Goal: Information Seeking & Learning: Learn about a topic

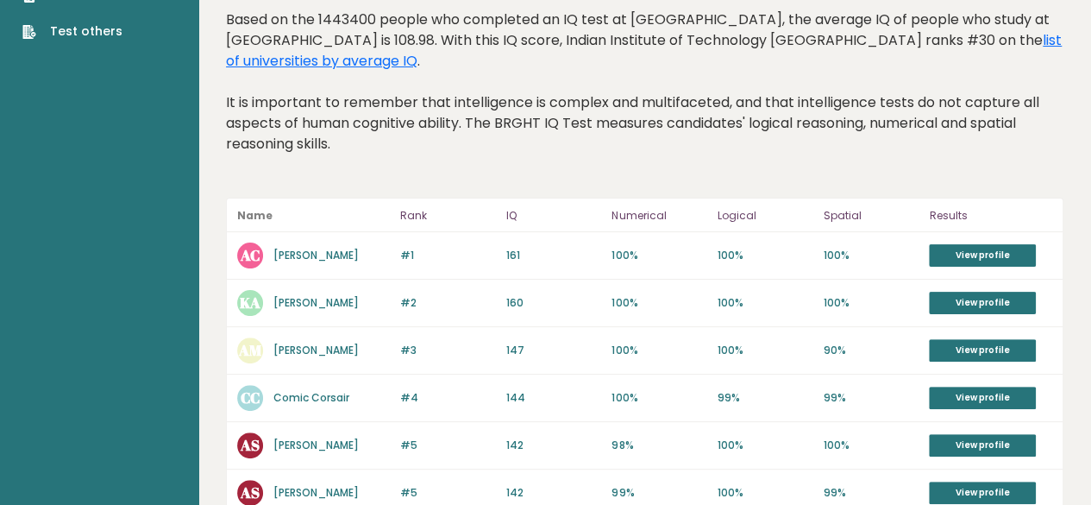
scroll to position [155, 0]
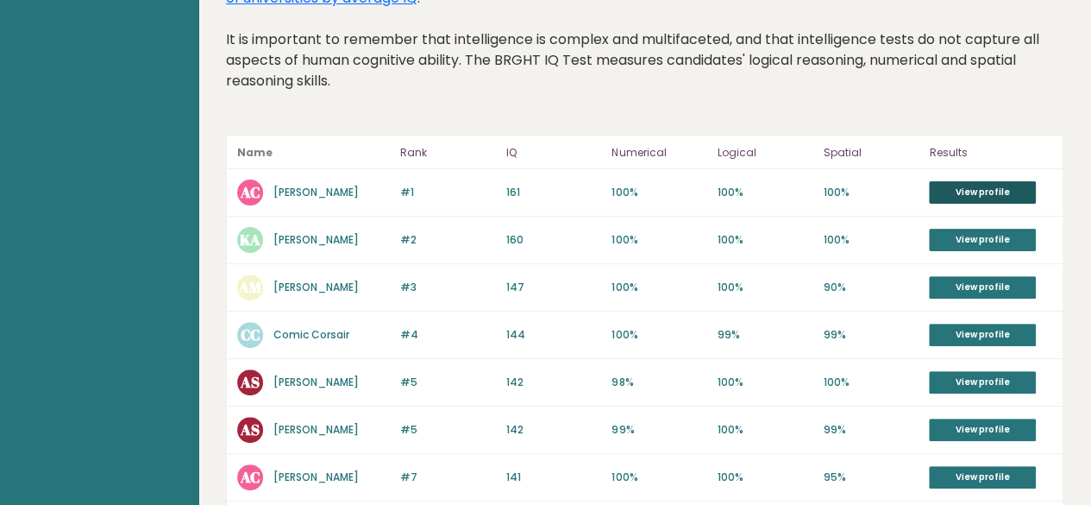
click at [1013, 196] on link "View profile" at bounding box center [982, 192] width 107 height 22
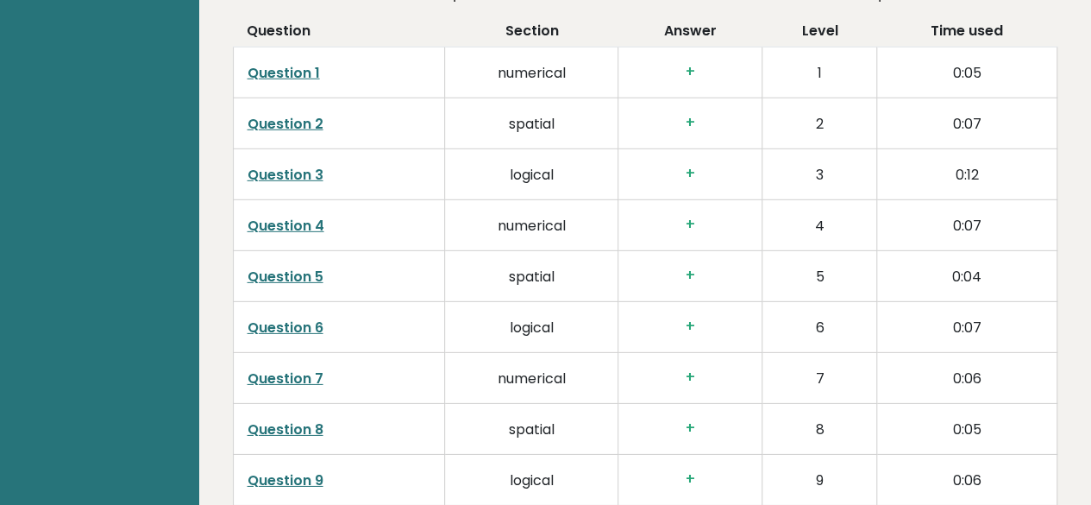
scroll to position [2542, 0]
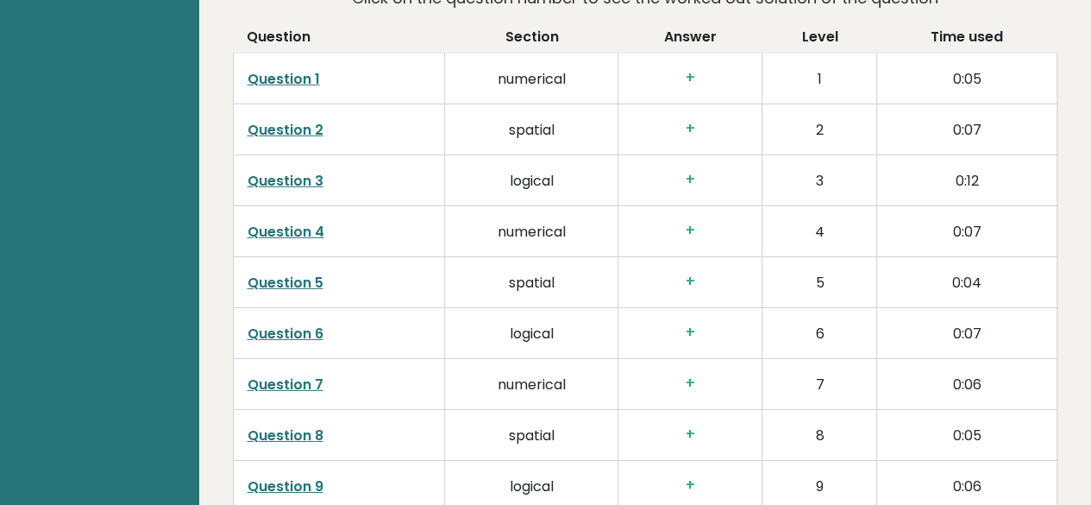
click at [262, 70] on link "Question 1" at bounding box center [284, 79] width 72 height 20
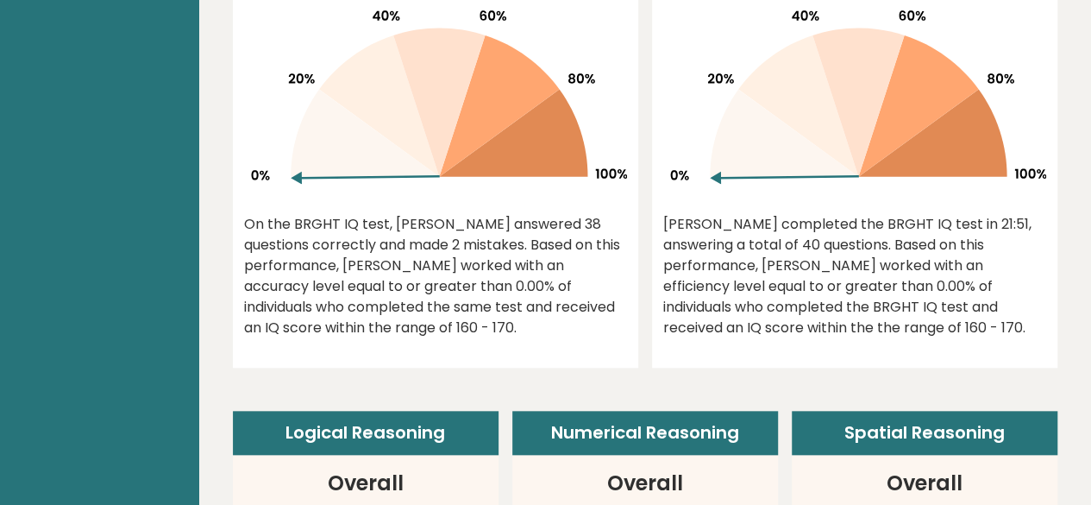
scroll to position [661, 0]
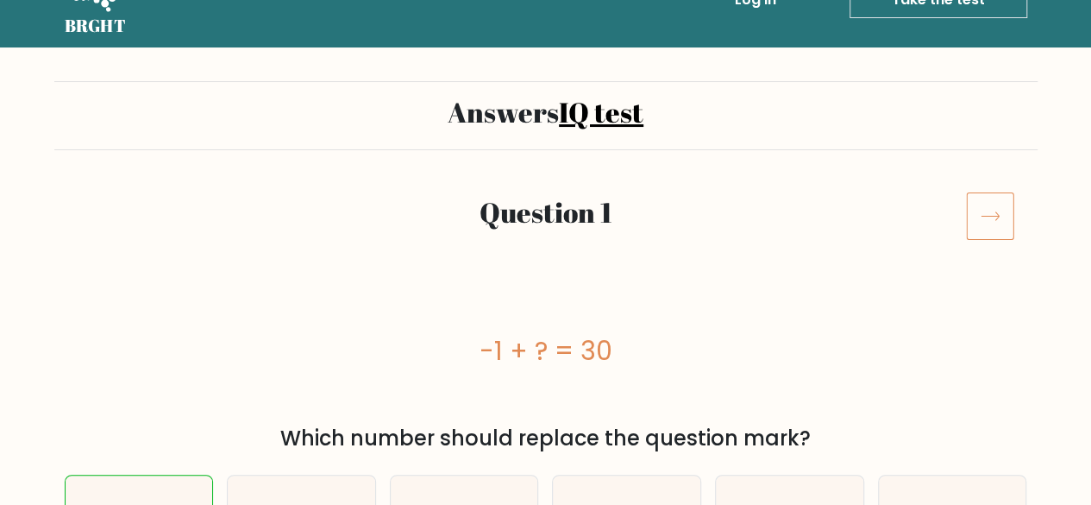
scroll to position [43, 0]
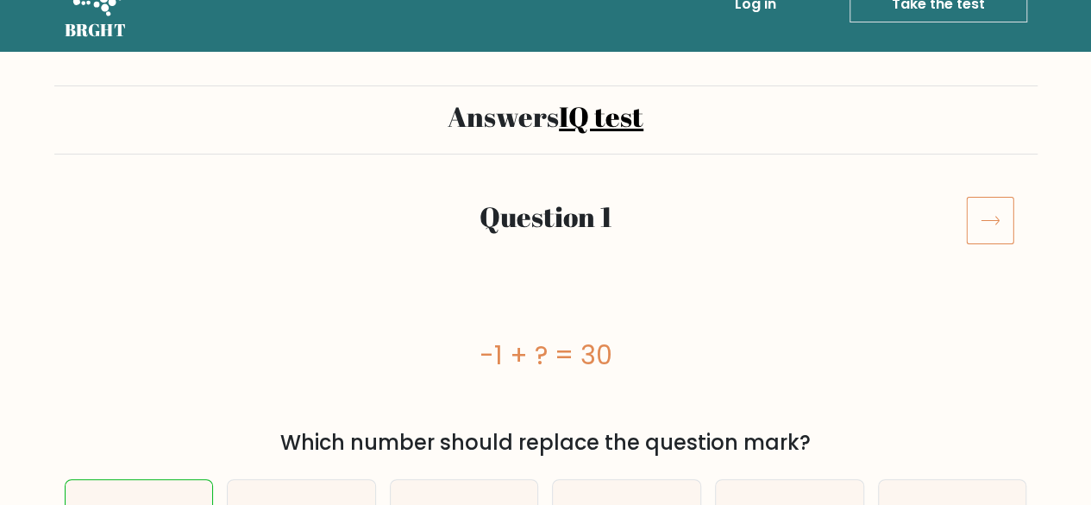
click at [983, 212] on icon at bounding box center [990, 220] width 48 height 48
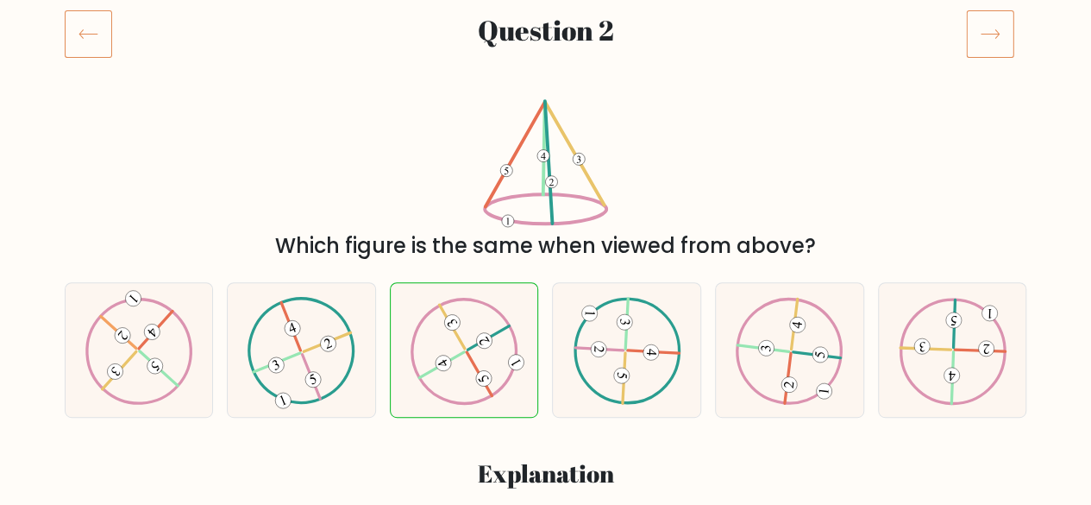
scroll to position [254, 0]
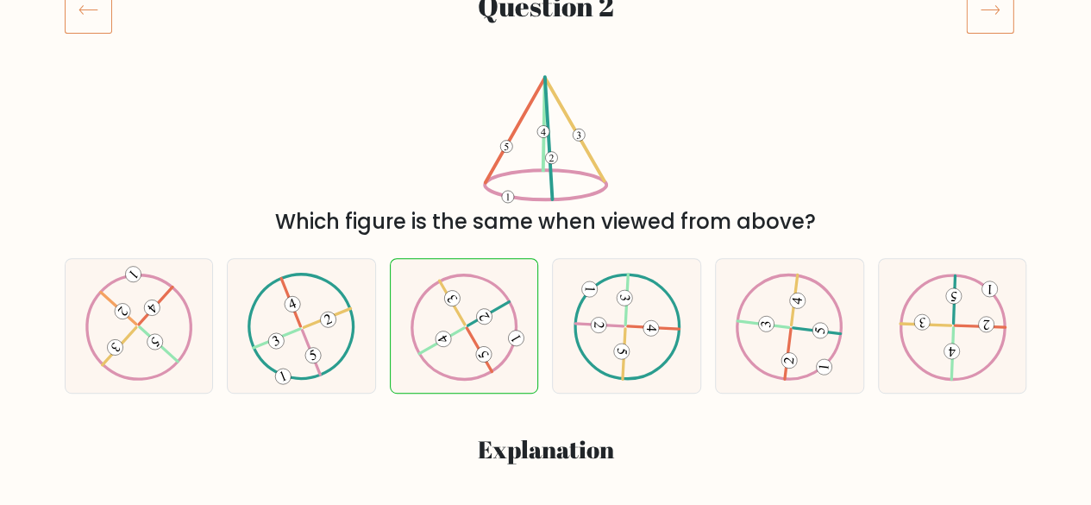
click at [987, 7] on icon at bounding box center [990, 9] width 48 height 48
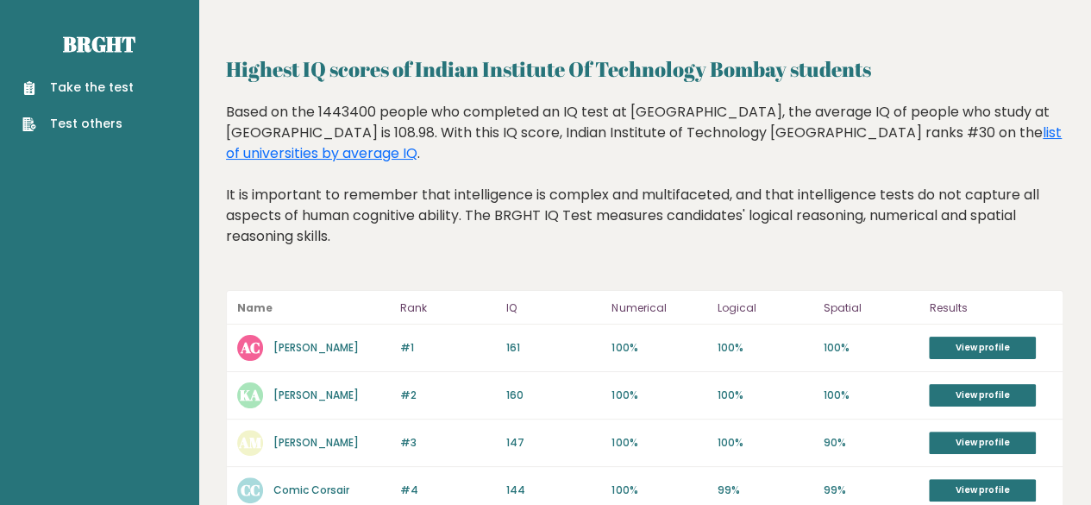
click at [117, 92] on link "Take the test" at bounding box center [77, 87] width 111 height 18
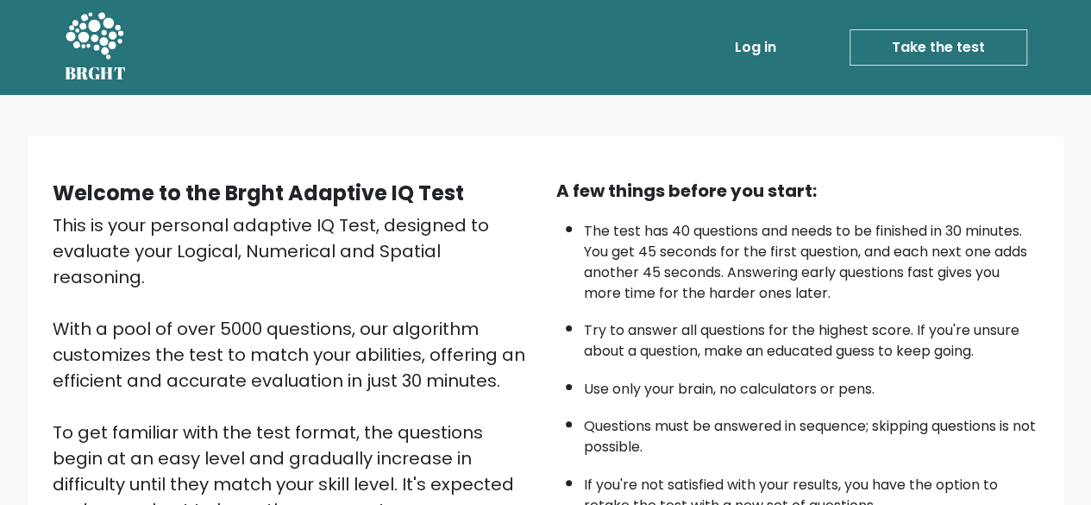
click at [914, 31] on link "Take the test" at bounding box center [939, 47] width 178 height 36
click at [914, 46] on link "Take the test" at bounding box center [939, 47] width 178 height 36
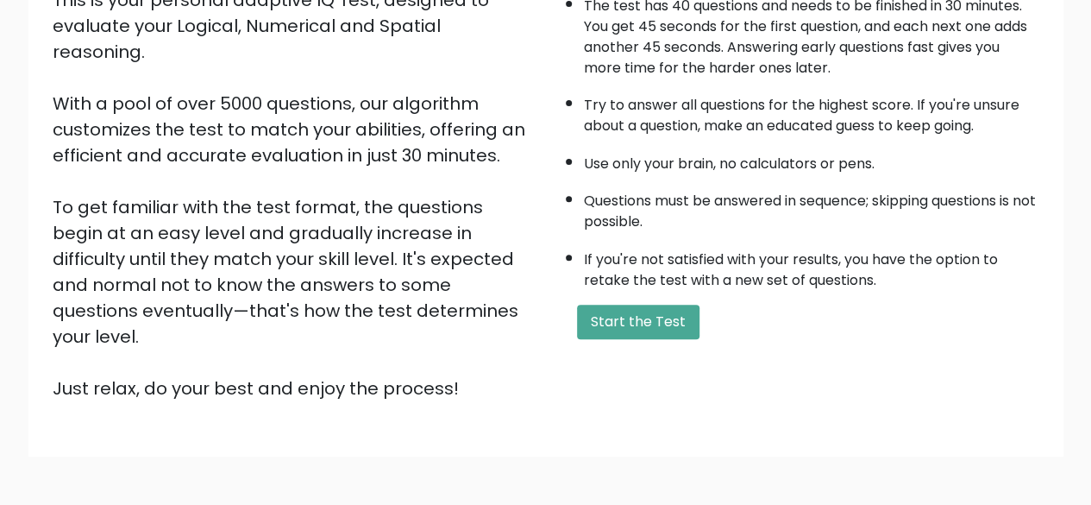
scroll to position [235, 0]
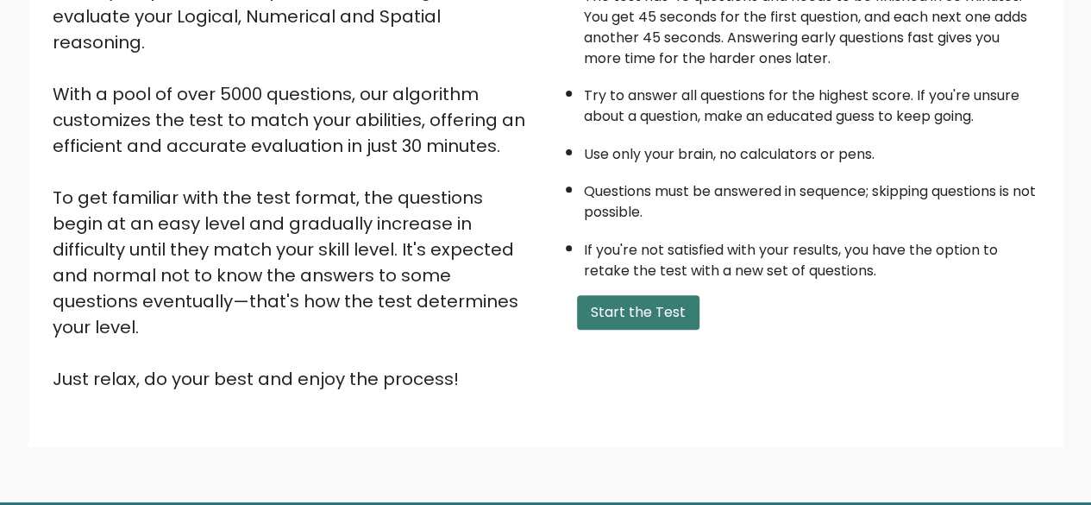
click at [653, 302] on button "Start the Test" at bounding box center [638, 312] width 122 height 34
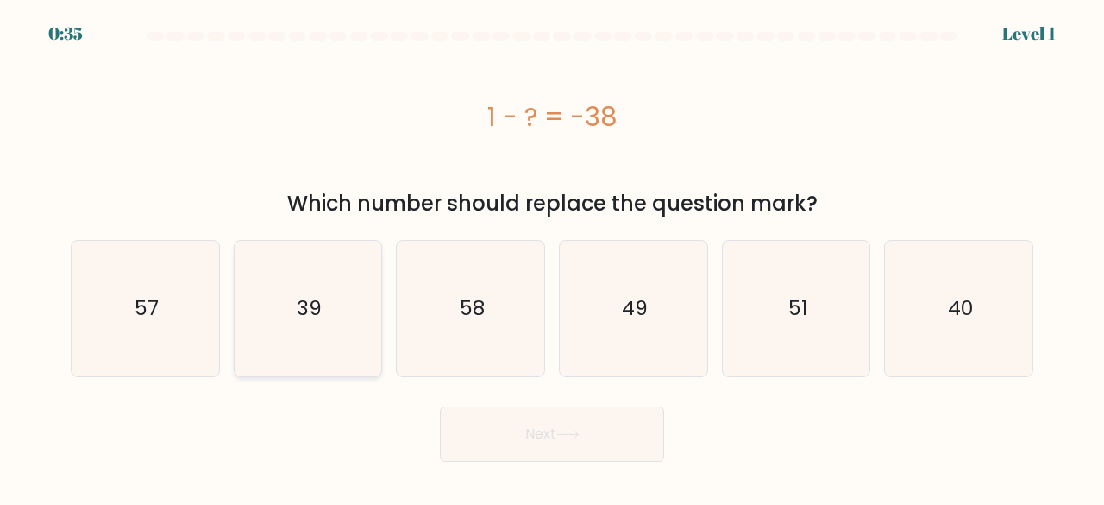
click at [293, 314] on icon "39" at bounding box center [308, 308] width 135 height 135
click at [552, 257] on input "b. 39" at bounding box center [552, 255] width 1 height 4
radio input "true"
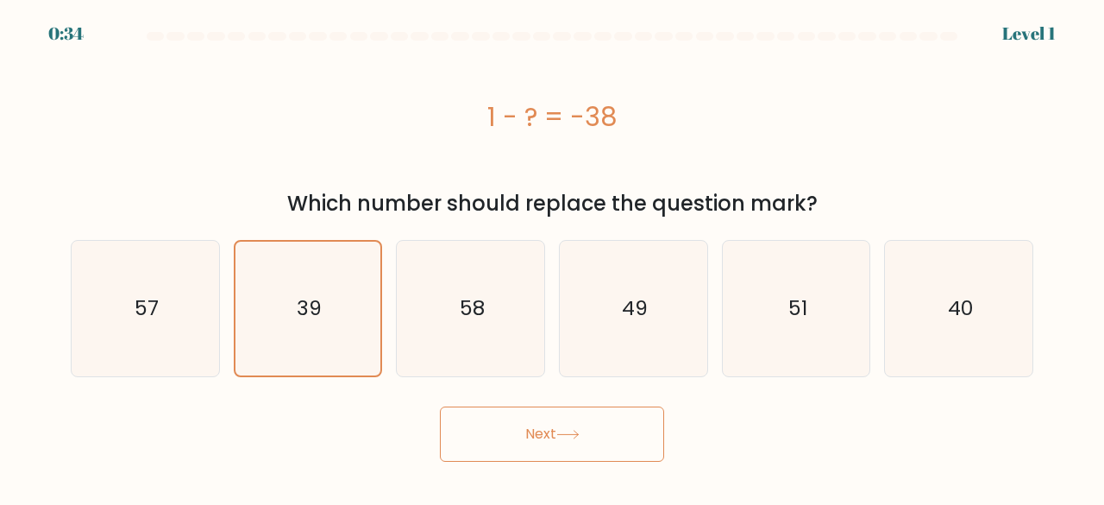
click at [521, 435] on button "Next" at bounding box center [552, 433] width 224 height 55
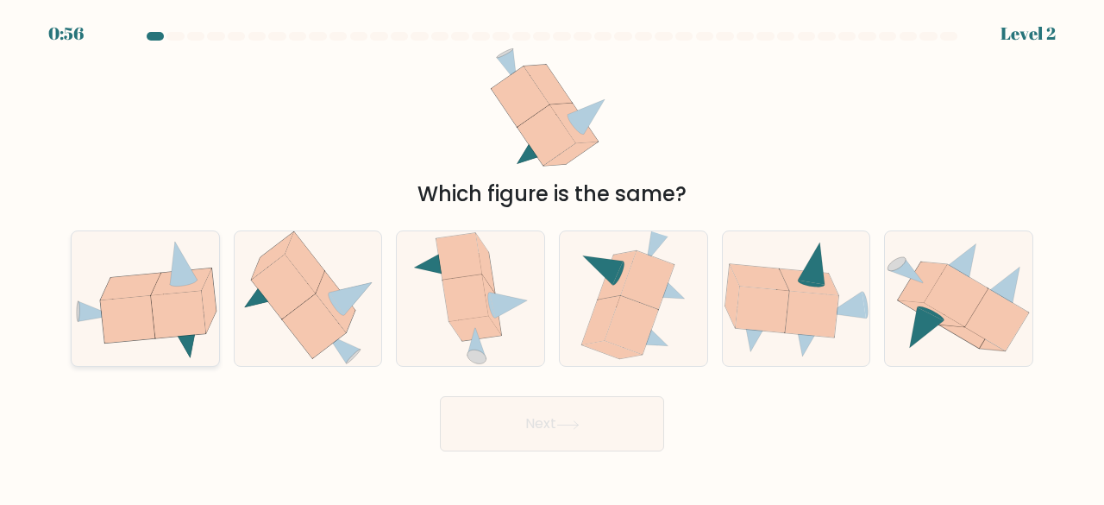
click at [154, 298] on icon at bounding box center [178, 314] width 54 height 47
click at [552, 257] on input "a." at bounding box center [552, 255] width 1 height 4
radio input "true"
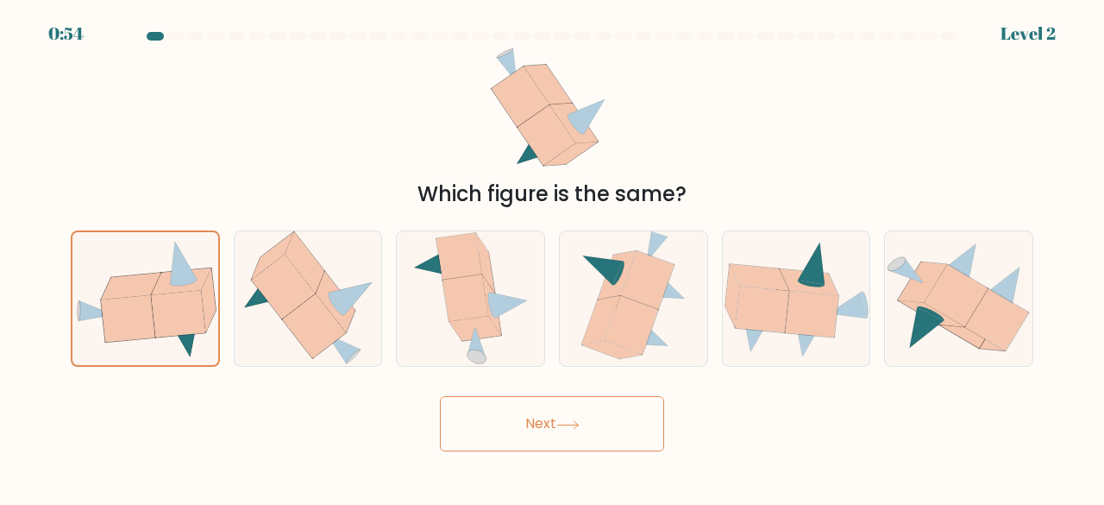
click at [497, 448] on button "Next" at bounding box center [552, 423] width 224 height 55
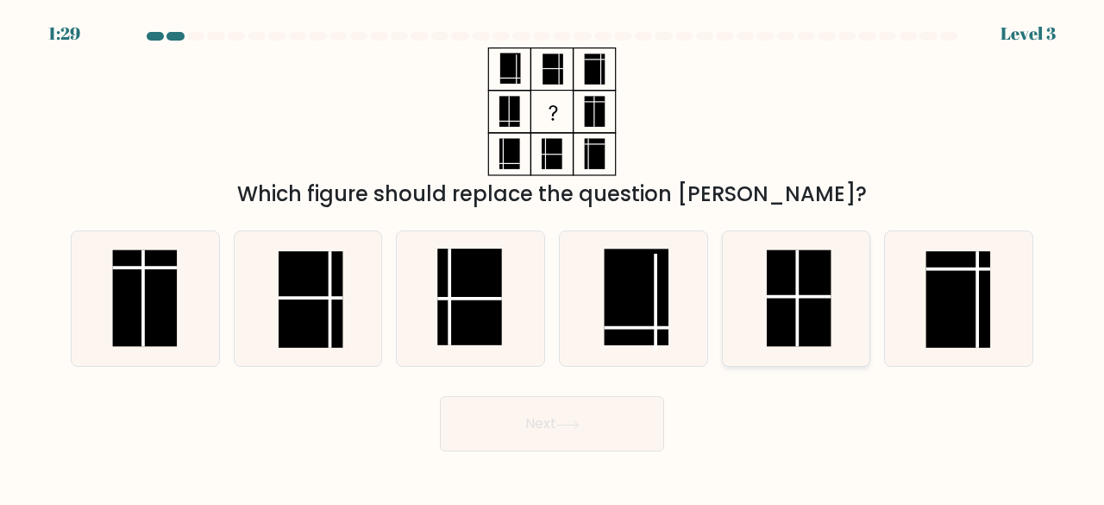
click at [800, 292] on rect at bounding box center [799, 298] width 65 height 97
click at [553, 257] on input "e." at bounding box center [552, 255] width 1 height 4
radio input "true"
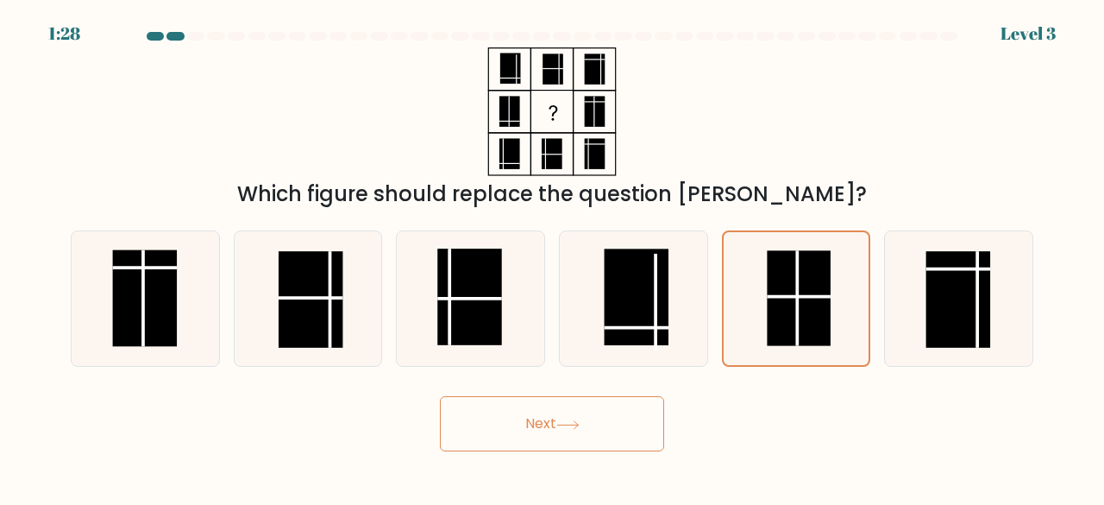
click at [569, 432] on button "Next" at bounding box center [552, 423] width 224 height 55
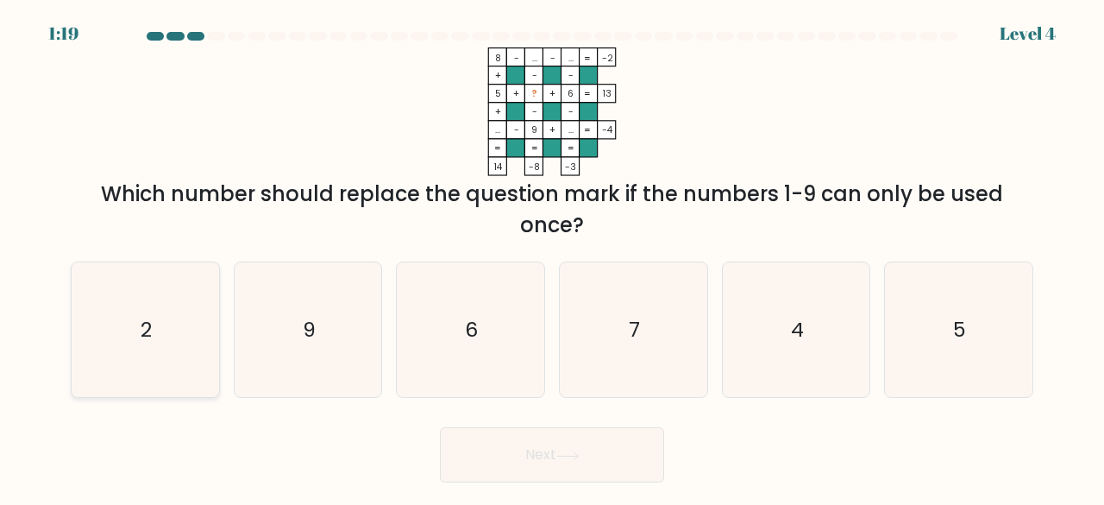
click at [160, 320] on icon "2" at bounding box center [145, 329] width 135 height 135
click at [552, 257] on input "a. 2" at bounding box center [552, 255] width 1 height 4
radio input "true"
click at [518, 473] on button "Next" at bounding box center [552, 454] width 224 height 55
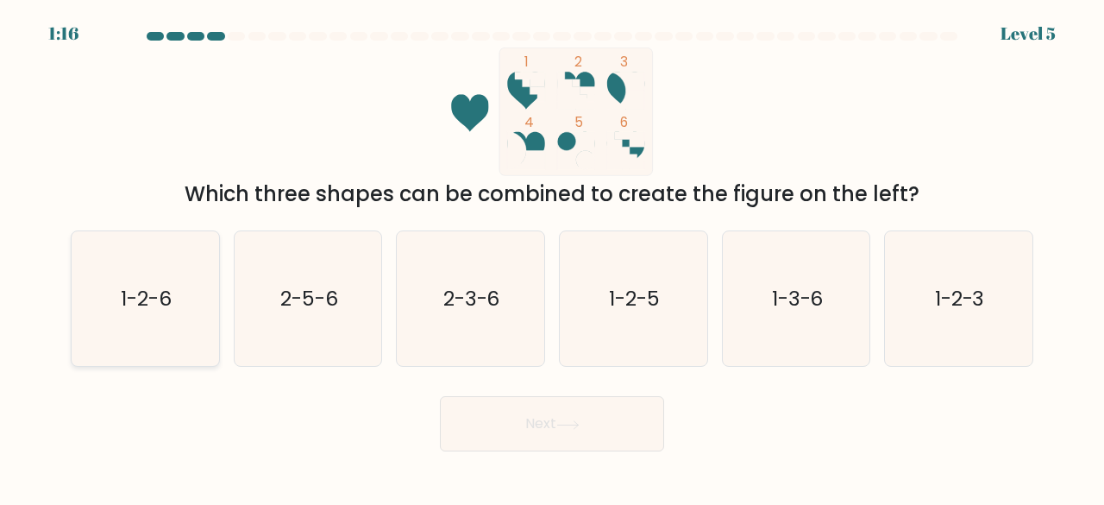
click at [179, 308] on icon "1-2-6" at bounding box center [145, 298] width 135 height 135
click at [552, 257] on input "a. 1-2-6" at bounding box center [552, 255] width 1 height 4
radio input "true"
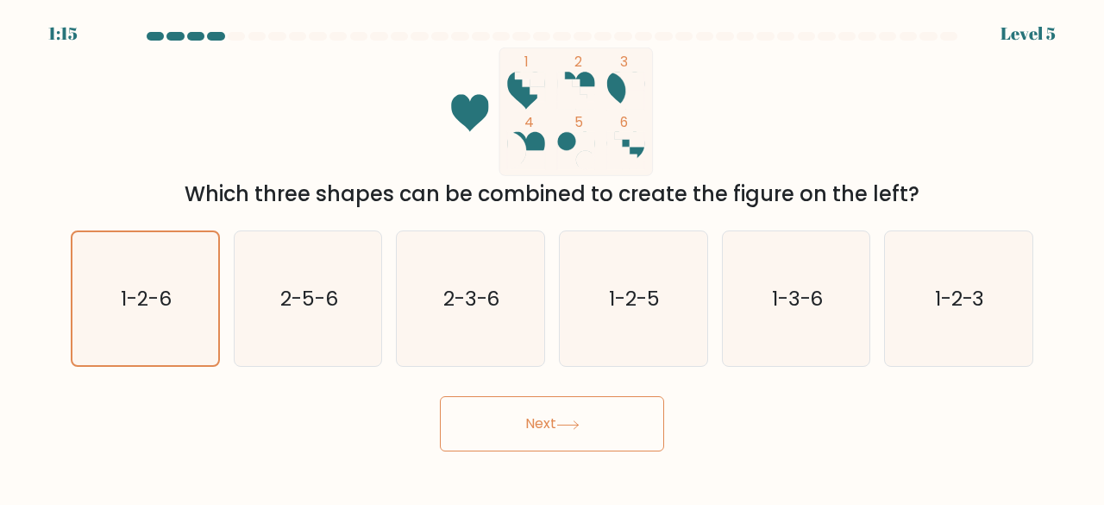
click at [503, 421] on button "Next" at bounding box center [552, 423] width 224 height 55
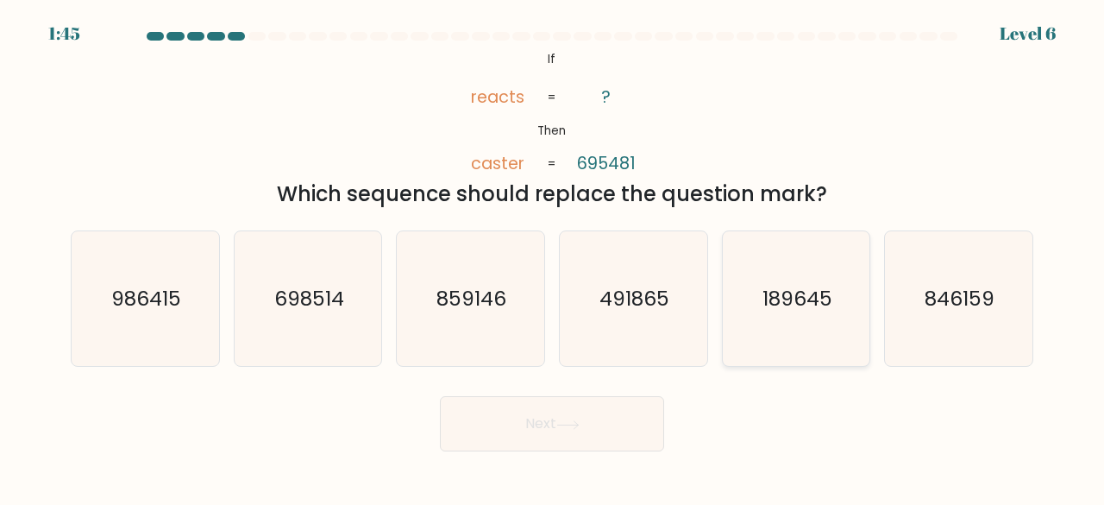
click at [849, 260] on icon "189645" at bounding box center [796, 298] width 135 height 135
click at [553, 257] on input "e. 189645" at bounding box center [552, 255] width 1 height 4
radio input "true"
click at [587, 416] on button "Next" at bounding box center [552, 423] width 224 height 55
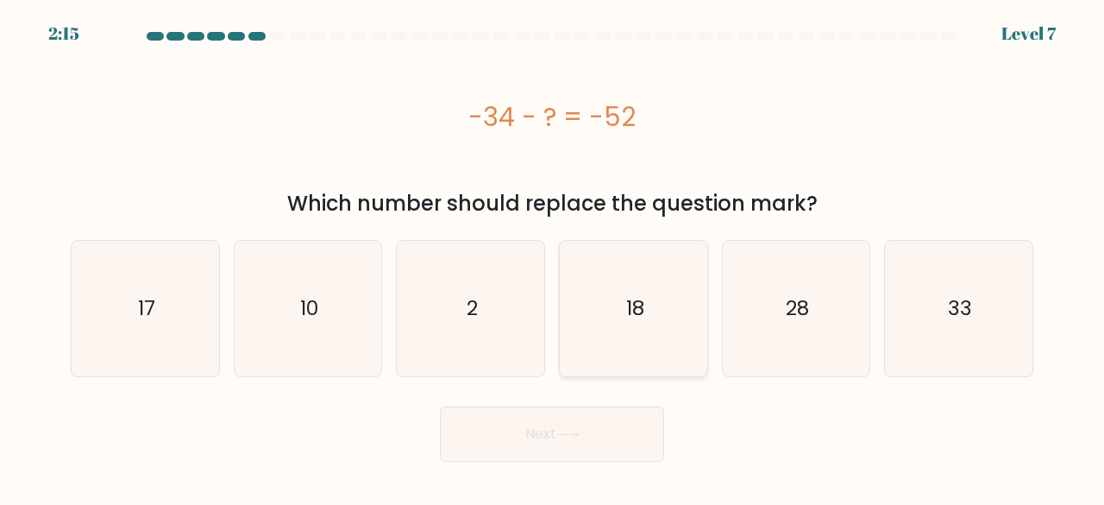
click at [659, 299] on icon "18" at bounding box center [633, 308] width 135 height 135
click at [553, 257] on input "d. 18" at bounding box center [552, 255] width 1 height 4
radio input "true"
click at [559, 436] on button "Next" at bounding box center [552, 433] width 224 height 55
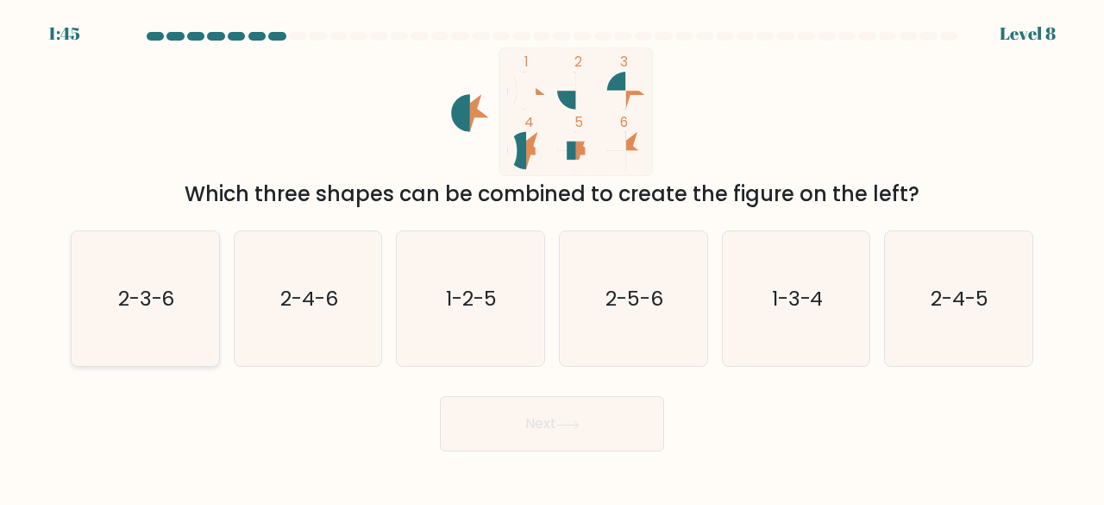
click at [188, 299] on icon "2-3-6" at bounding box center [145, 298] width 135 height 135
click at [552, 257] on input "a. 2-3-6" at bounding box center [552, 255] width 1 height 4
radio input "true"
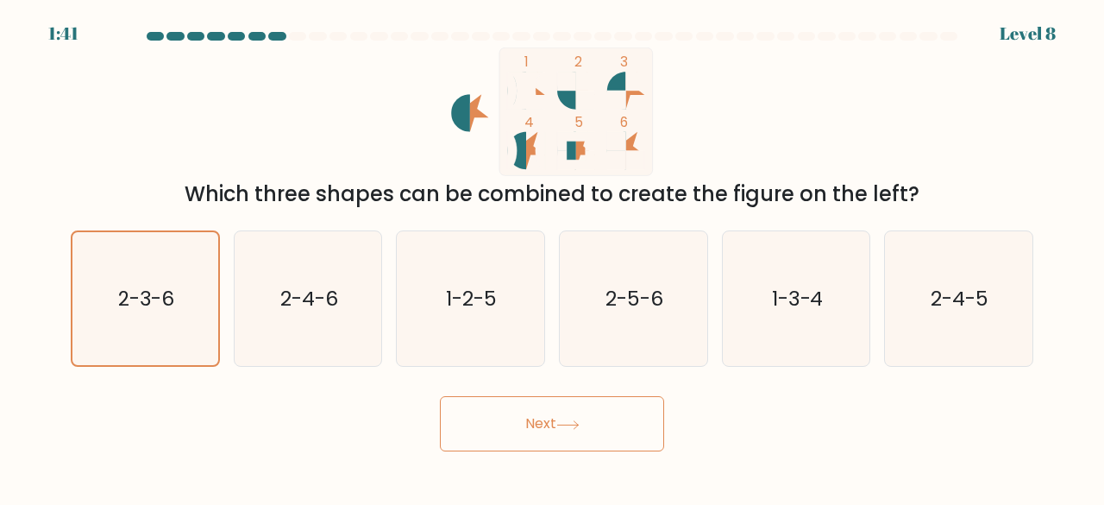
click at [548, 397] on button "Next" at bounding box center [552, 423] width 224 height 55
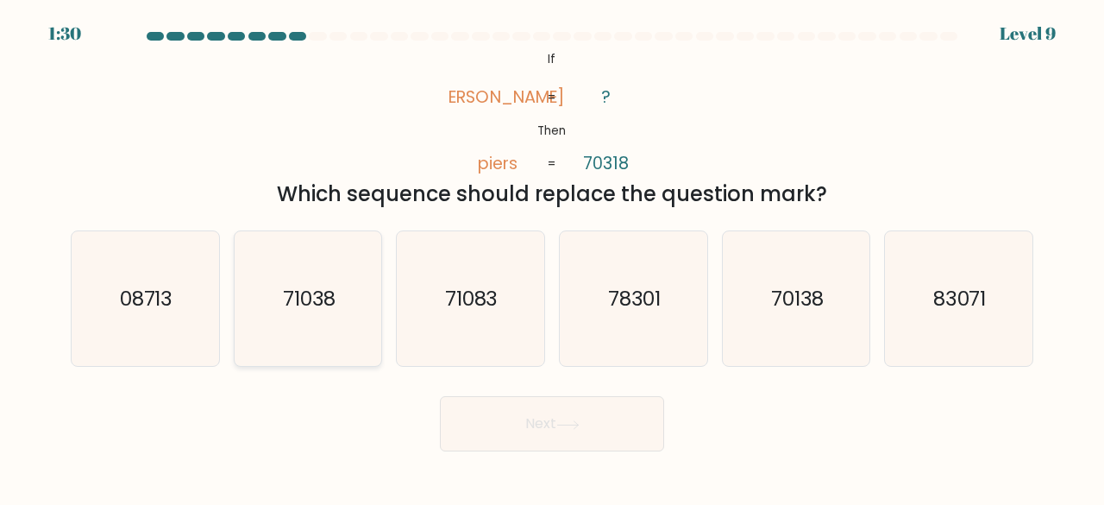
click at [338, 305] on icon "71038" at bounding box center [308, 298] width 135 height 135
click at [552, 257] on input "b. 71038" at bounding box center [552, 255] width 1 height 4
radio input "true"
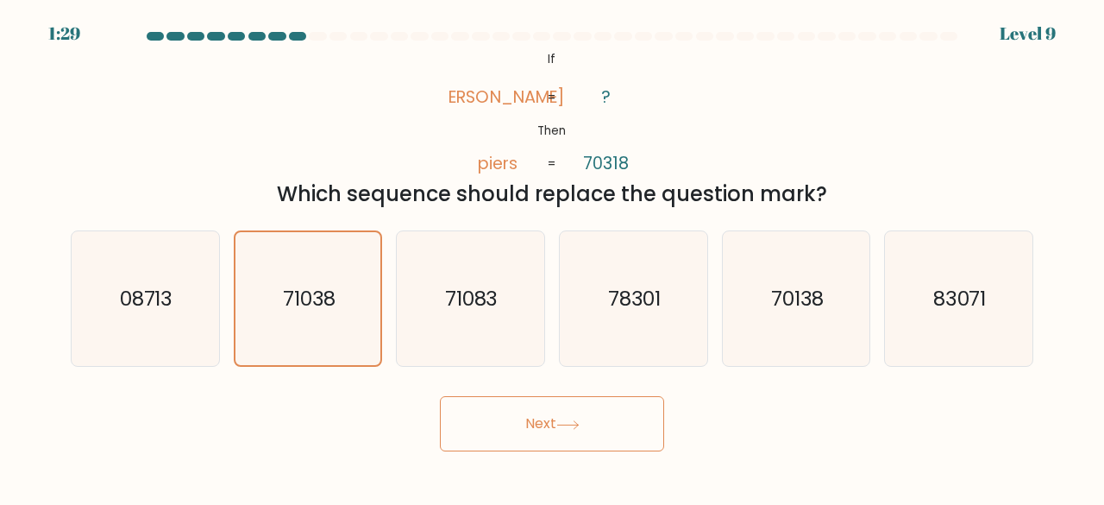
click at [469, 417] on button "Next" at bounding box center [552, 423] width 224 height 55
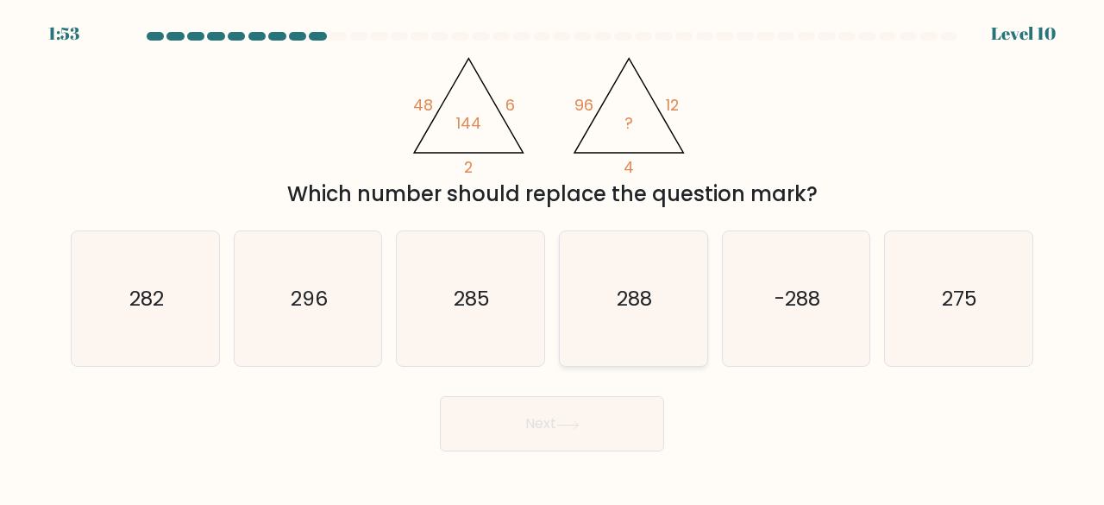
click at [656, 325] on icon "288" at bounding box center [633, 298] width 135 height 135
click at [553, 257] on input "d. 288" at bounding box center [552, 255] width 1 height 4
radio input "true"
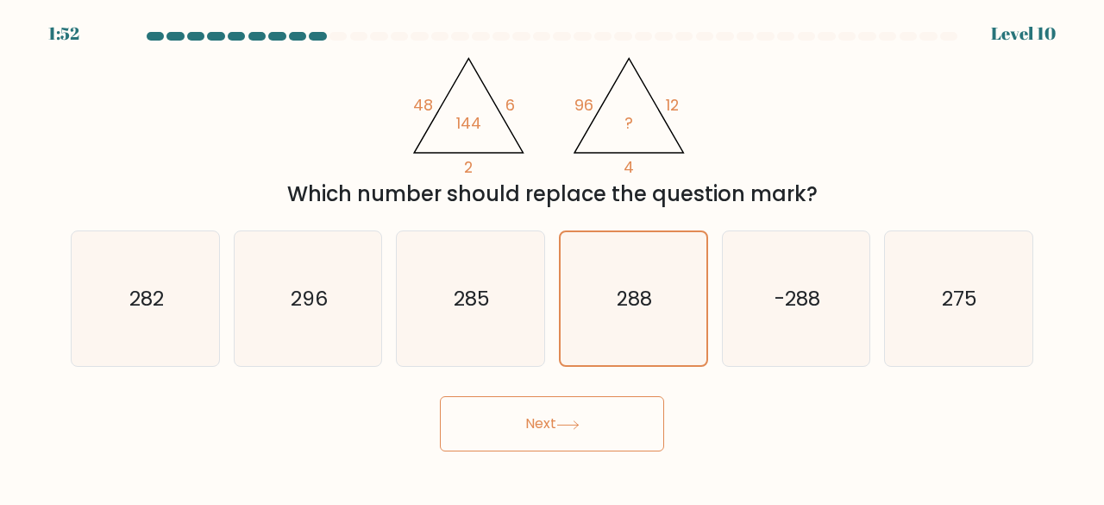
click at [586, 408] on button "Next" at bounding box center [552, 423] width 224 height 55
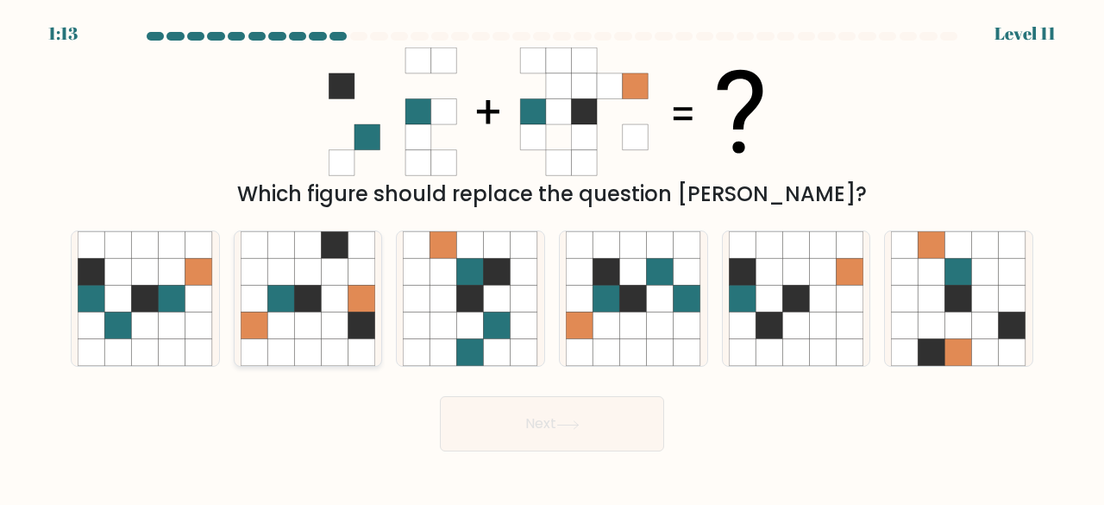
click at [317, 291] on icon at bounding box center [307, 298] width 27 height 27
click at [552, 257] on input "b." at bounding box center [552, 255] width 1 height 4
radio input "true"
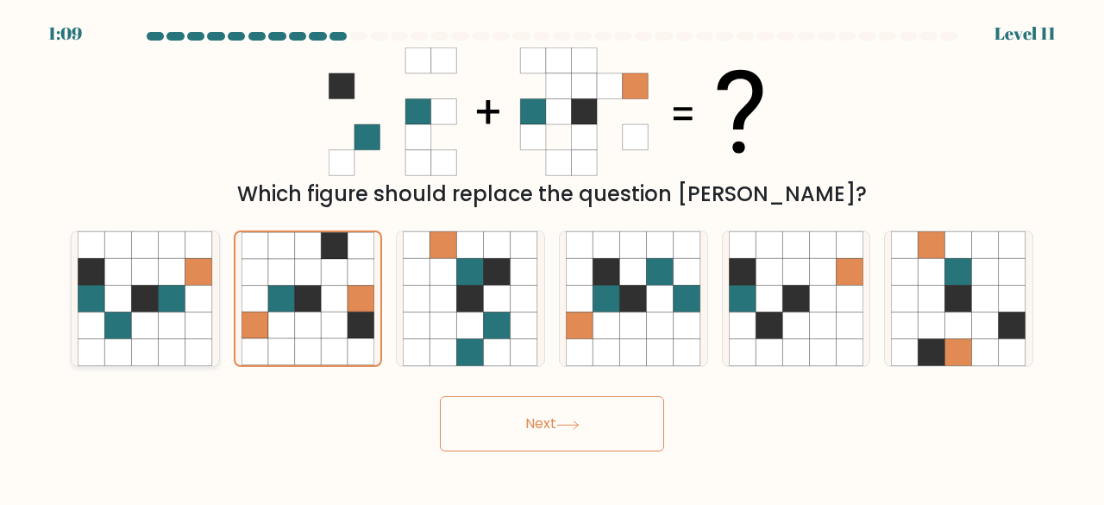
click at [161, 345] on icon at bounding box center [172, 352] width 27 height 27
click at [552, 257] on input "a." at bounding box center [552, 255] width 1 height 4
radio input "true"
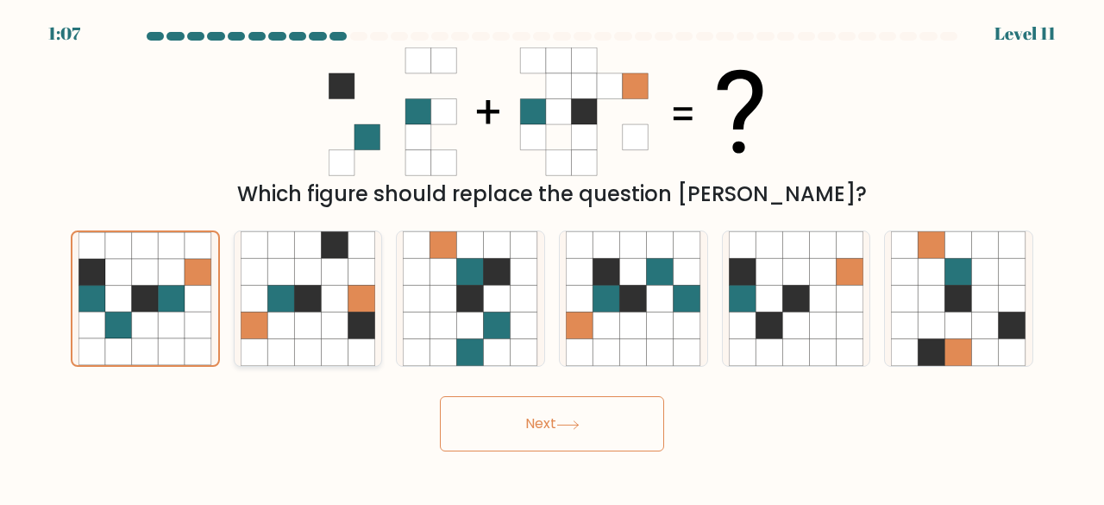
click at [308, 260] on icon at bounding box center [307, 271] width 27 height 27
click at [552, 257] on input "b." at bounding box center [552, 255] width 1 height 4
radio input "true"
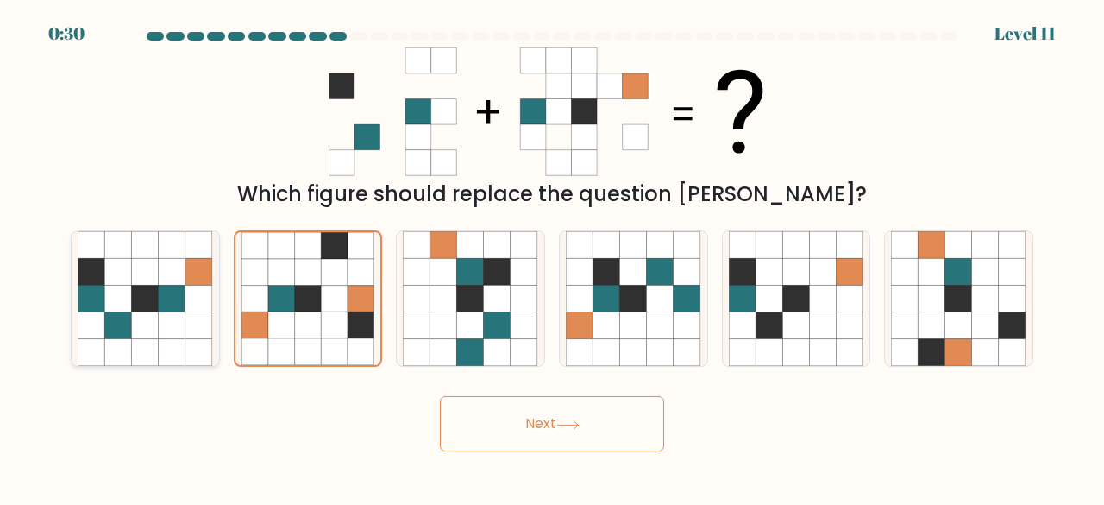
click at [98, 296] on icon at bounding box center [91, 298] width 27 height 27
click at [552, 257] on input "a." at bounding box center [552, 255] width 1 height 4
radio input "true"
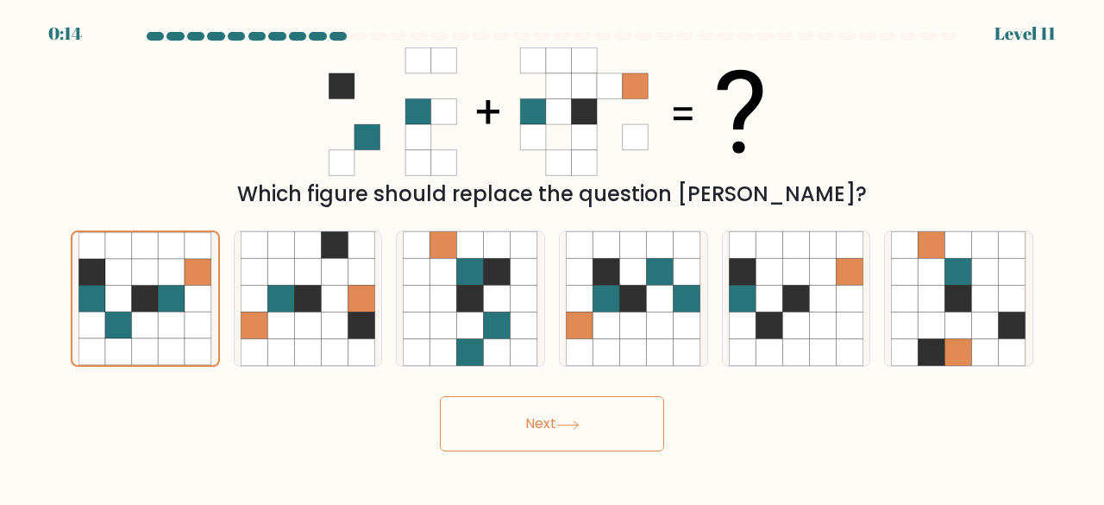
click at [502, 404] on button "Next" at bounding box center [552, 423] width 224 height 55
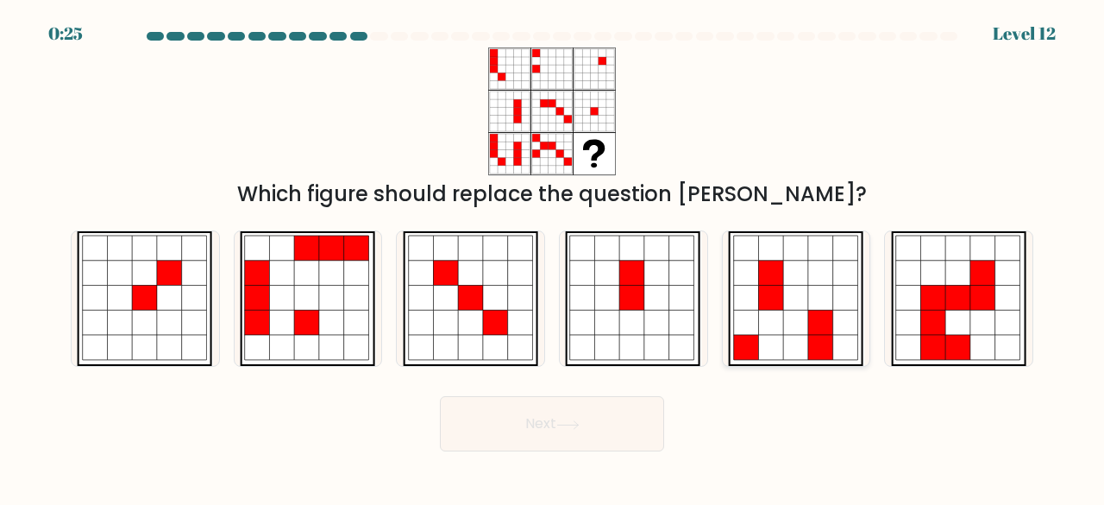
click at [806, 280] on icon at bounding box center [796, 272] width 25 height 25
click at [553, 257] on input "e." at bounding box center [552, 255] width 1 height 4
radio input "true"
click at [541, 418] on button "Next" at bounding box center [552, 423] width 224 height 55
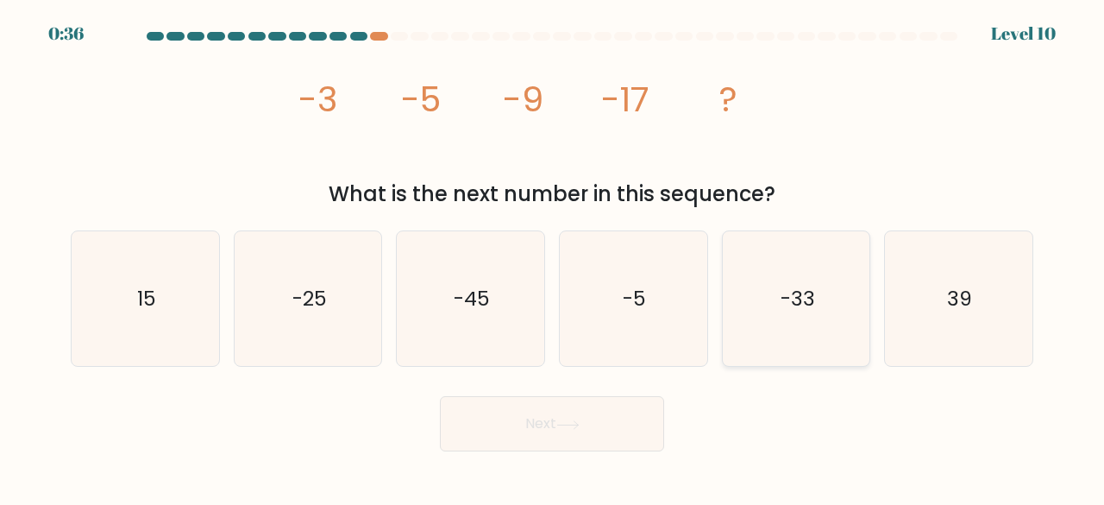
click at [758, 269] on icon "-33" at bounding box center [796, 298] width 135 height 135
click at [553, 257] on input "e. -33" at bounding box center [552, 255] width 1 height 4
radio input "true"
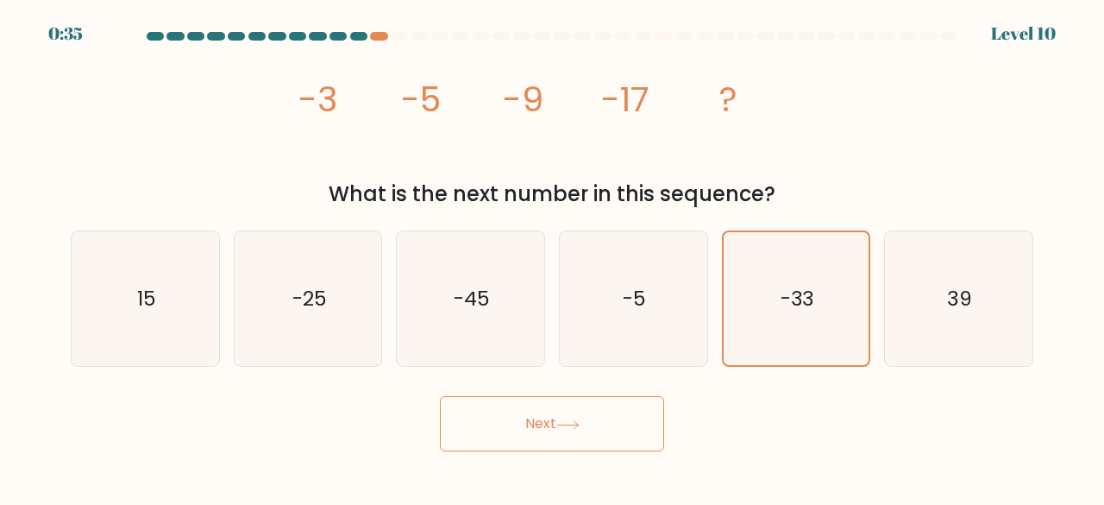
click at [571, 436] on button "Next" at bounding box center [552, 423] width 224 height 55
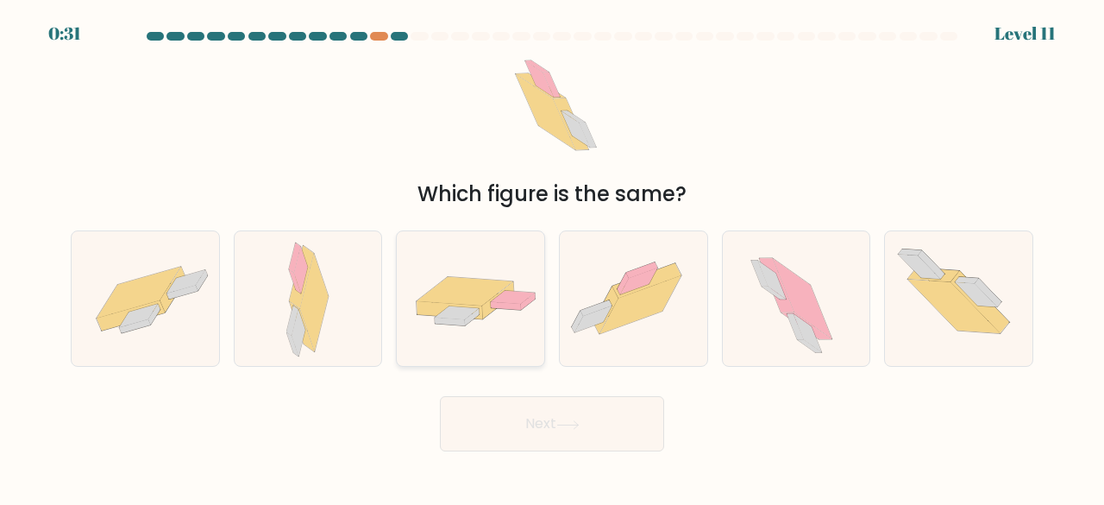
click at [458, 310] on icon at bounding box center [457, 312] width 44 height 13
click at [552, 257] on input "c." at bounding box center [552, 255] width 1 height 4
radio input "true"
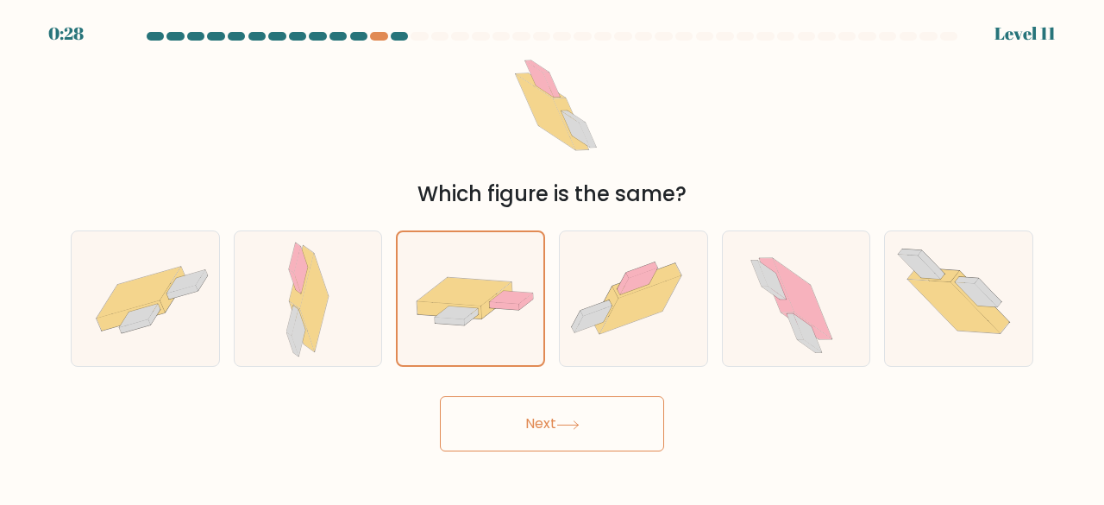
click at [545, 443] on button "Next" at bounding box center [552, 423] width 224 height 55
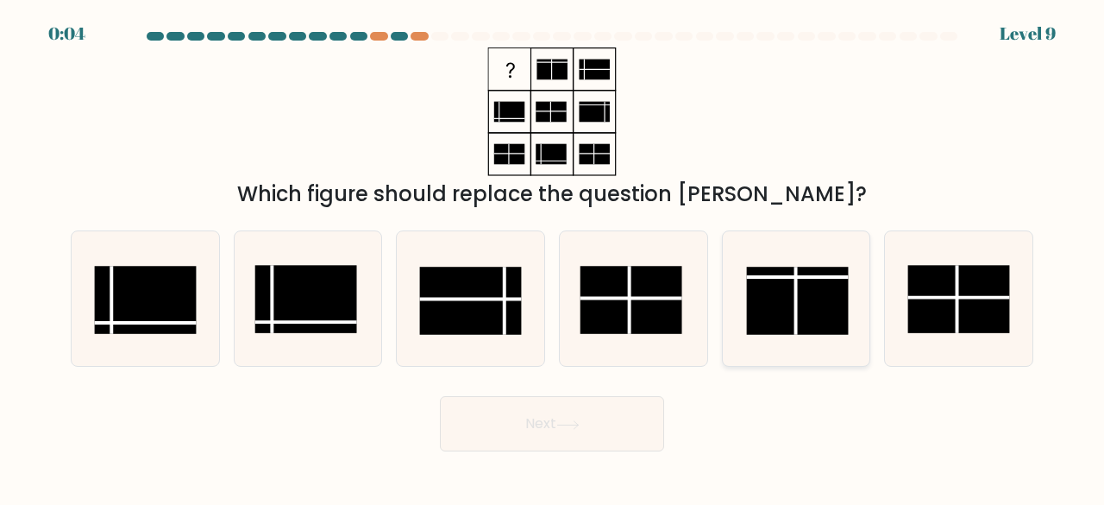
click at [831, 268] on rect at bounding box center [797, 300] width 102 height 68
click at [553, 257] on input "e." at bounding box center [552, 255] width 1 height 4
radio input "true"
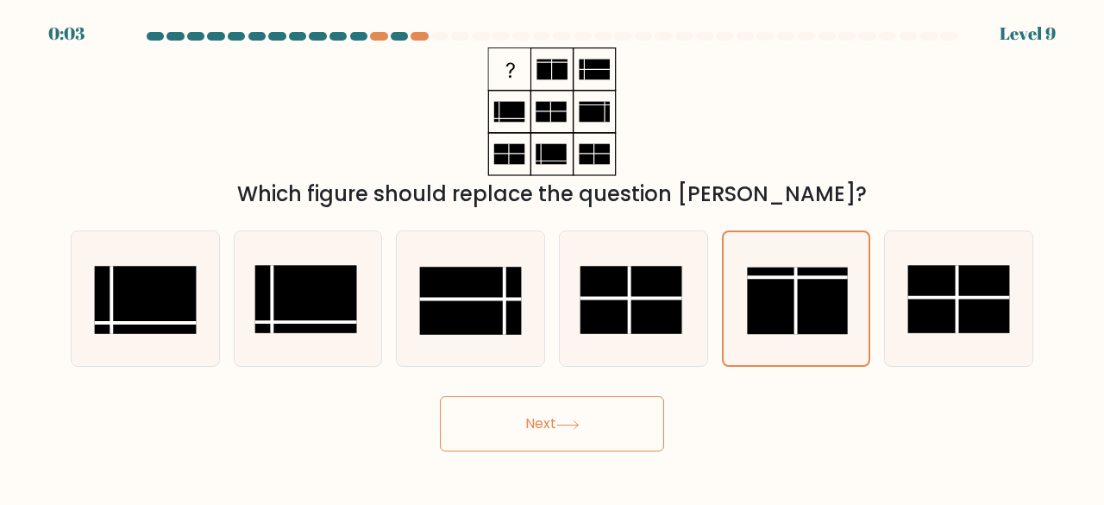
click at [647, 430] on button "Next" at bounding box center [552, 423] width 224 height 55
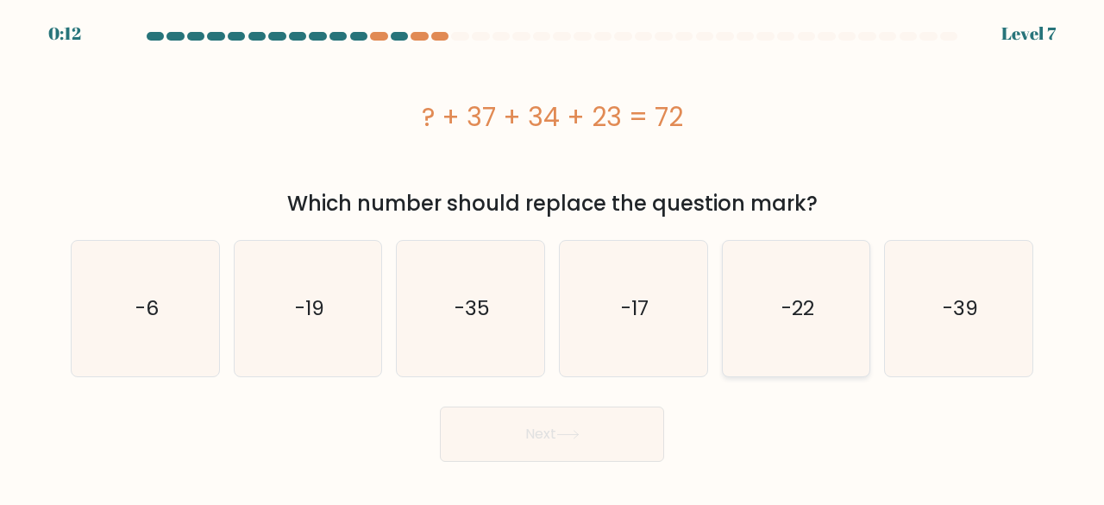
click at [840, 317] on icon "-22" at bounding box center [796, 308] width 135 height 135
click at [553, 257] on input "e. -22" at bounding box center [552, 255] width 1 height 4
radio input "true"
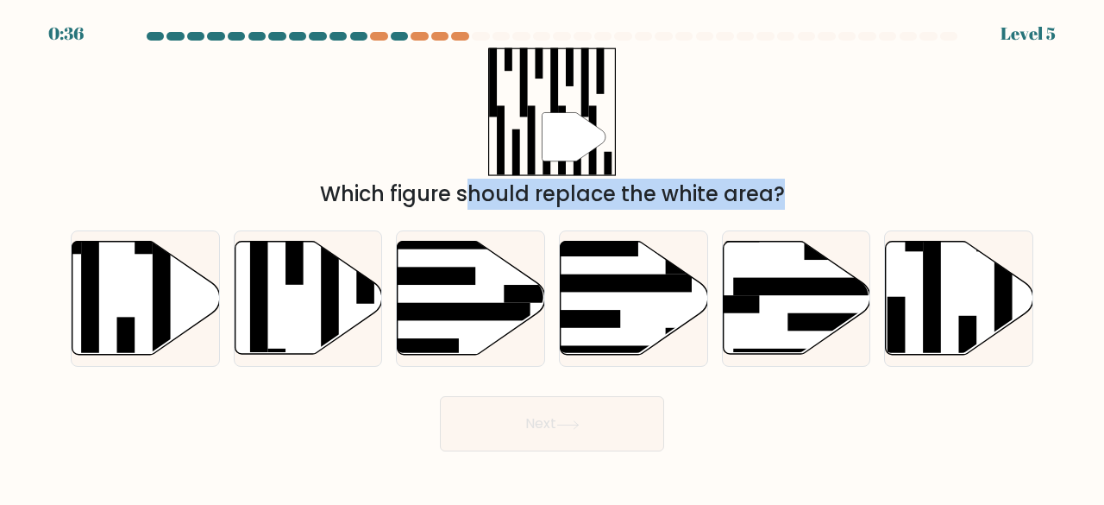
drag, startPoint x: 1103, startPoint y: 116, endPoint x: 1103, endPoint y: 243, distance: 126.8
click at [1103, 243] on form at bounding box center [552, 241] width 1104 height 419
click at [680, 281] on rect at bounding box center [611, 283] width 160 height 18
click at [553, 257] on input "d." at bounding box center [552, 255] width 1 height 4
radio input "true"
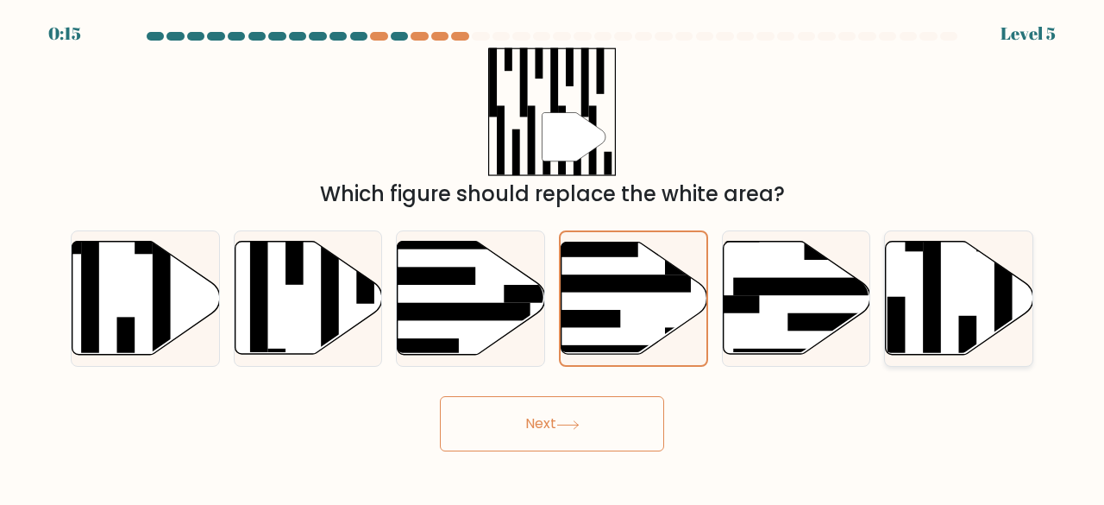
click at [945, 285] on icon at bounding box center [959, 297] width 147 height 113
click at [553, 257] on input "f." at bounding box center [552, 255] width 1 height 4
radio input "true"
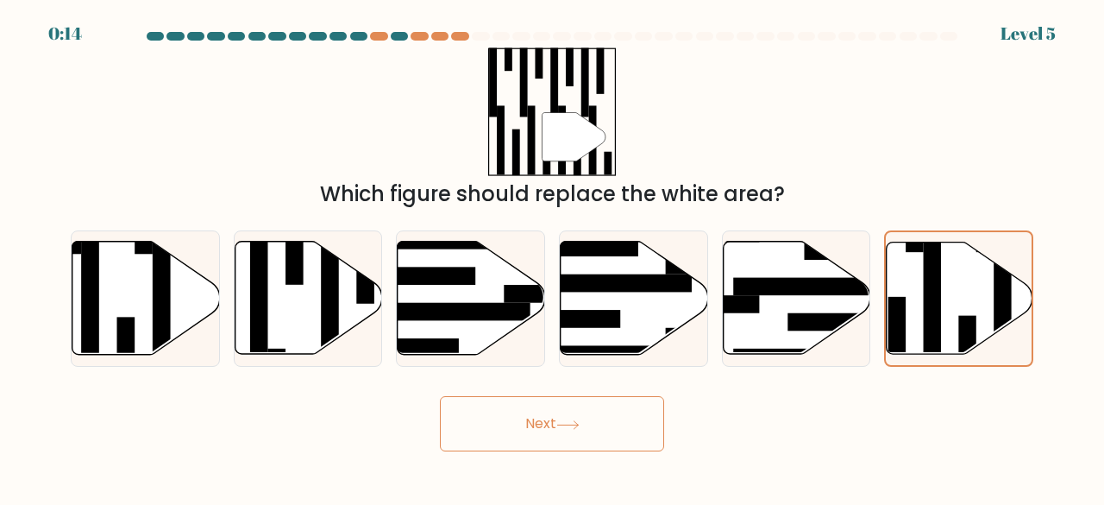
click at [611, 418] on button "Next" at bounding box center [552, 423] width 224 height 55
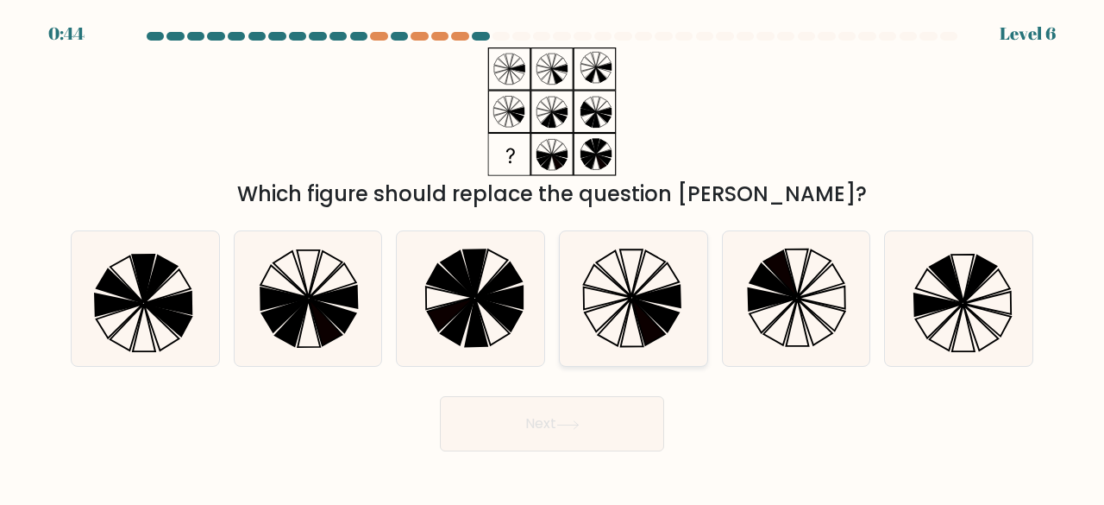
click at [636, 319] on icon at bounding box center [632, 322] width 22 height 47
click at [553, 257] on input "d." at bounding box center [552, 255] width 1 height 4
radio input "true"
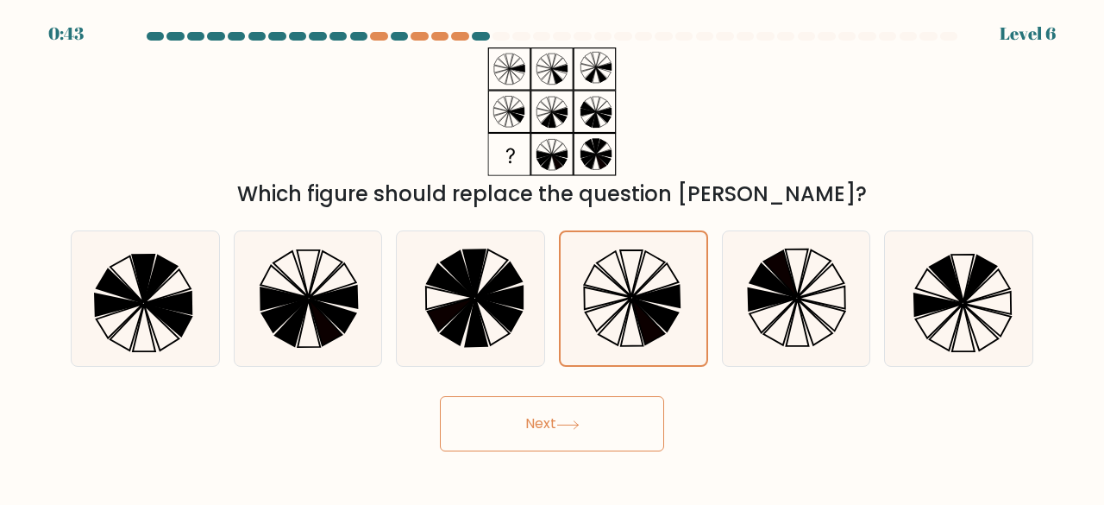
click at [547, 441] on button "Next" at bounding box center [552, 423] width 224 height 55
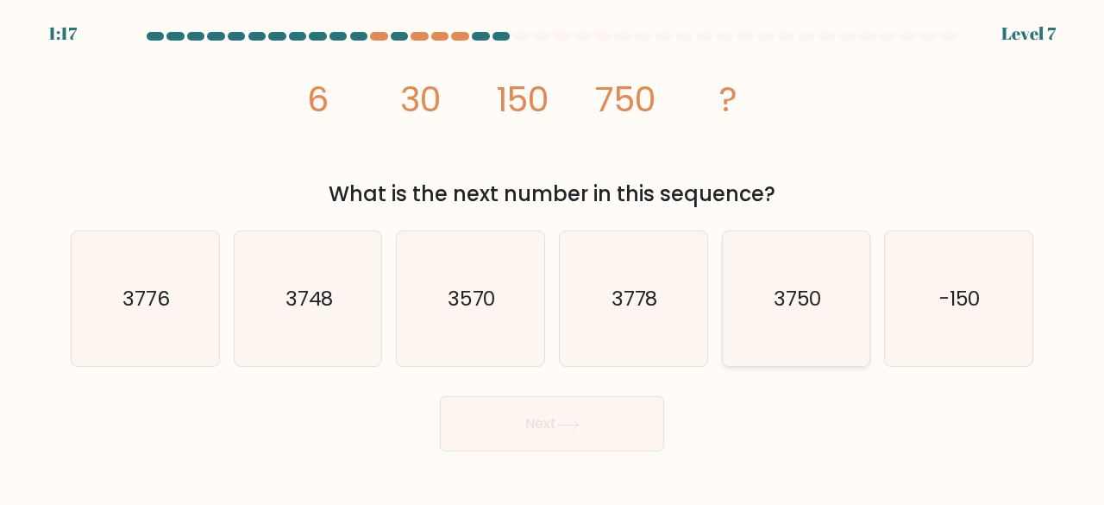
click at [796, 280] on icon "3750" at bounding box center [796, 298] width 135 height 135
click at [553, 257] on input "e. 3750" at bounding box center [552, 255] width 1 height 4
radio input "true"
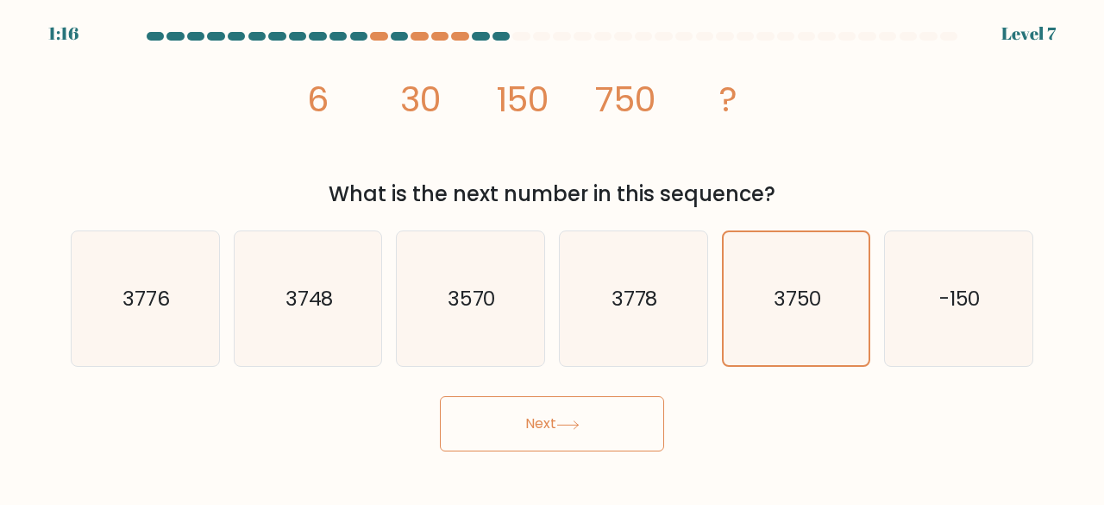
click at [585, 427] on button "Next" at bounding box center [552, 423] width 224 height 55
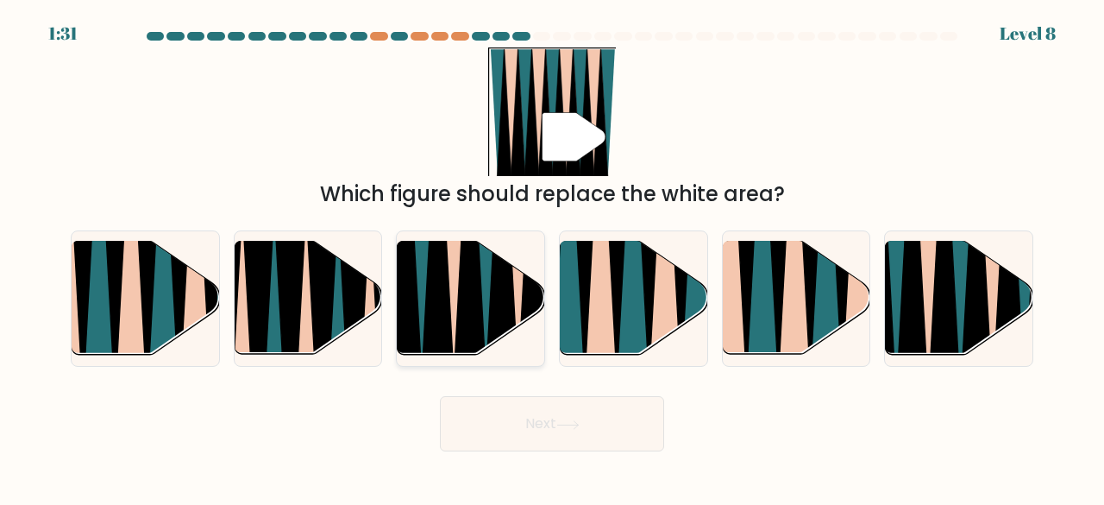
click at [465, 287] on icon at bounding box center [471, 242] width 34 height 295
click at [552, 257] on input "c." at bounding box center [552, 255] width 1 height 4
radio input "true"
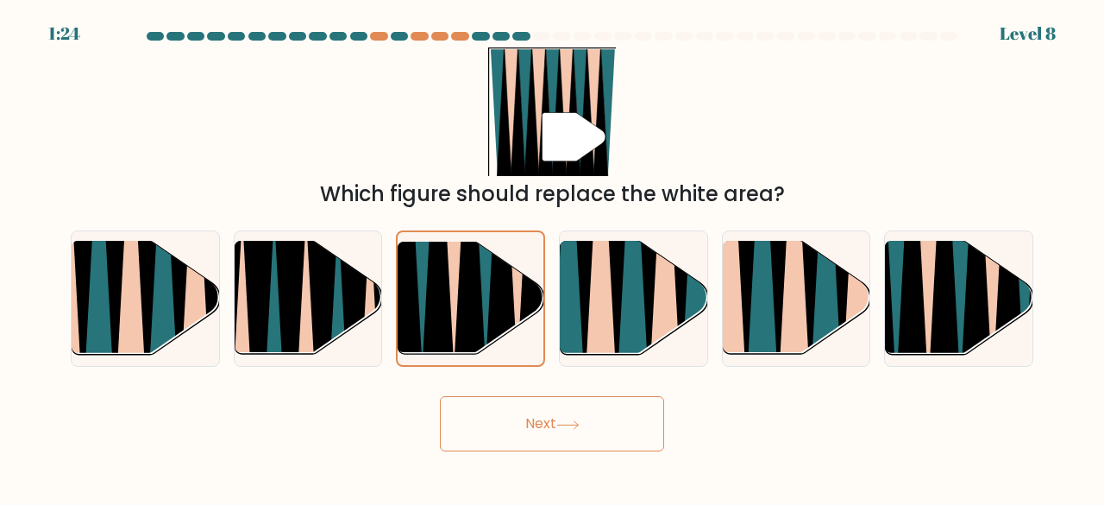
click at [522, 436] on button "Next" at bounding box center [552, 423] width 224 height 55
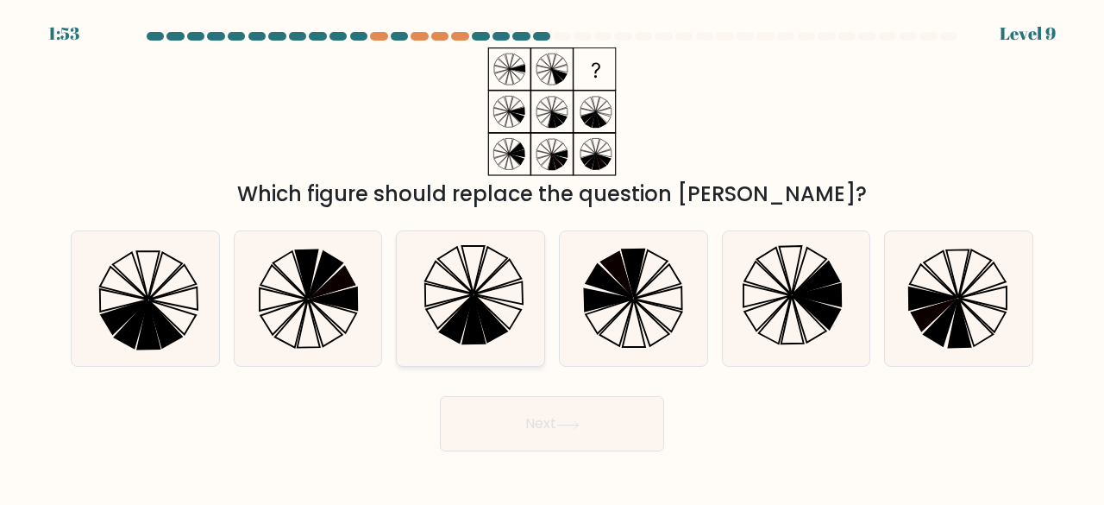
click at [497, 317] on icon at bounding box center [497, 312] width 47 height 34
click at [552, 257] on input "c." at bounding box center [552, 255] width 1 height 4
radio input "true"
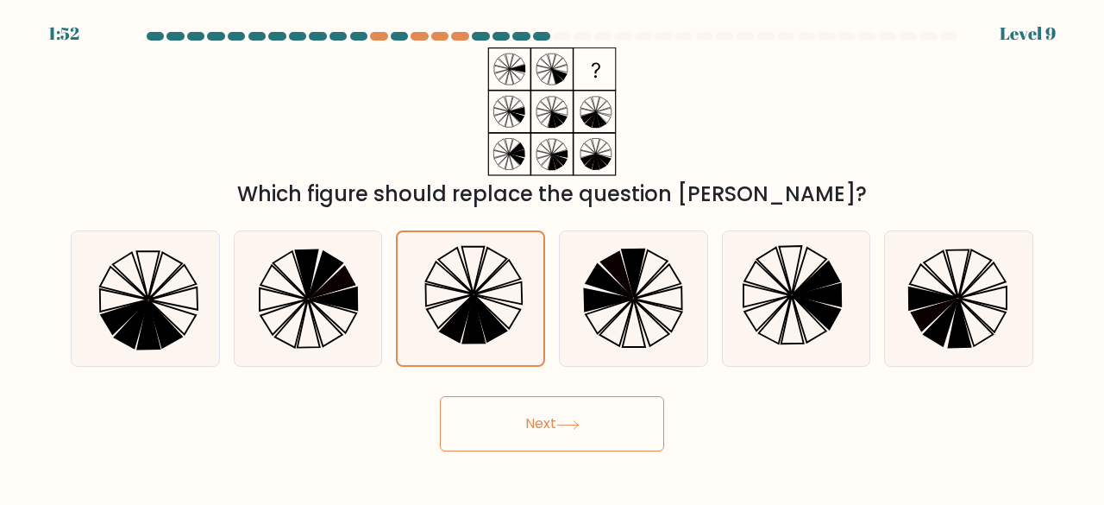
click at [524, 424] on button "Next" at bounding box center [552, 423] width 224 height 55
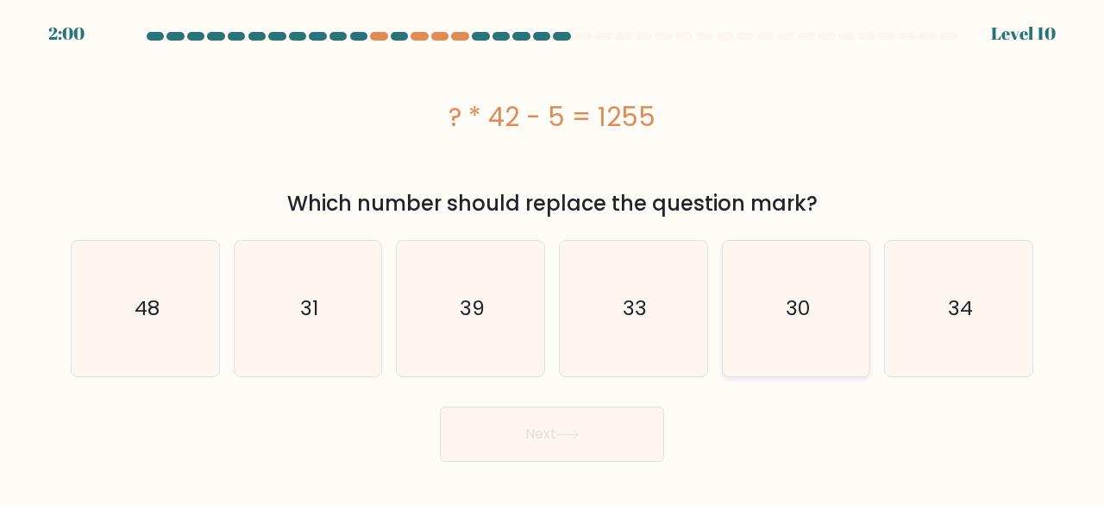
click at [764, 305] on icon "30" at bounding box center [796, 308] width 135 height 135
click at [553, 257] on input "e. 30" at bounding box center [552, 255] width 1 height 4
radio input "true"
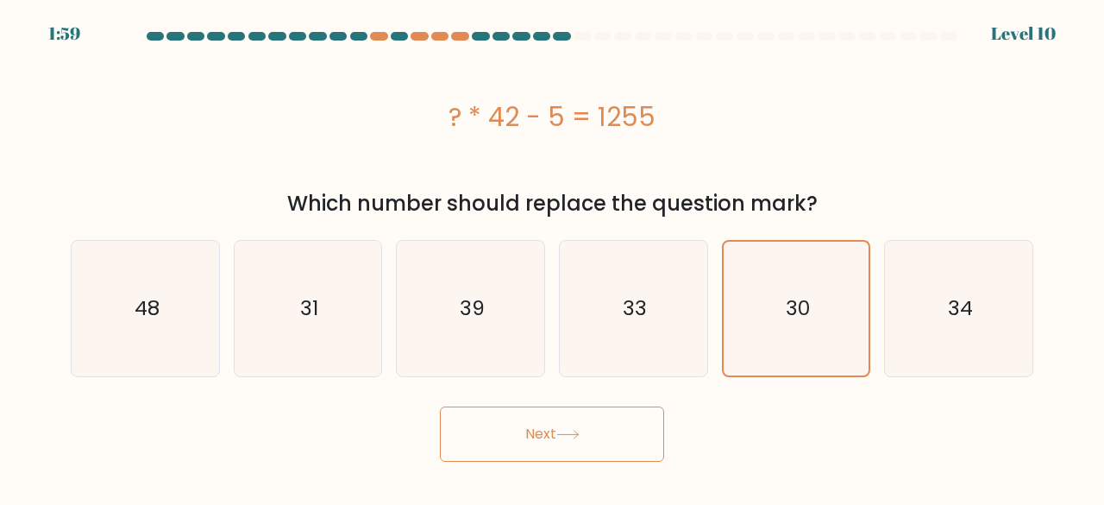
click at [579, 429] on button "Next" at bounding box center [552, 433] width 224 height 55
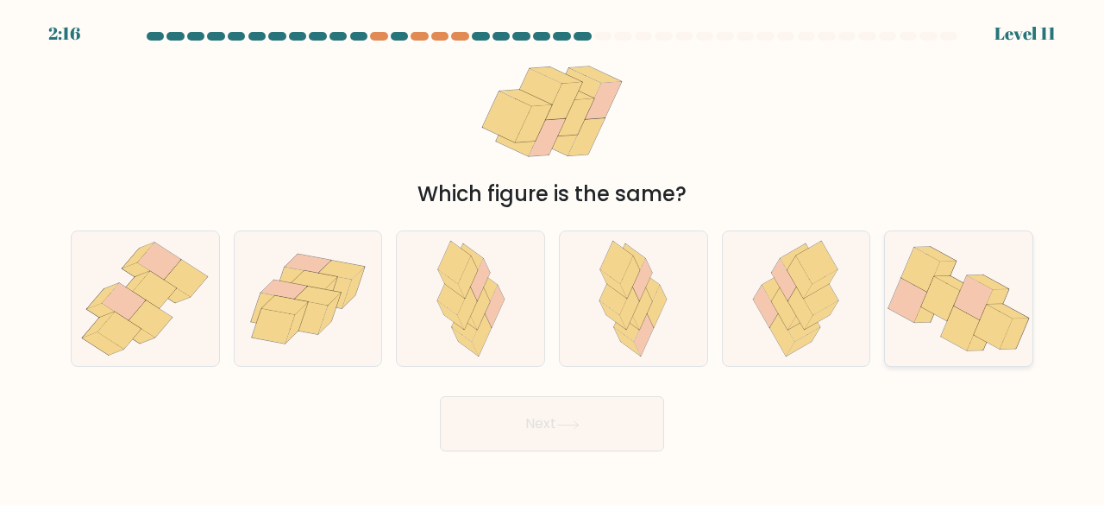
click at [949, 281] on icon at bounding box center [955, 283] width 41 height 15
click at [553, 257] on input "f." at bounding box center [552, 255] width 1 height 4
radio input "true"
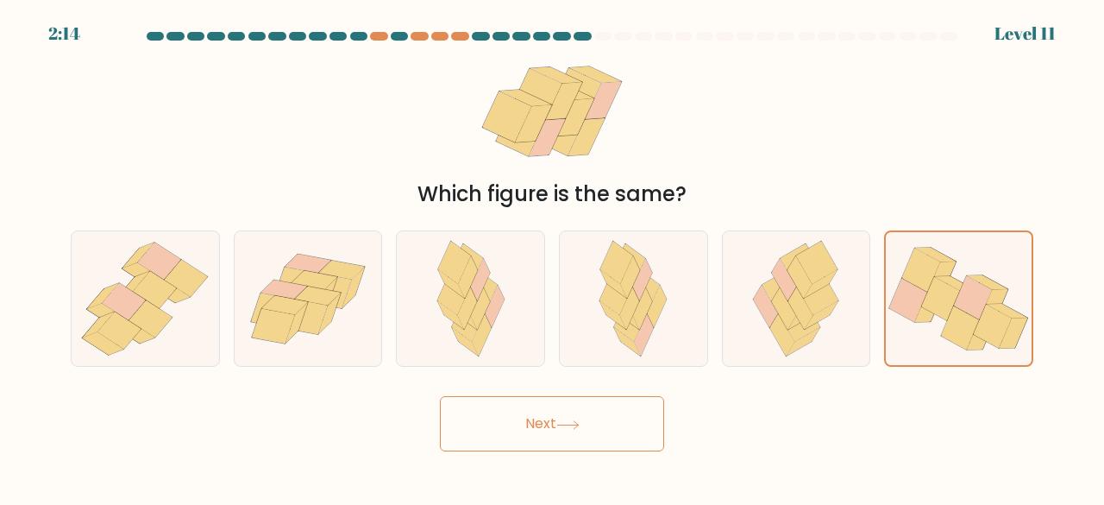
click at [611, 422] on button "Next" at bounding box center [552, 423] width 224 height 55
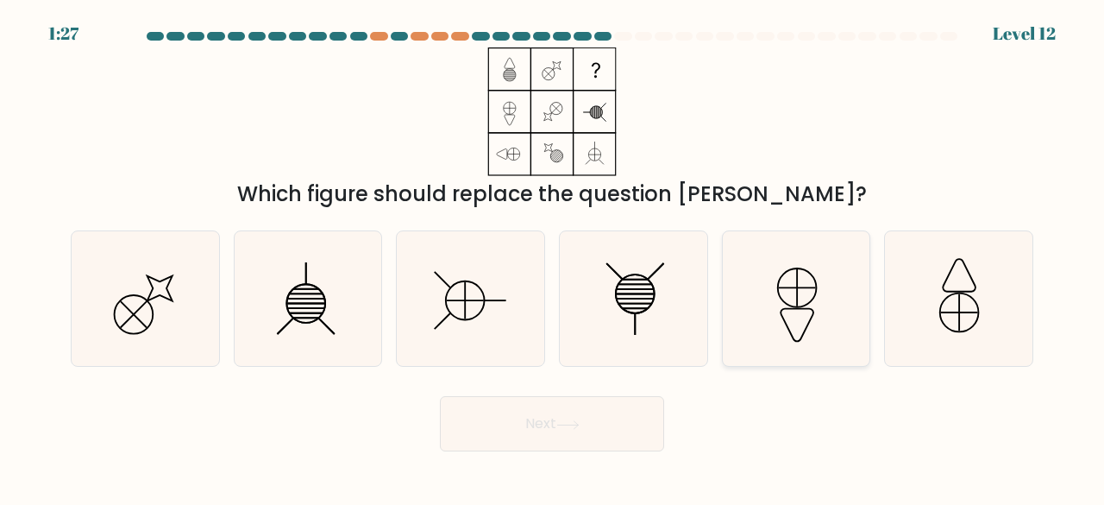
click at [795, 299] on icon at bounding box center [796, 298] width 135 height 135
click at [553, 257] on input "e." at bounding box center [552, 255] width 1 height 4
radio input "true"
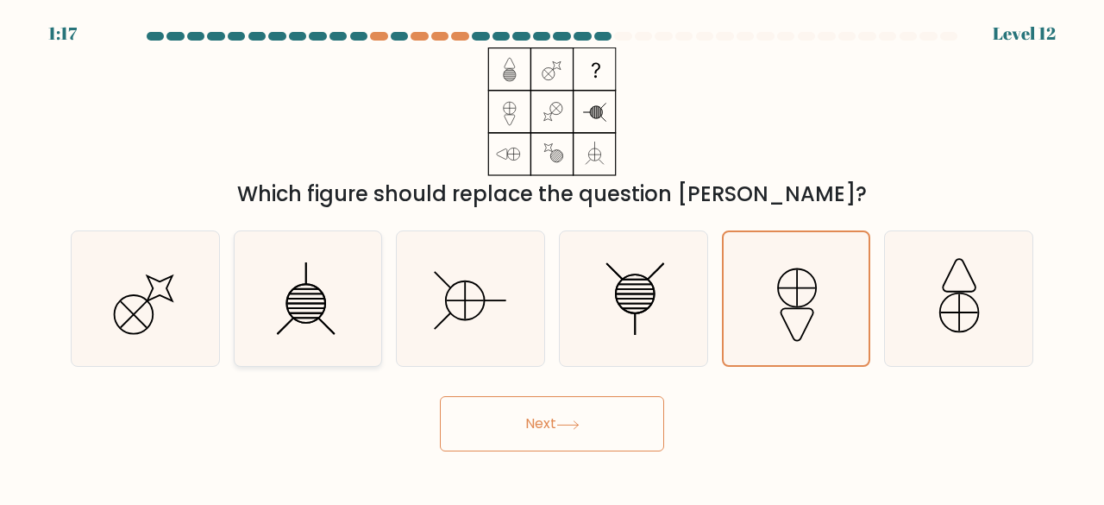
click at [324, 297] on icon at bounding box center [305, 303] width 39 height 39
click at [552, 257] on input "b." at bounding box center [552, 255] width 1 height 4
radio input "true"
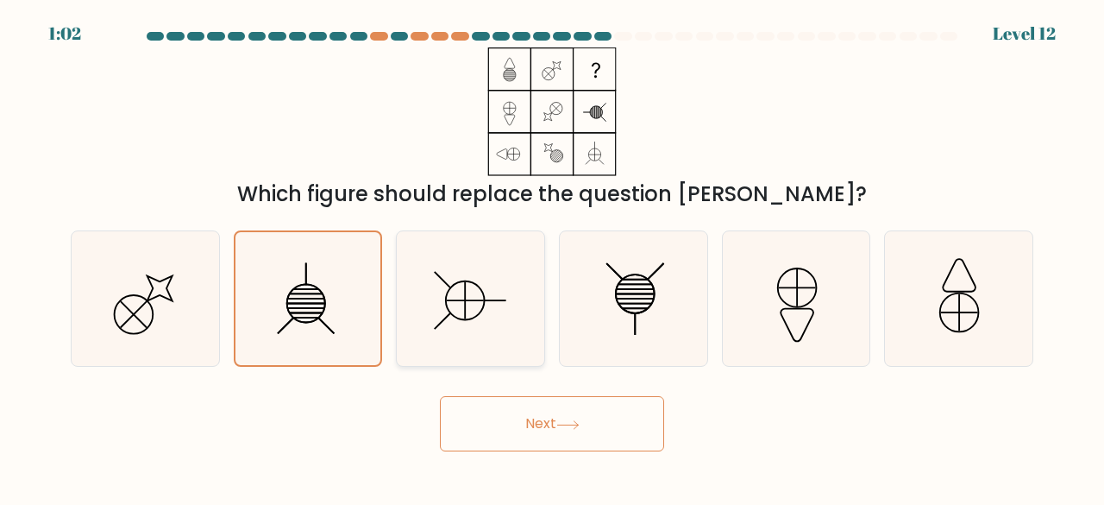
click at [460, 304] on icon at bounding box center [470, 298] width 135 height 135
click at [552, 257] on input "c." at bounding box center [552, 255] width 1 height 4
radio input "true"
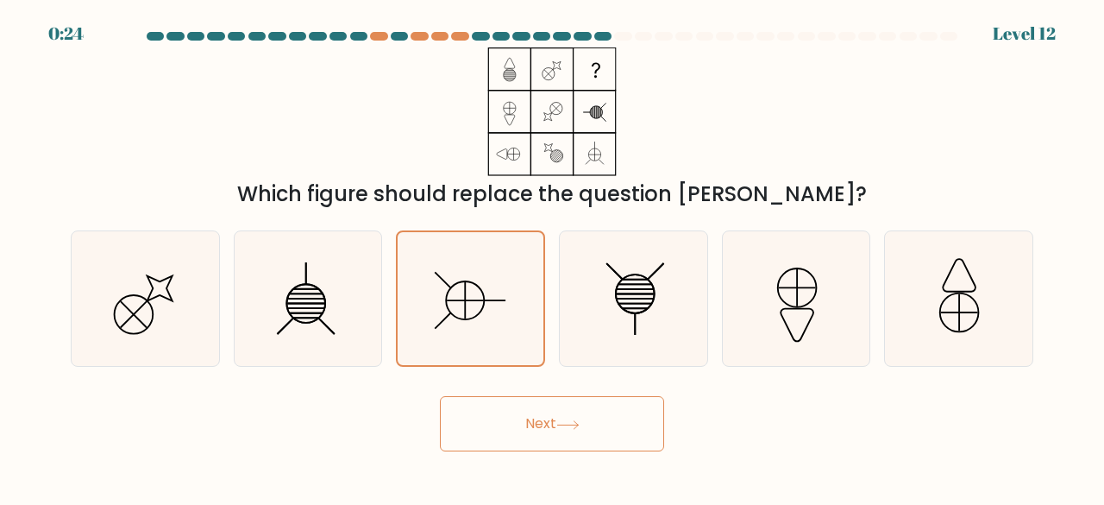
click at [498, 420] on button "Next" at bounding box center [552, 423] width 224 height 55
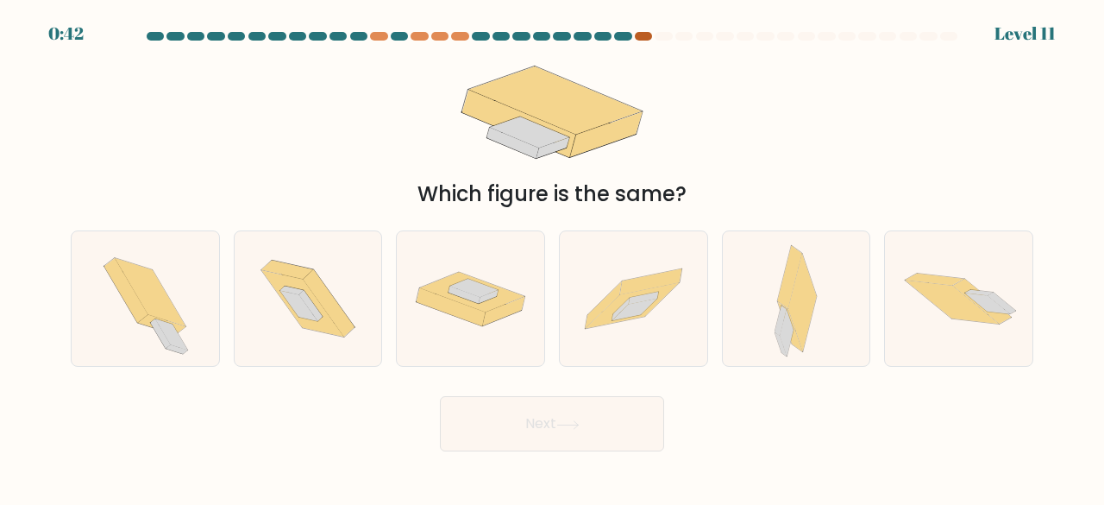
click at [646, 38] on div at bounding box center [643, 36] width 17 height 9
click at [912, 306] on icon at bounding box center [958, 298] width 147 height 99
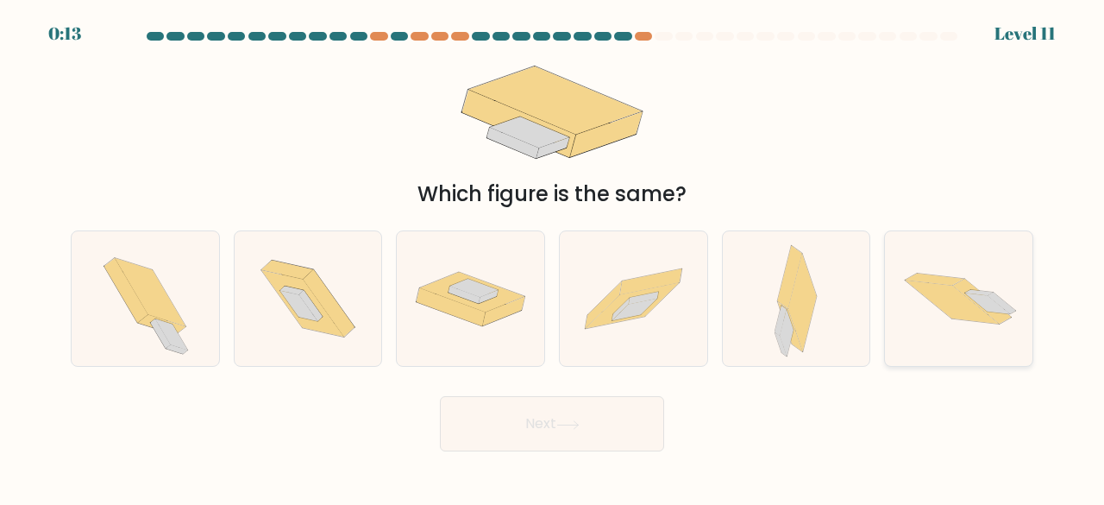
click at [553, 257] on input "f." at bounding box center [552, 255] width 1 height 4
radio input "true"
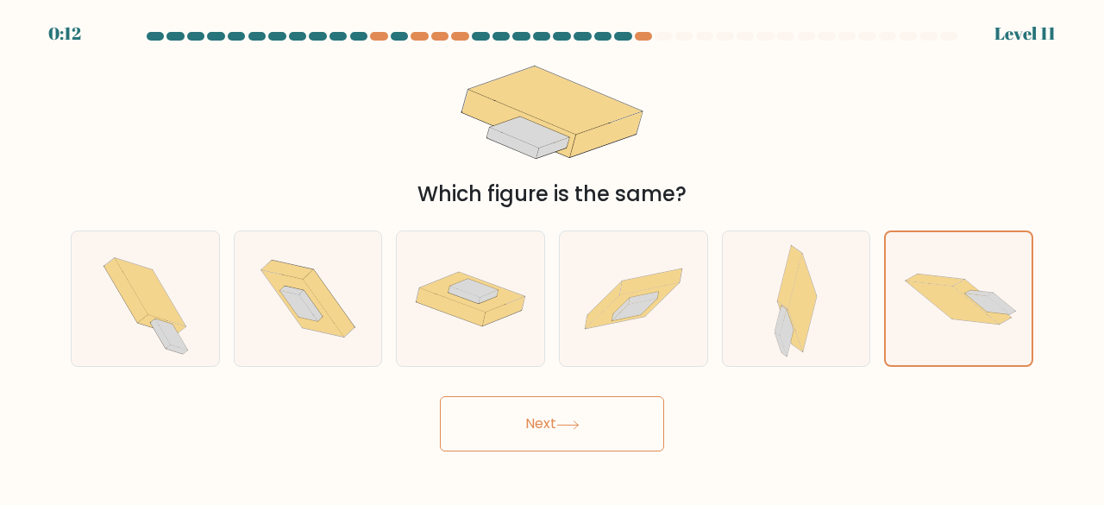
click at [574, 438] on button "Next" at bounding box center [552, 423] width 224 height 55
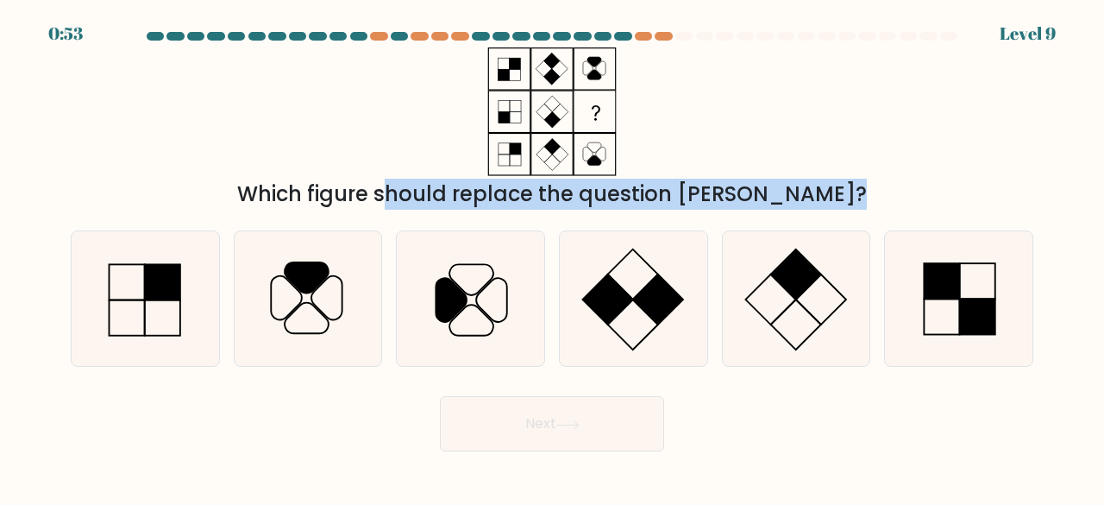
drag, startPoint x: 1103, startPoint y: 104, endPoint x: 1103, endPoint y: 287, distance: 182.8
click at [1103, 287] on form at bounding box center [552, 241] width 1104 height 419
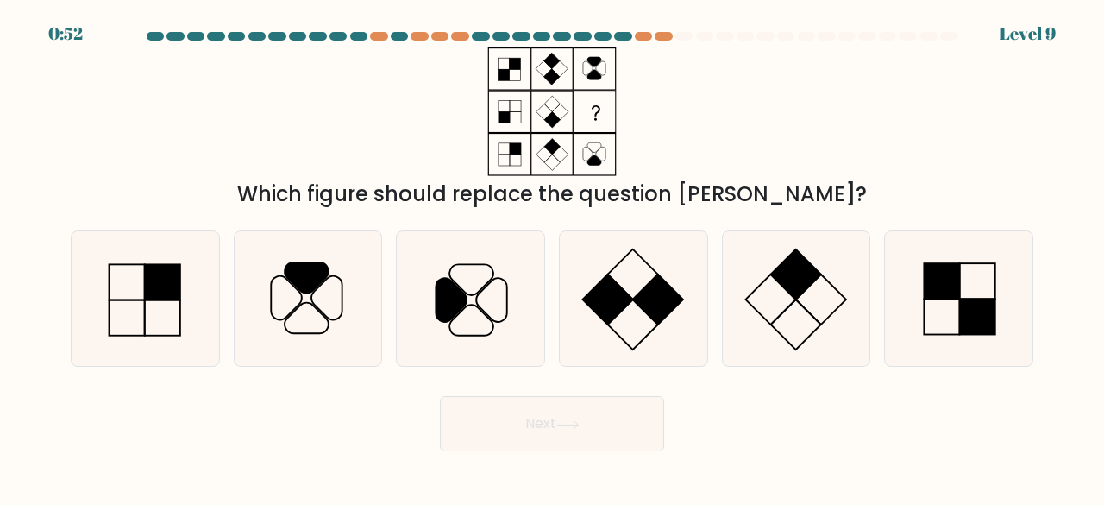
click at [719, 116] on div "Which figure should replace the question [PERSON_NAME]?" at bounding box center [551, 128] width 983 height 162
click at [293, 303] on icon at bounding box center [308, 298] width 135 height 135
click at [552, 257] on input "b." at bounding box center [552, 255] width 1 height 4
radio input "true"
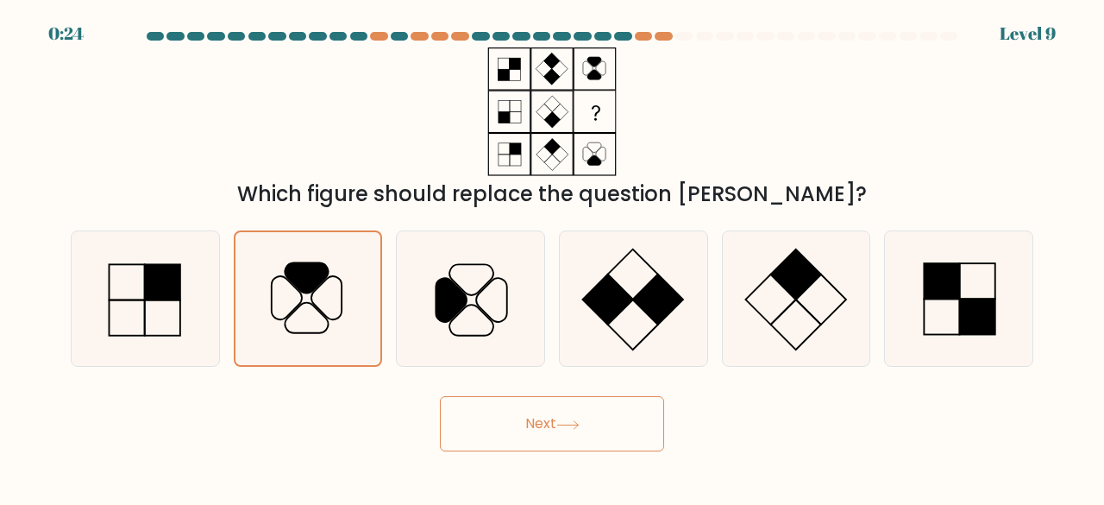
click at [516, 423] on button "Next" at bounding box center [552, 423] width 224 height 55
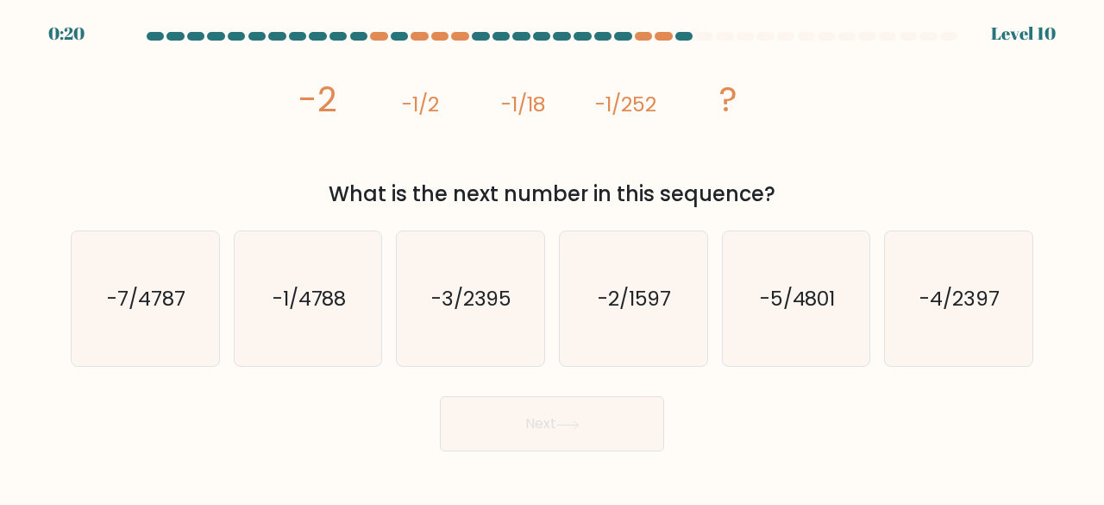
click at [434, 142] on icon "image/svg+xml -2 -1/2 -1/18 -1/252 ?" at bounding box center [552, 111] width 512 height 129
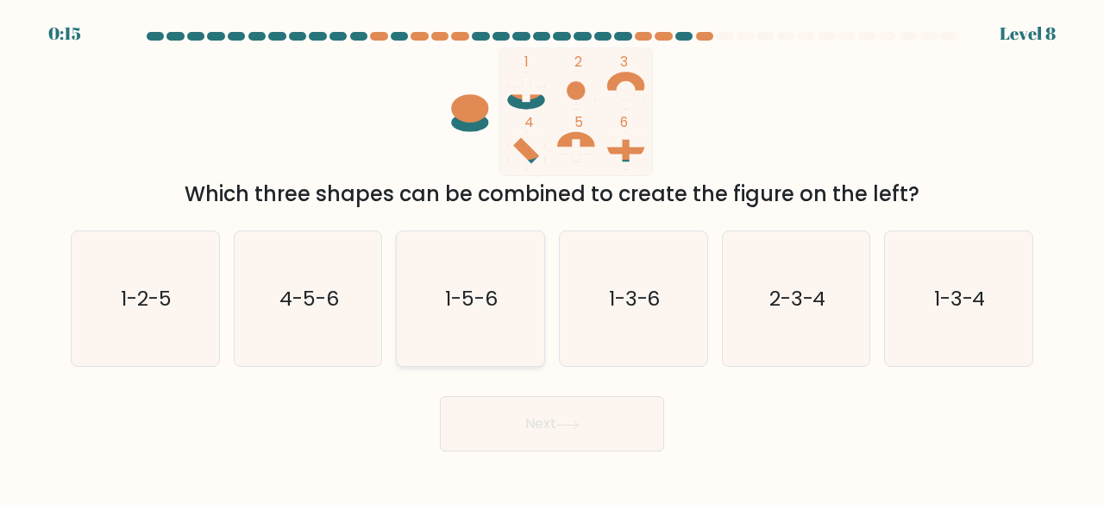
click at [505, 271] on icon "1-5-6" at bounding box center [470, 298] width 135 height 135
click at [552, 257] on input "c. 1-5-6" at bounding box center [552, 255] width 1 height 4
radio input "true"
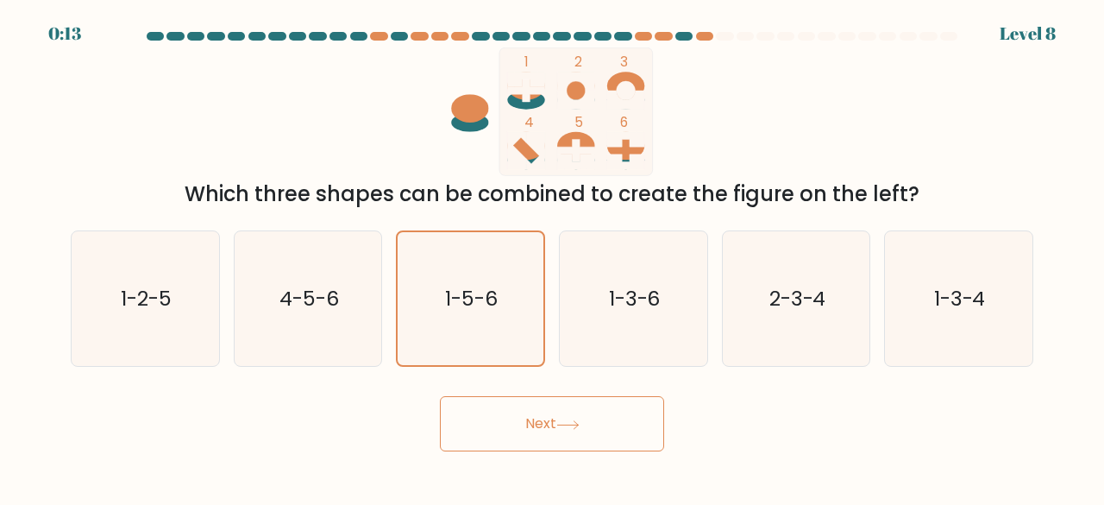
click at [590, 438] on button "Next" at bounding box center [552, 423] width 224 height 55
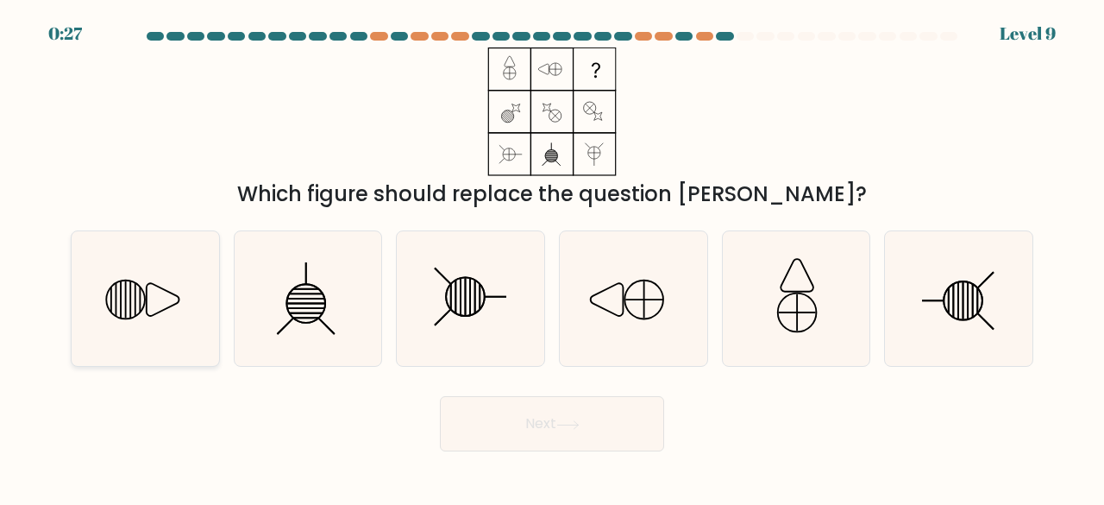
click at [169, 334] on icon at bounding box center [145, 298] width 135 height 135
click at [552, 257] on input "a." at bounding box center [552, 255] width 1 height 4
radio input "true"
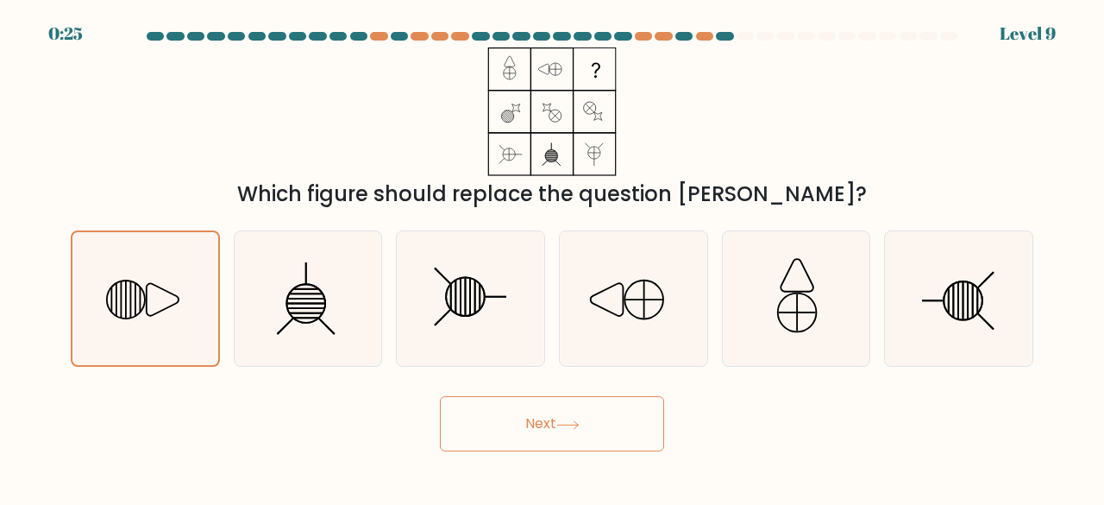
click at [499, 416] on button "Next" at bounding box center [552, 423] width 224 height 55
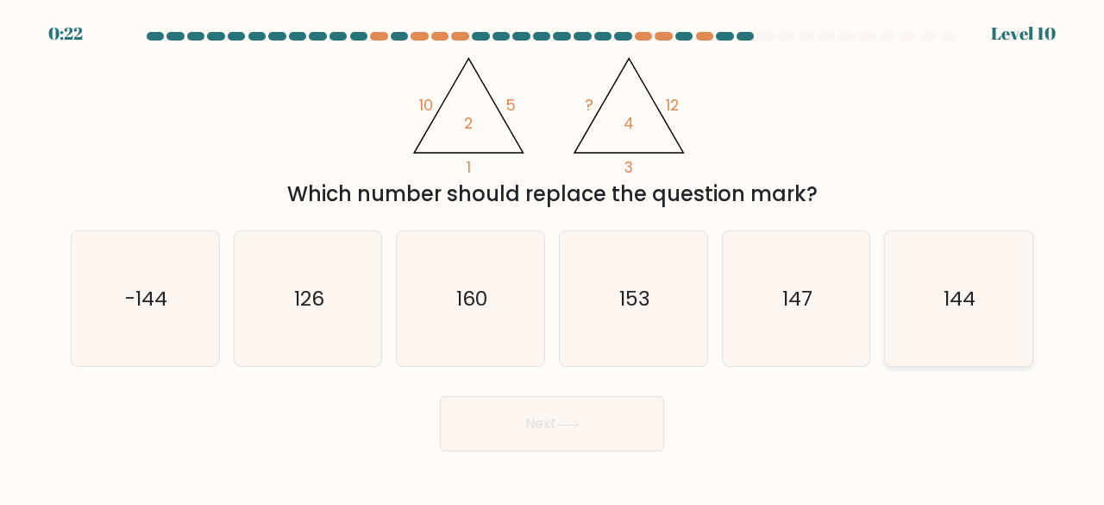
click at [1025, 294] on icon "144" at bounding box center [958, 298] width 135 height 135
click at [553, 257] on input "f. 144" at bounding box center [552, 255] width 1 height 4
radio input "true"
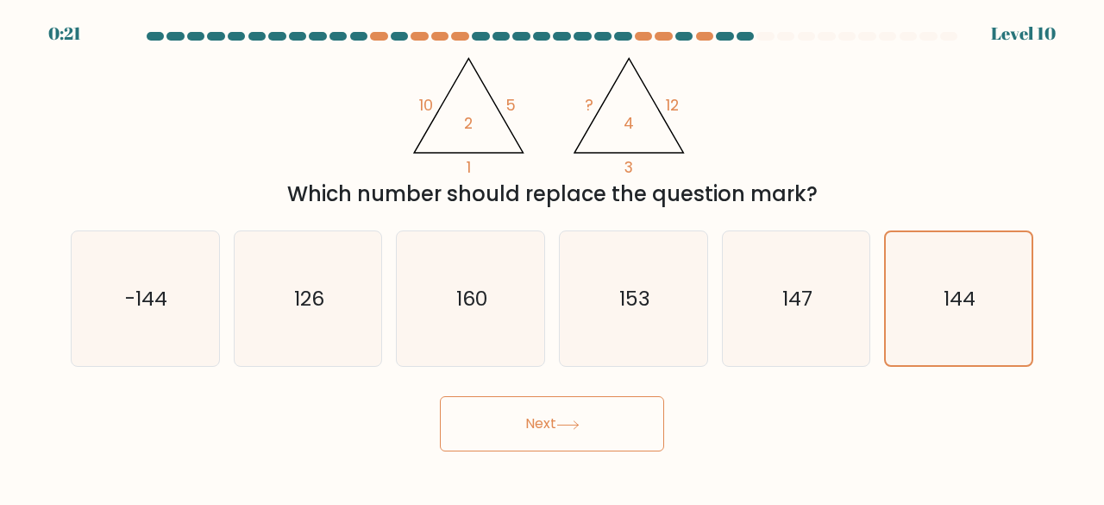
click at [640, 410] on button "Next" at bounding box center [552, 423] width 224 height 55
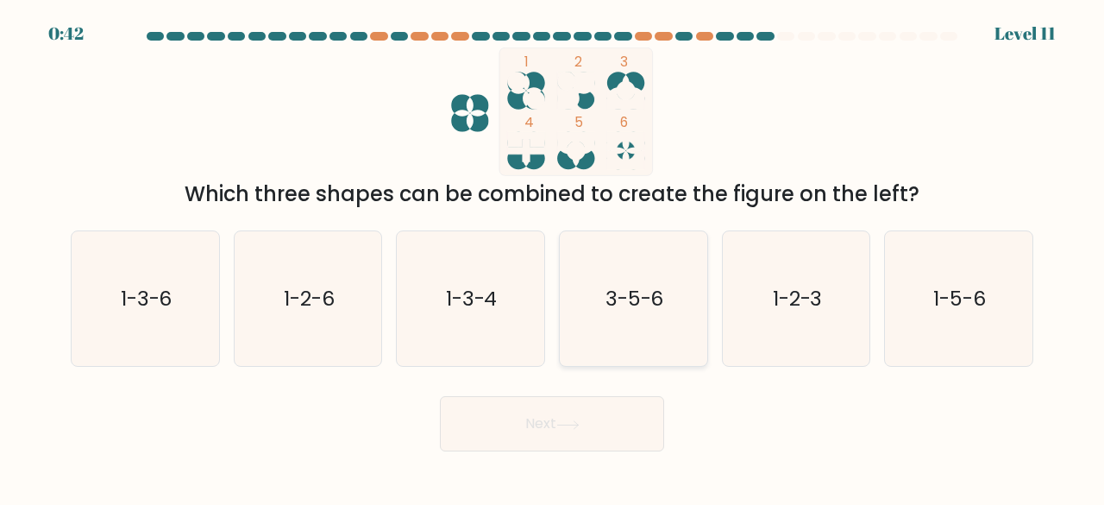
click at [669, 256] on icon "3-5-6" at bounding box center [633, 298] width 135 height 135
click at [553, 256] on input "d. 3-5-6" at bounding box center [552, 255] width 1 height 4
radio input "true"
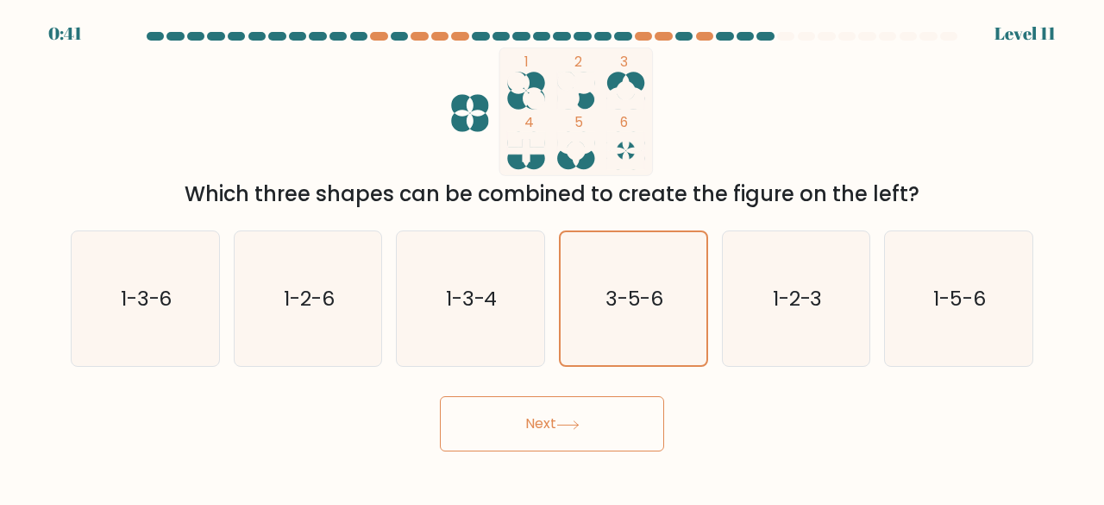
click at [586, 416] on button "Next" at bounding box center [552, 423] width 224 height 55
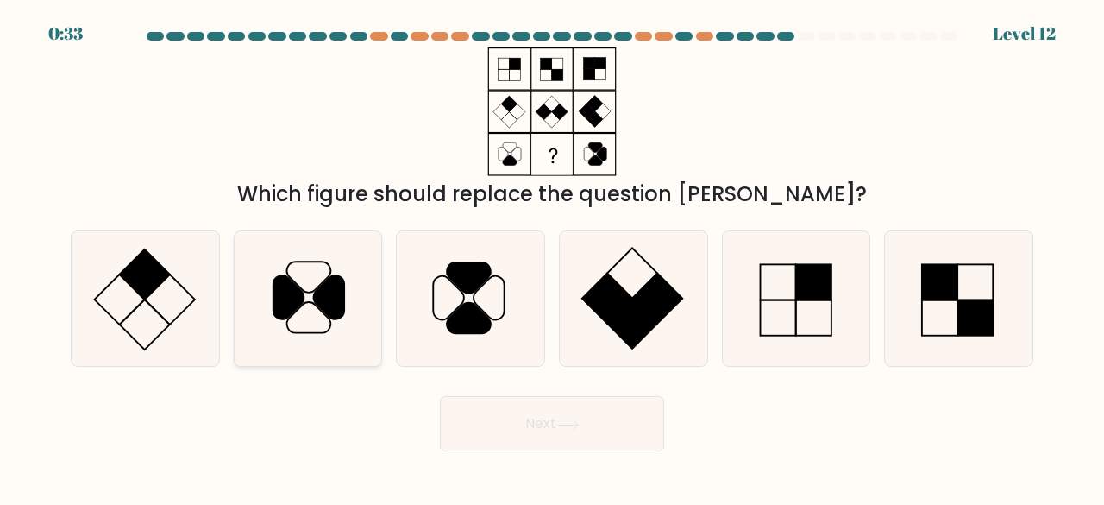
click at [302, 280] on icon at bounding box center [308, 298] width 135 height 135
click at [552, 257] on input "b." at bounding box center [552, 255] width 1 height 4
radio input "true"
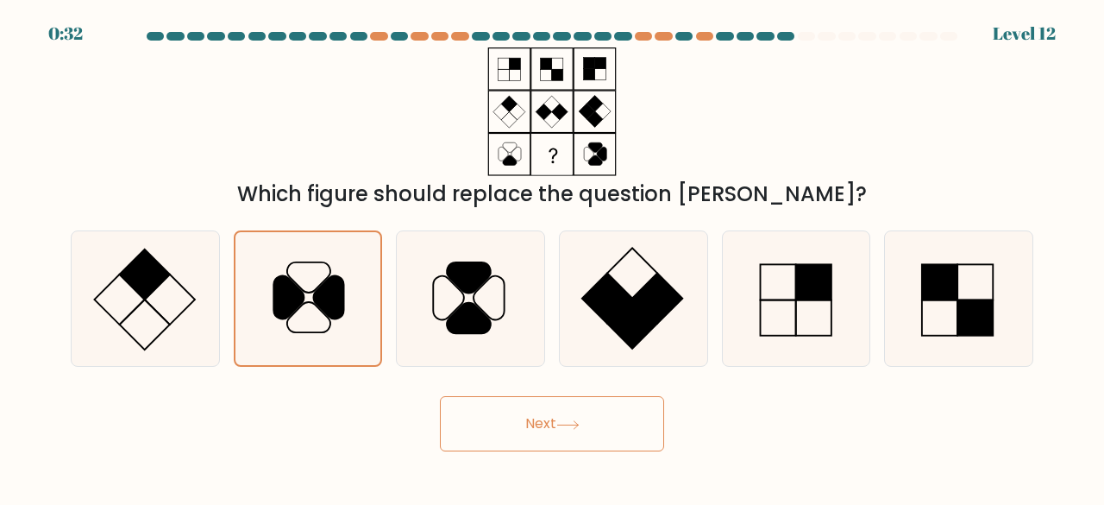
click at [547, 391] on div "Next" at bounding box center [551, 419] width 983 height 64
click at [562, 420] on icon at bounding box center [567, 424] width 23 height 9
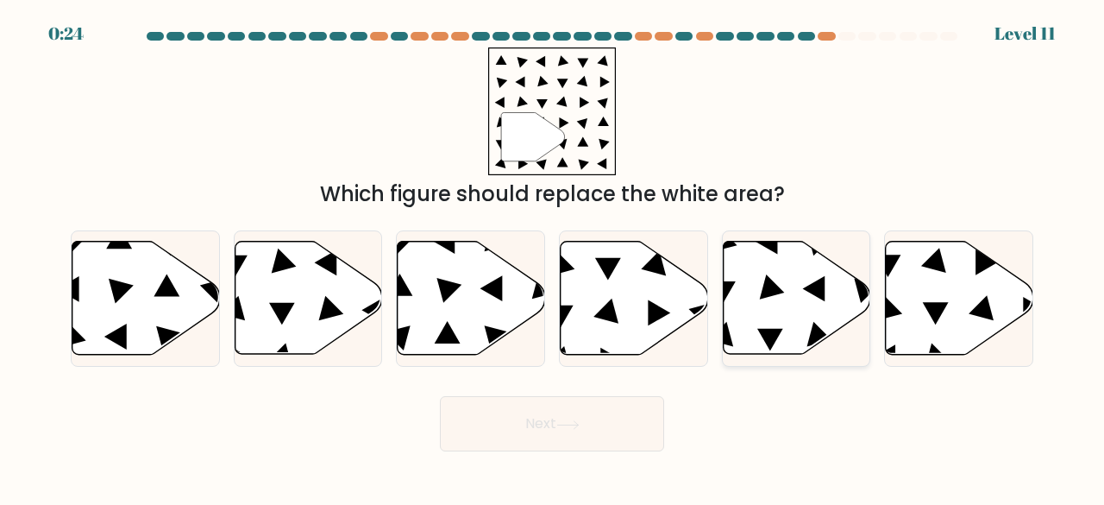
click at [842, 316] on icon at bounding box center [796, 297] width 147 height 113
click at [553, 257] on input "e." at bounding box center [552, 255] width 1 height 4
radio input "true"
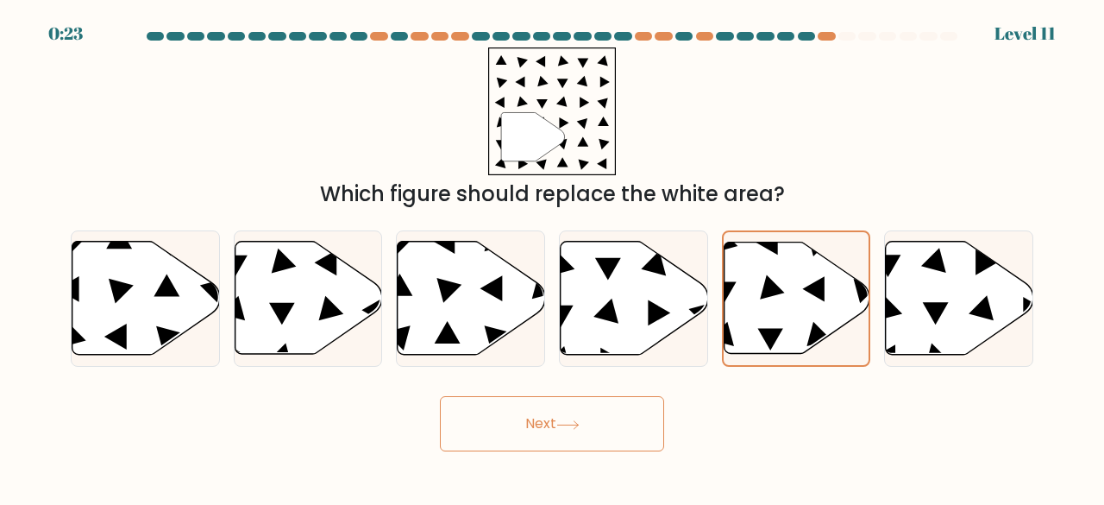
click at [570, 443] on button "Next" at bounding box center [552, 423] width 224 height 55
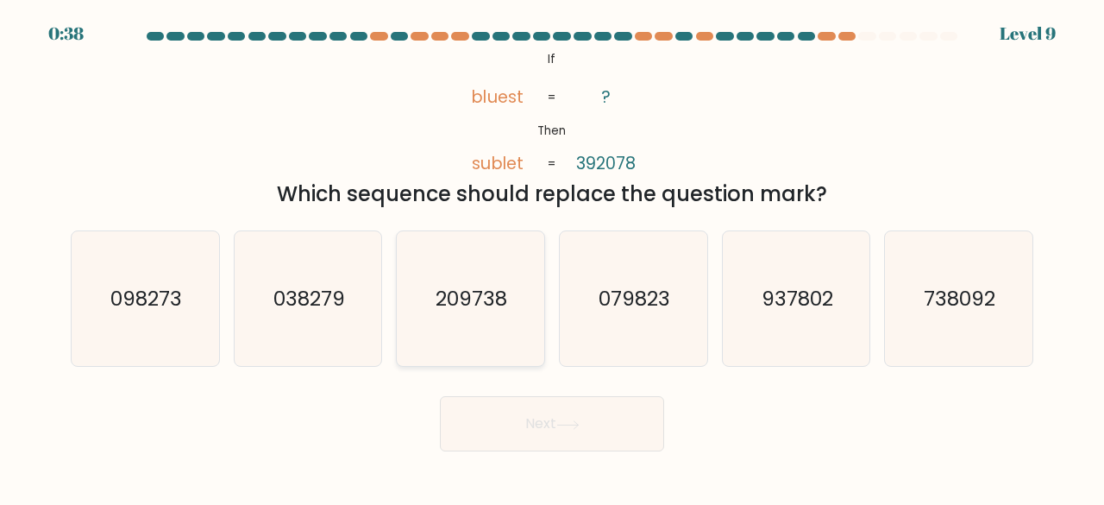
click at [473, 327] on icon "209738" at bounding box center [470, 298] width 135 height 135
click at [552, 257] on input "c. 209738" at bounding box center [552, 255] width 1 height 4
radio input "true"
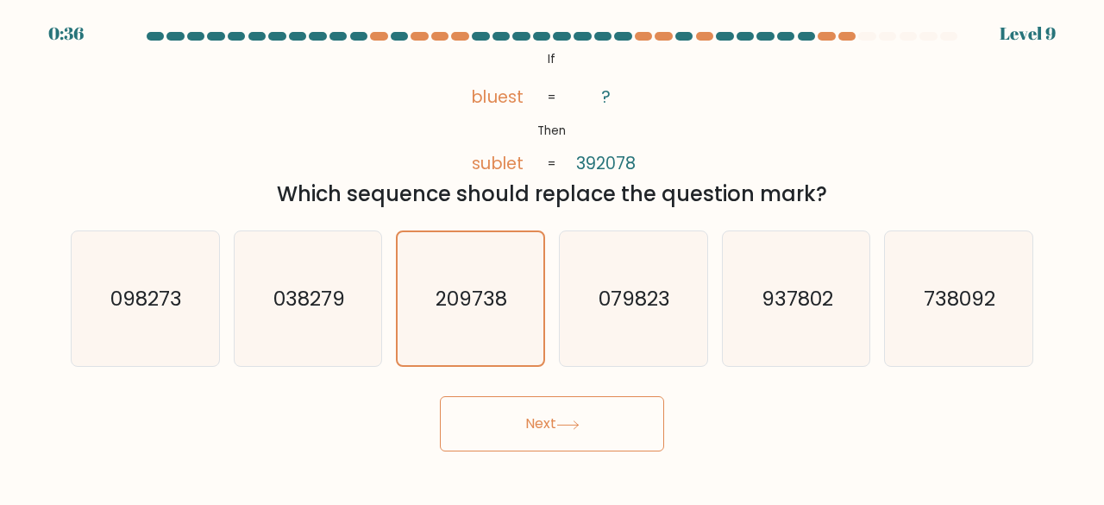
click at [511, 427] on button "Next" at bounding box center [552, 423] width 224 height 55
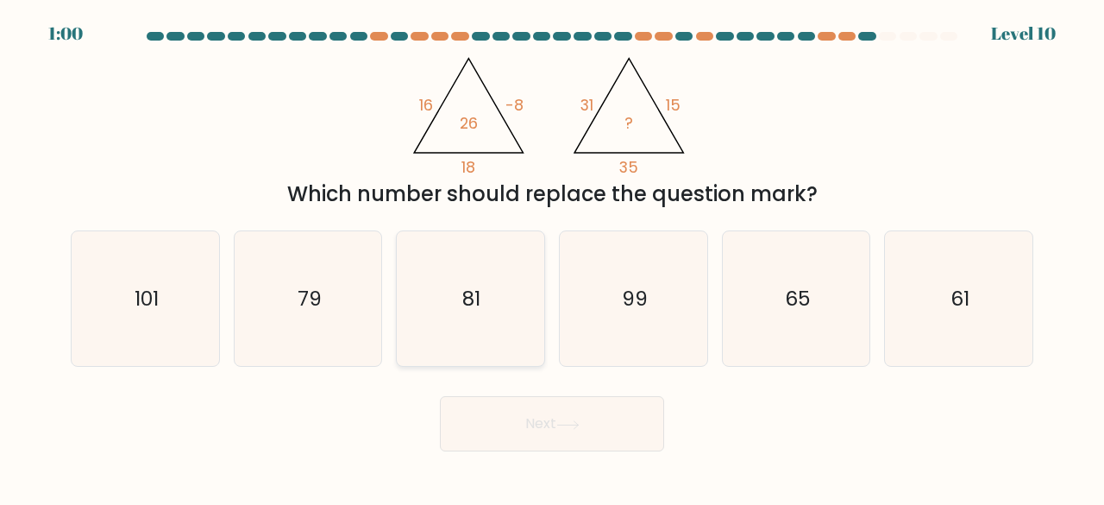
click at [500, 273] on icon "81" at bounding box center [470, 298] width 135 height 135
click at [552, 257] on input "c. 81" at bounding box center [552, 255] width 1 height 4
radio input "true"
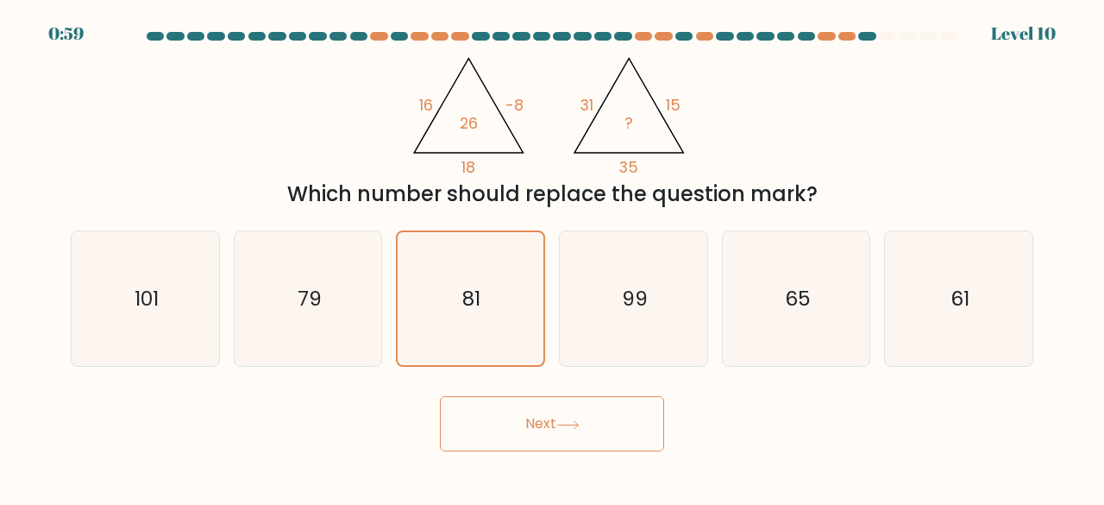
click at [538, 450] on button "Next" at bounding box center [552, 423] width 224 height 55
click at [531, 409] on button "Next" at bounding box center [552, 423] width 224 height 55
click at [544, 417] on button "Next" at bounding box center [552, 423] width 224 height 55
click at [602, 440] on button "Next" at bounding box center [552, 423] width 224 height 55
click at [494, 347] on icon "81" at bounding box center [471, 299] width 134 height 134
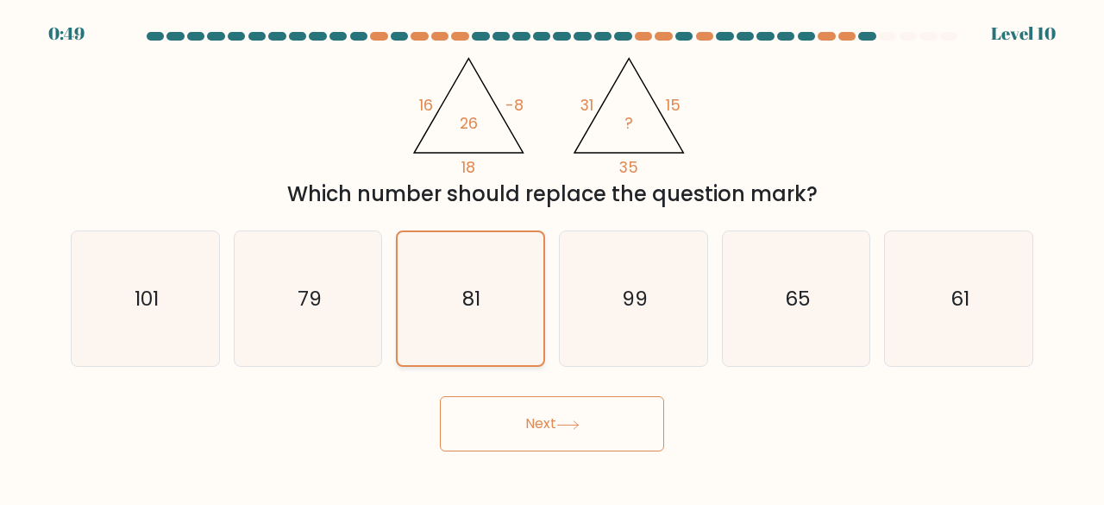
click at [552, 257] on input "c. 81" at bounding box center [552, 255] width 1 height 4
click at [545, 425] on button "Next" at bounding box center [552, 423] width 224 height 55
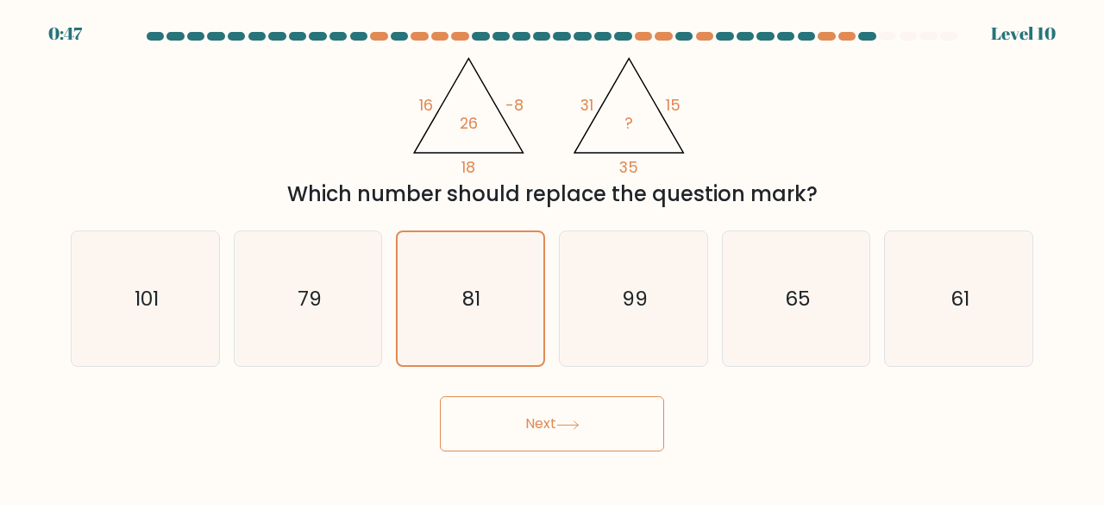
click at [545, 425] on button "Next" at bounding box center [552, 423] width 224 height 55
click at [536, 442] on button "Next" at bounding box center [552, 423] width 224 height 55
click at [883, 41] on div at bounding box center [551, 40] width 983 height 16
click at [838, 41] on div at bounding box center [551, 40] width 983 height 16
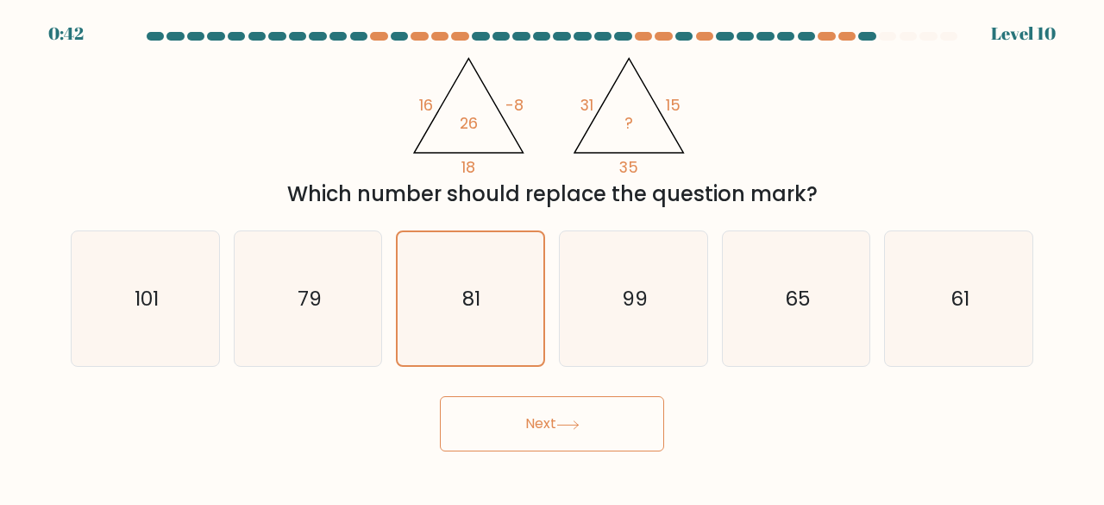
click at [838, 41] on div at bounding box center [551, 40] width 983 height 16
click at [580, 429] on icon at bounding box center [567, 424] width 23 height 9
drag, startPoint x: 581, startPoint y: 429, endPoint x: 606, endPoint y: 425, distance: 25.2
click at [606, 425] on button "Next" at bounding box center [552, 423] width 224 height 55
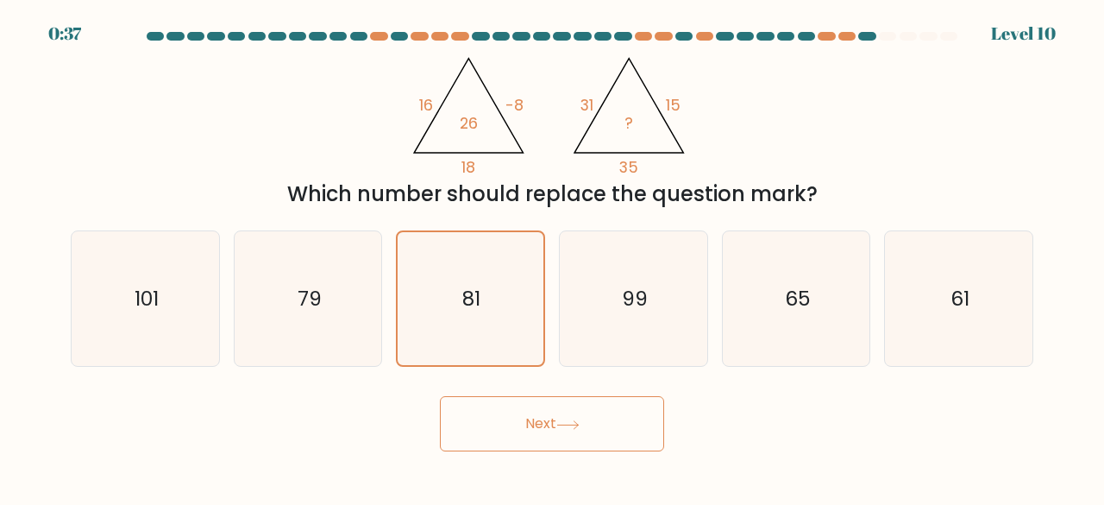
drag, startPoint x: 606, startPoint y: 425, endPoint x: 557, endPoint y: 399, distance: 55.6
click at [557, 399] on button "Next" at bounding box center [552, 423] width 224 height 55
click at [361, 279] on icon "79" at bounding box center [308, 298] width 135 height 135
click at [552, 257] on input "b. 79" at bounding box center [552, 255] width 1 height 4
radio input "true"
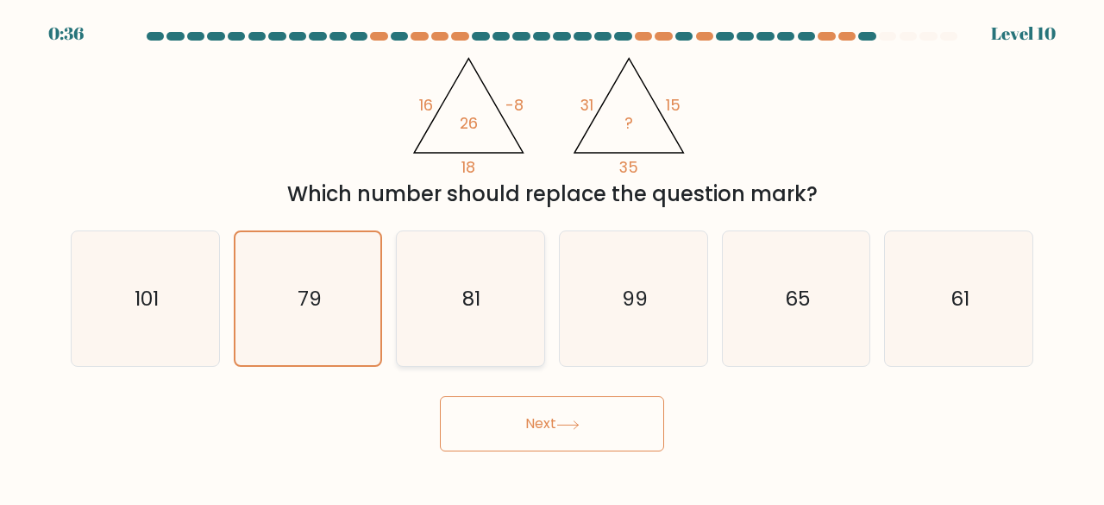
click at [466, 279] on icon "81" at bounding box center [470, 298] width 135 height 135
click at [552, 257] on input "c. 81" at bounding box center [552, 255] width 1 height 4
radio input "true"
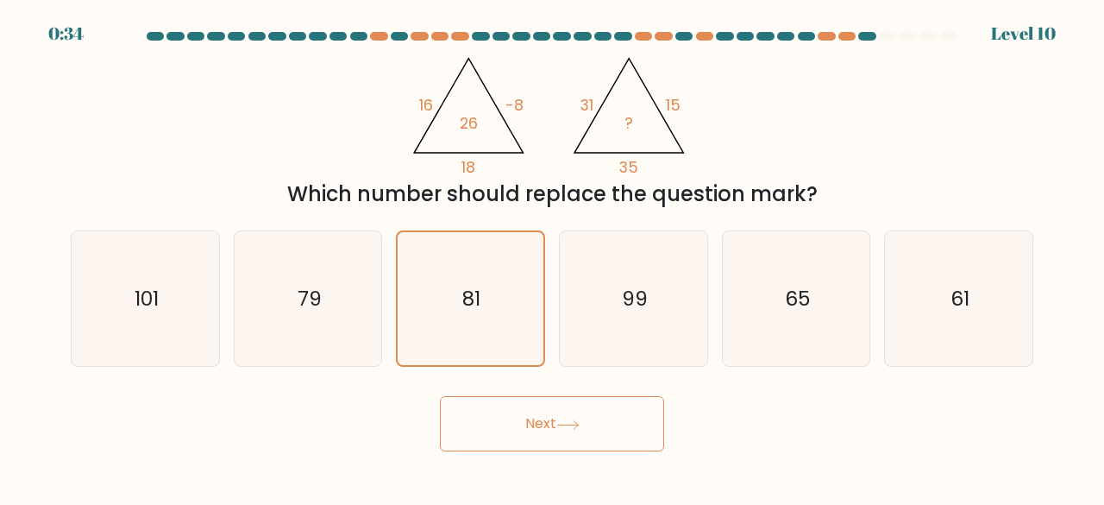
click at [509, 430] on button "Next" at bounding box center [552, 423] width 224 height 55
click at [612, 449] on button "Next" at bounding box center [552, 423] width 224 height 55
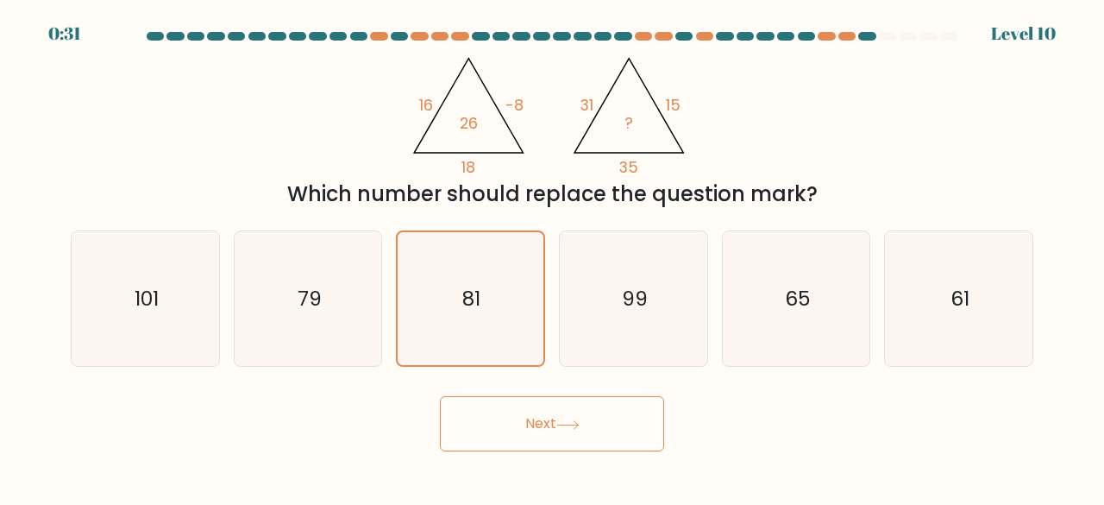
click at [612, 449] on button "Next" at bounding box center [552, 423] width 224 height 55
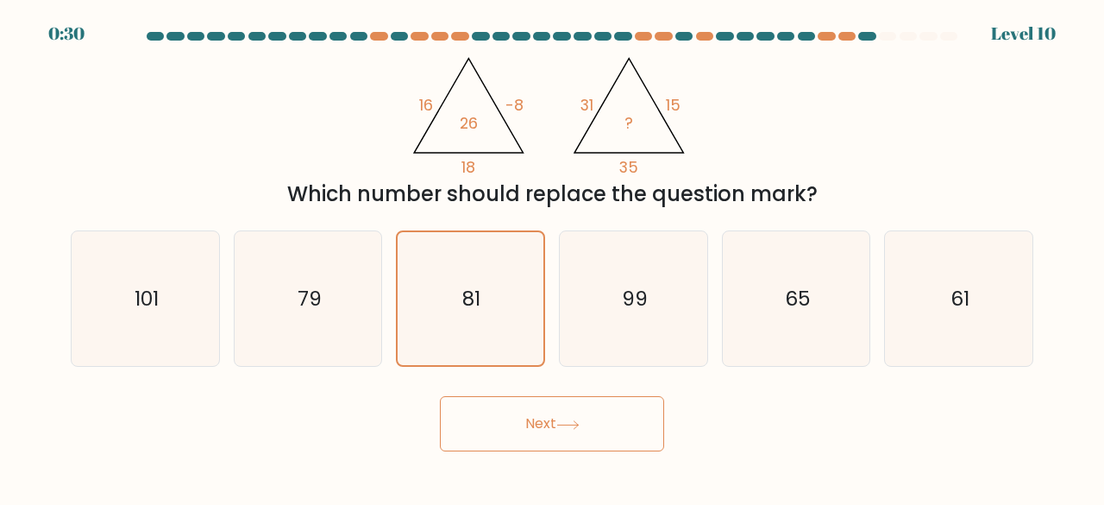
click at [612, 449] on button "Next" at bounding box center [552, 423] width 224 height 55
click at [605, 426] on button "Next" at bounding box center [552, 423] width 224 height 55
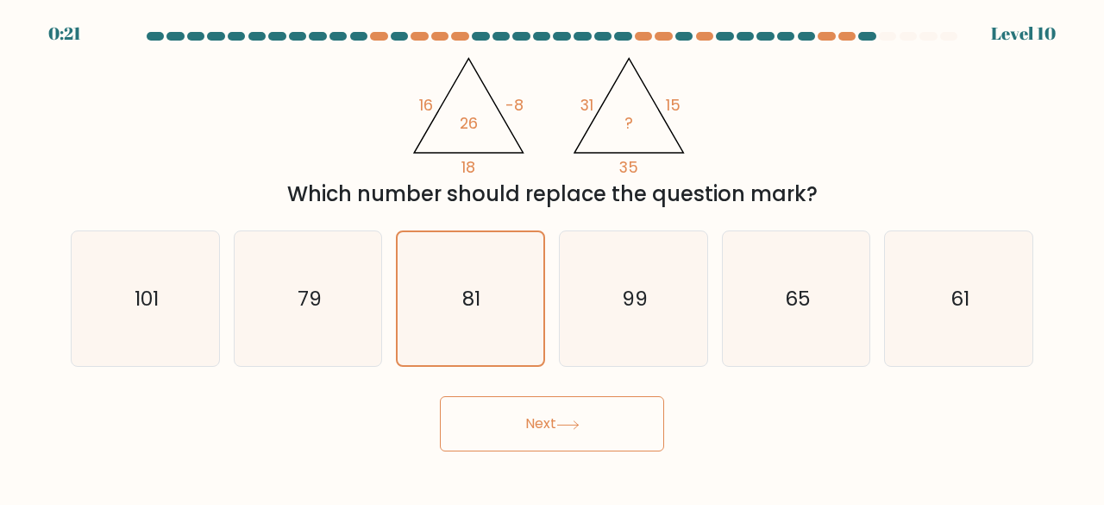
click at [774, 31] on div "0:21 Level 10" at bounding box center [552, 23] width 1104 height 47
click at [787, 32] on div at bounding box center [785, 36] width 17 height 9
drag, startPoint x: 1103, startPoint y: 60, endPoint x: 1103, endPoint y: 196, distance: 135.4
click at [1103, 196] on form at bounding box center [552, 241] width 1104 height 419
click at [915, 237] on icon "61" at bounding box center [958, 298] width 135 height 135
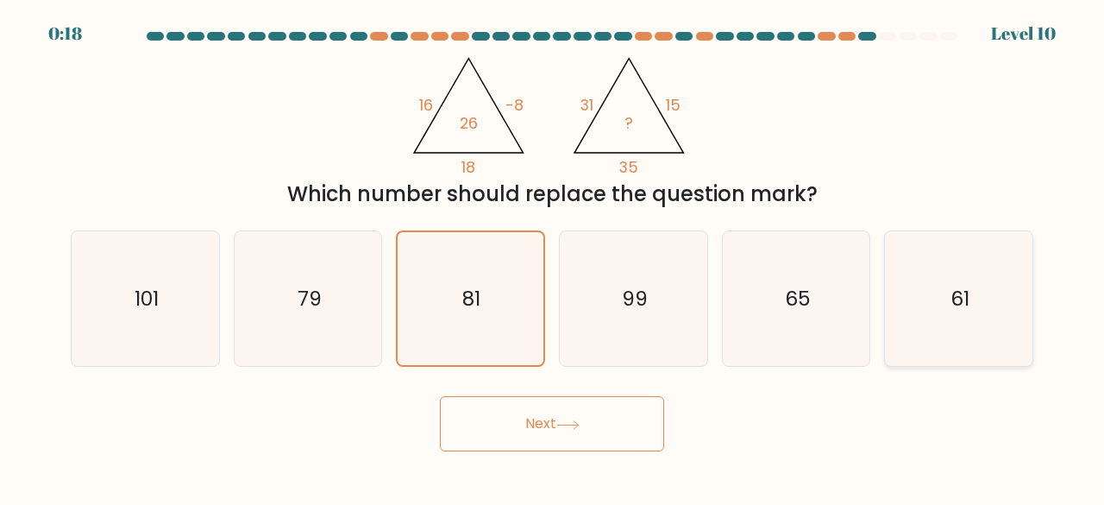
click at [553, 253] on input "f. 61" at bounding box center [552, 255] width 1 height 4
radio input "true"
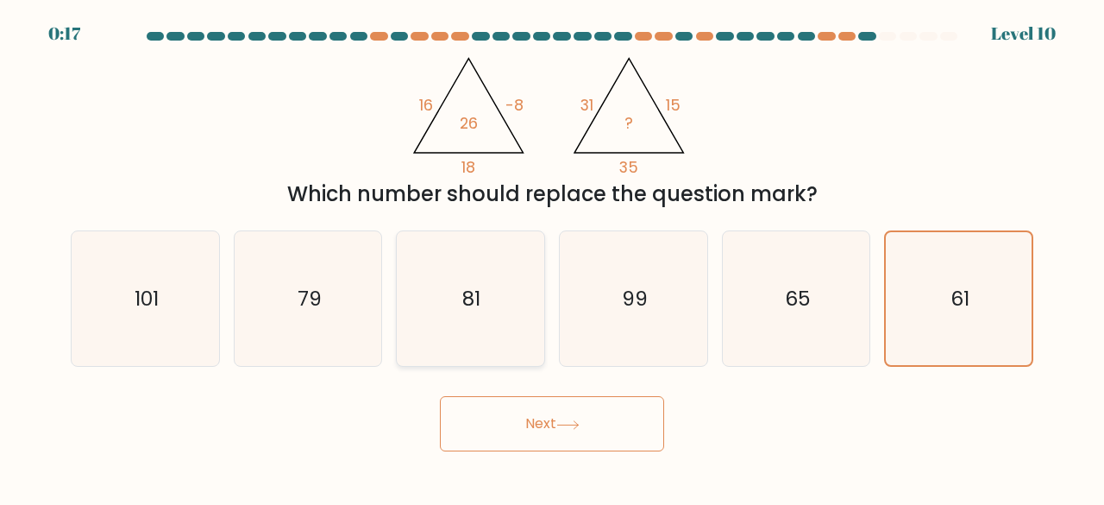
click at [455, 268] on icon "81" at bounding box center [470, 298] width 135 height 135
click at [552, 257] on input "c. 81" at bounding box center [552, 255] width 1 height 4
radio input "true"
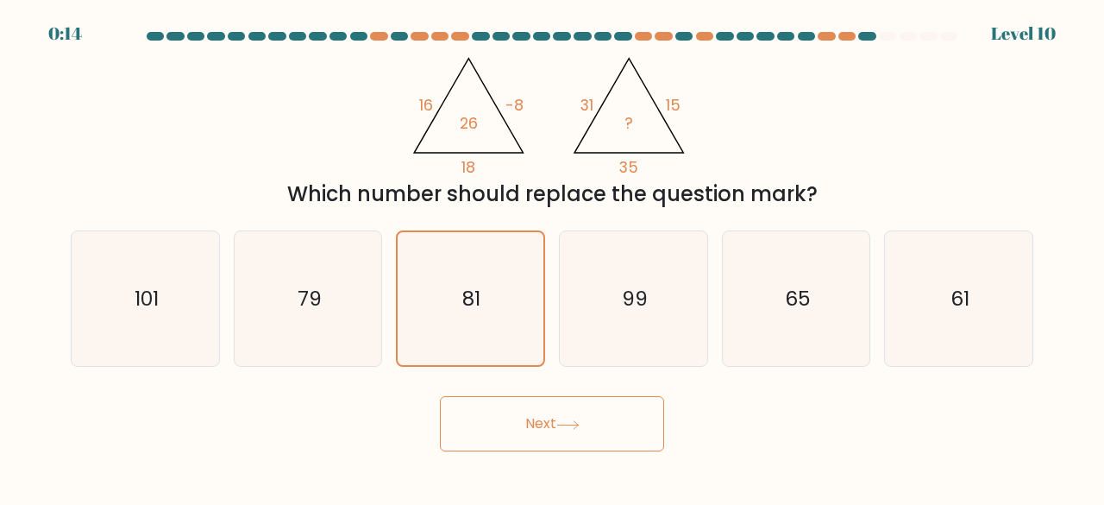
click at [542, 419] on button "Next" at bounding box center [552, 423] width 224 height 55
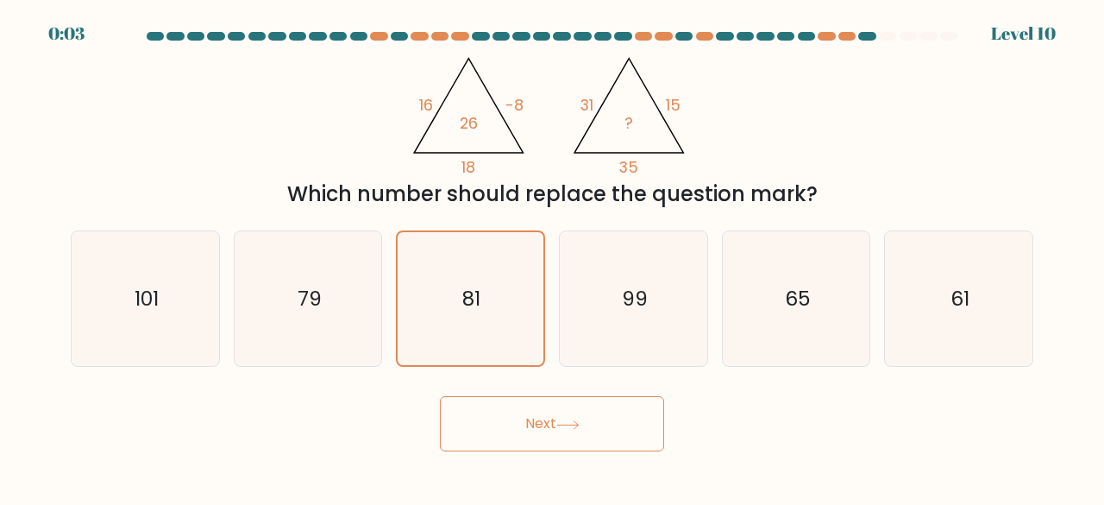
click at [542, 419] on button "Next" at bounding box center [552, 423] width 224 height 55
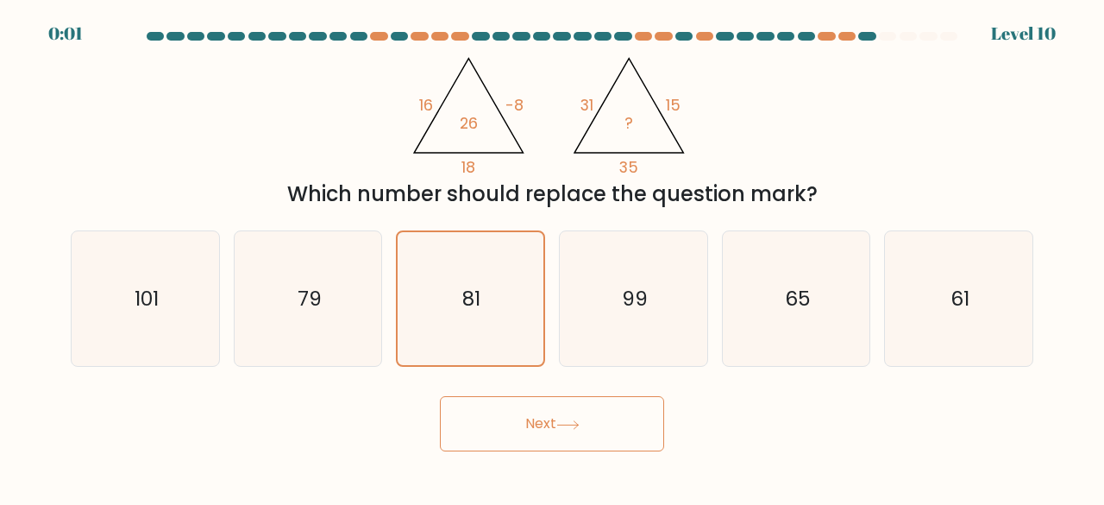
click at [542, 419] on button "Next" at bounding box center [552, 423] width 224 height 55
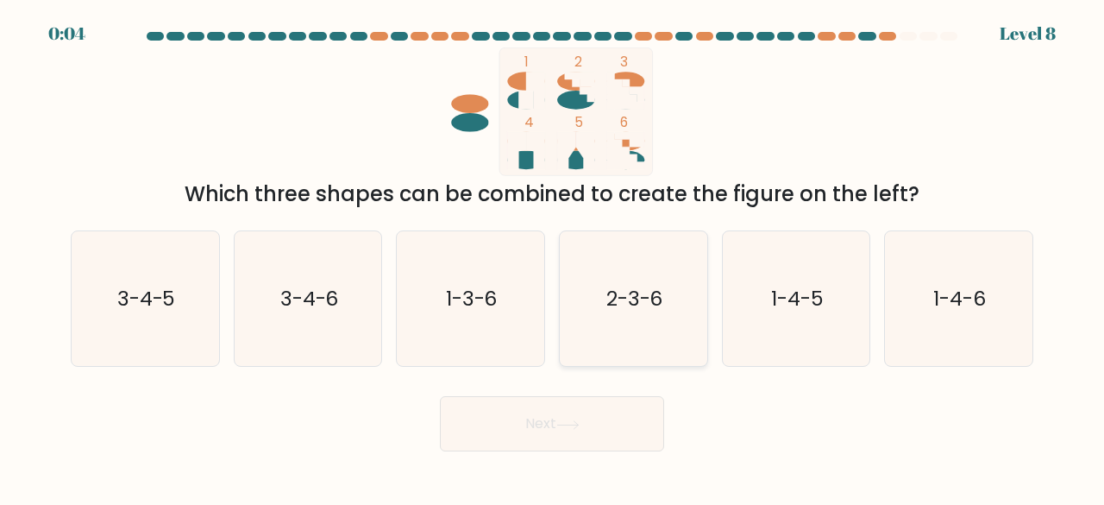
click at [623, 290] on text "2-3-6" at bounding box center [634, 298] width 57 height 28
click at [553, 257] on input "d. 2-3-6" at bounding box center [552, 255] width 1 height 4
radio input "true"
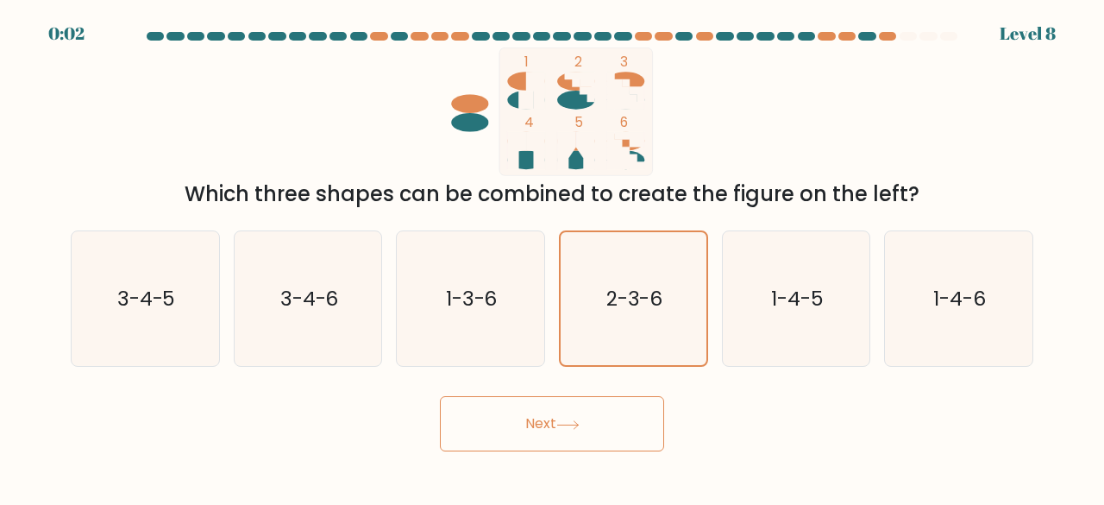
click at [514, 413] on button "Next" at bounding box center [552, 423] width 224 height 55
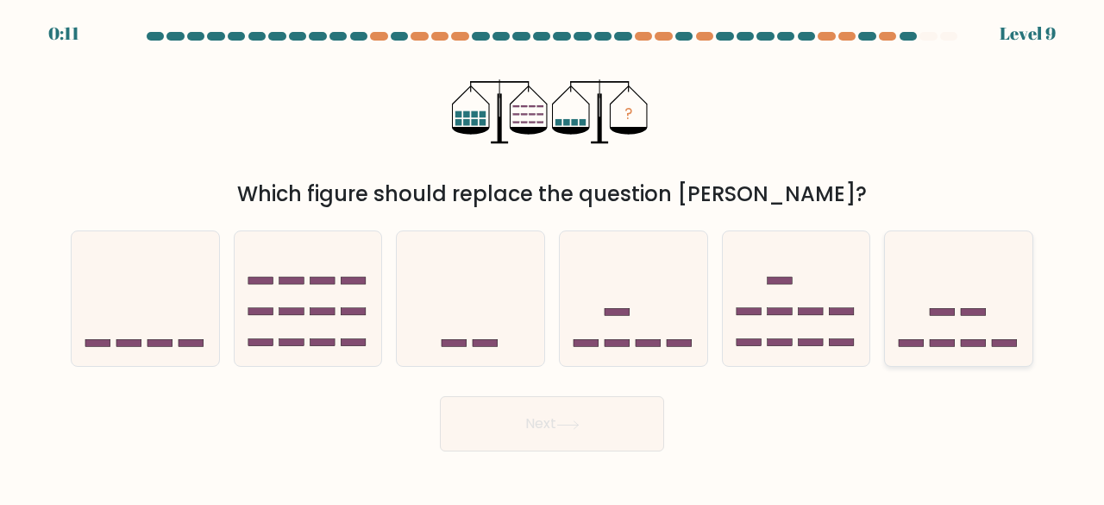
click at [931, 306] on icon at bounding box center [958, 298] width 147 height 122
click at [553, 257] on input "f." at bounding box center [552, 255] width 1 height 4
radio input "true"
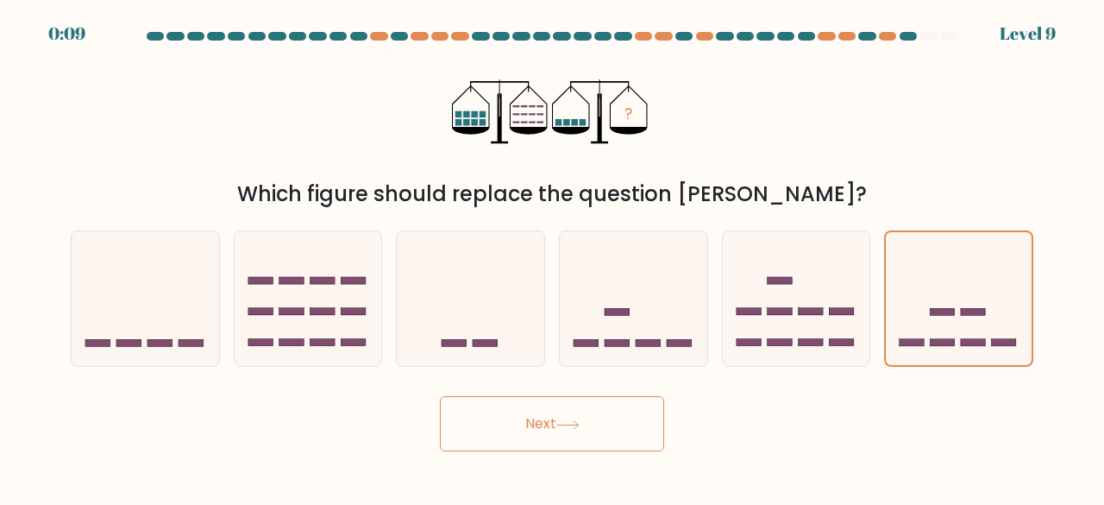
click at [591, 432] on button "Next" at bounding box center [552, 423] width 224 height 55
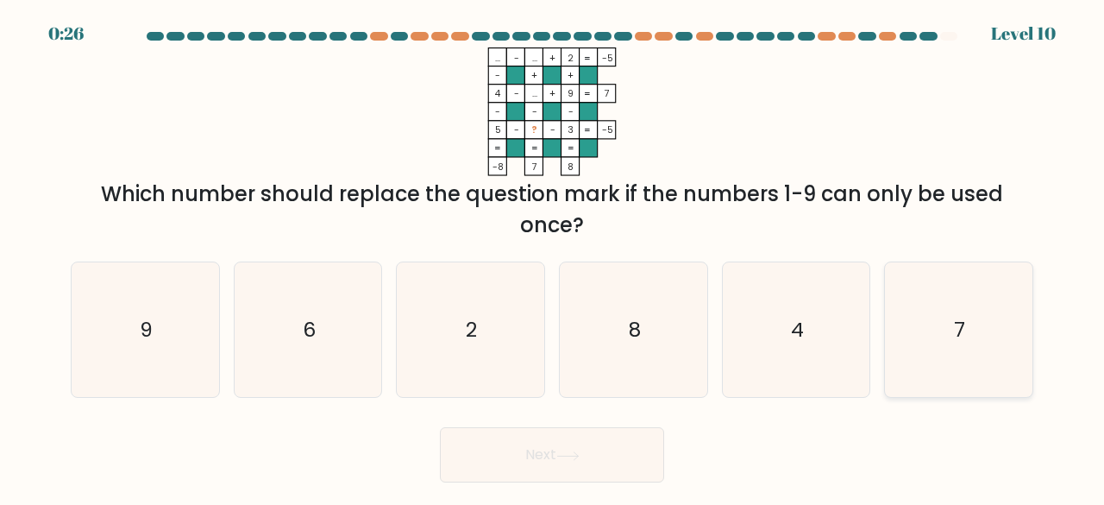
click at [950, 312] on icon "7" at bounding box center [958, 329] width 135 height 135
click at [553, 257] on input "f. 7" at bounding box center [552, 255] width 1 height 4
radio input "true"
click at [568, 444] on button "Next" at bounding box center [552, 454] width 224 height 55
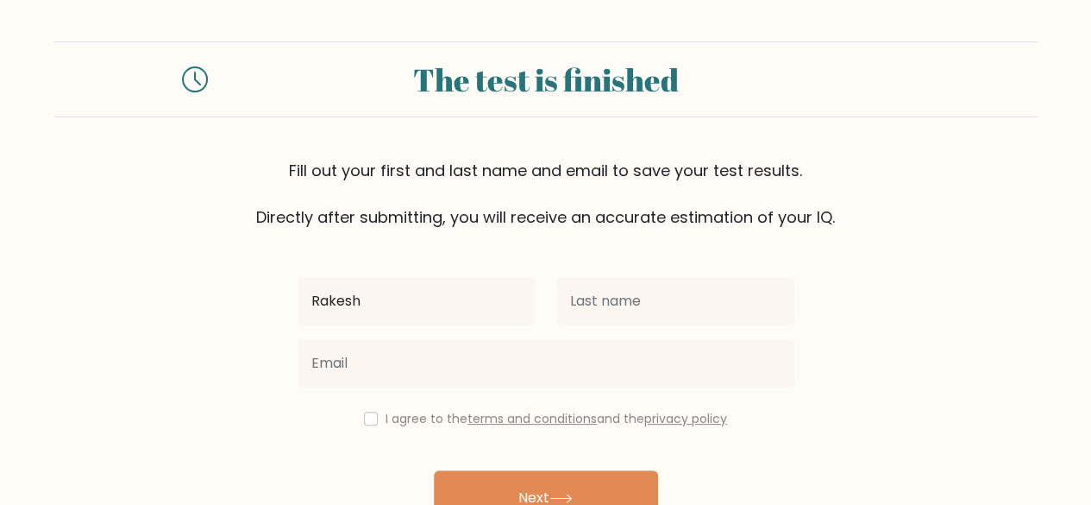
type input "Rakesh"
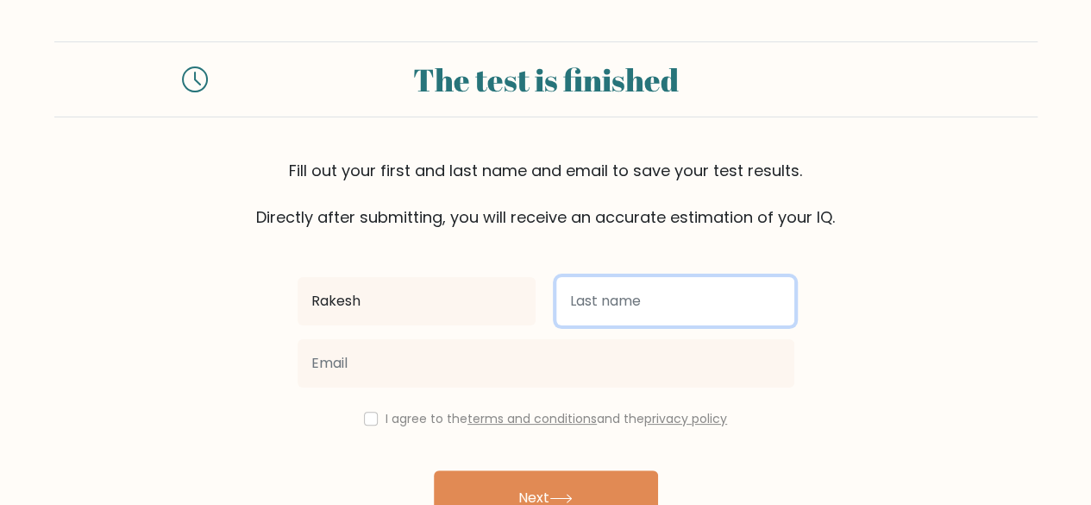
click at [588, 302] on input "text" at bounding box center [675, 301] width 238 height 48
type input "[PERSON_NAME]"
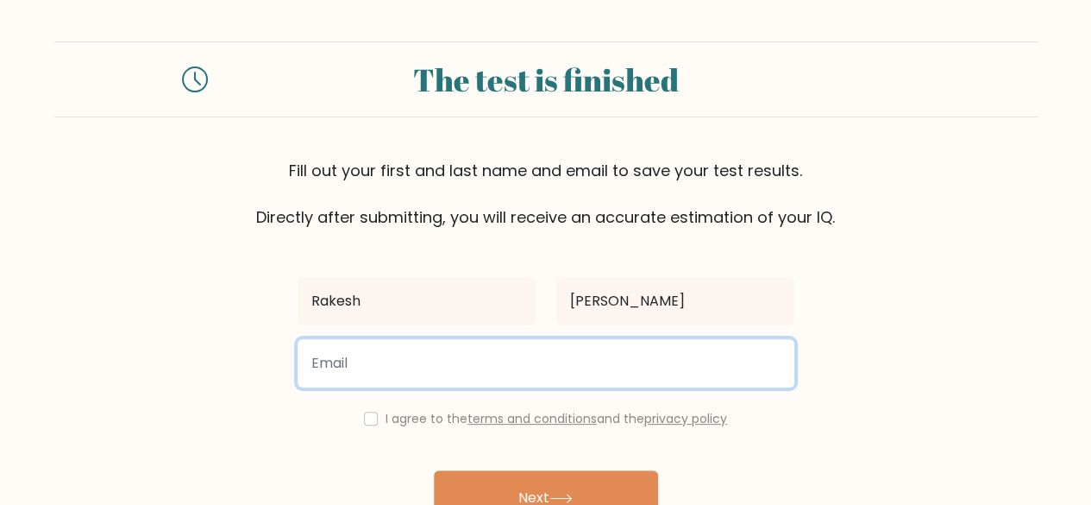
click at [518, 364] on input "email" at bounding box center [546, 363] width 497 height 48
type input "[EMAIL_ADDRESS][DOMAIN_NAME]"
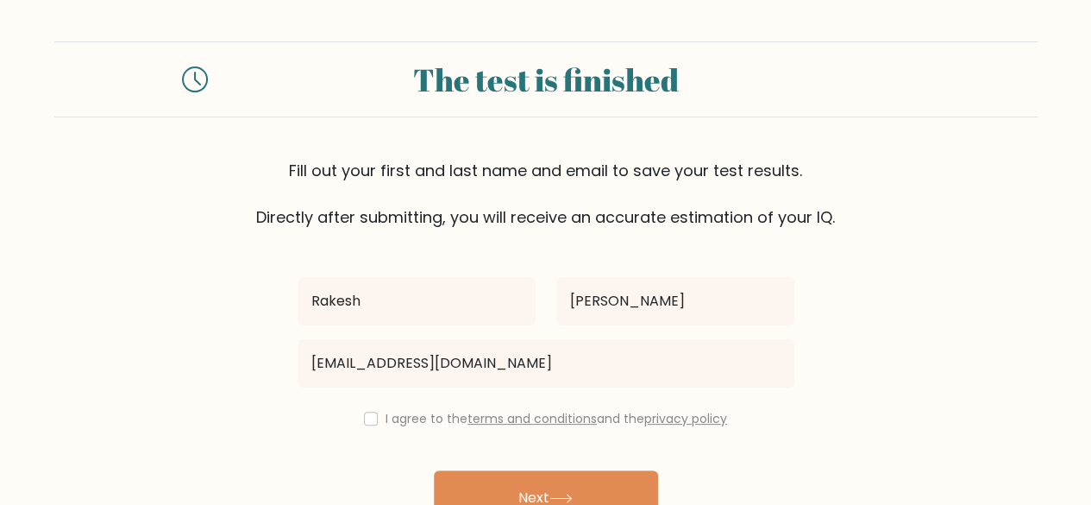
click at [373, 415] on div "I agree to the terms and conditions and the privacy policy" at bounding box center [545, 418] width 517 height 21
click at [366, 415] on input "checkbox" at bounding box center [371, 418] width 14 height 14
checkbox input "true"
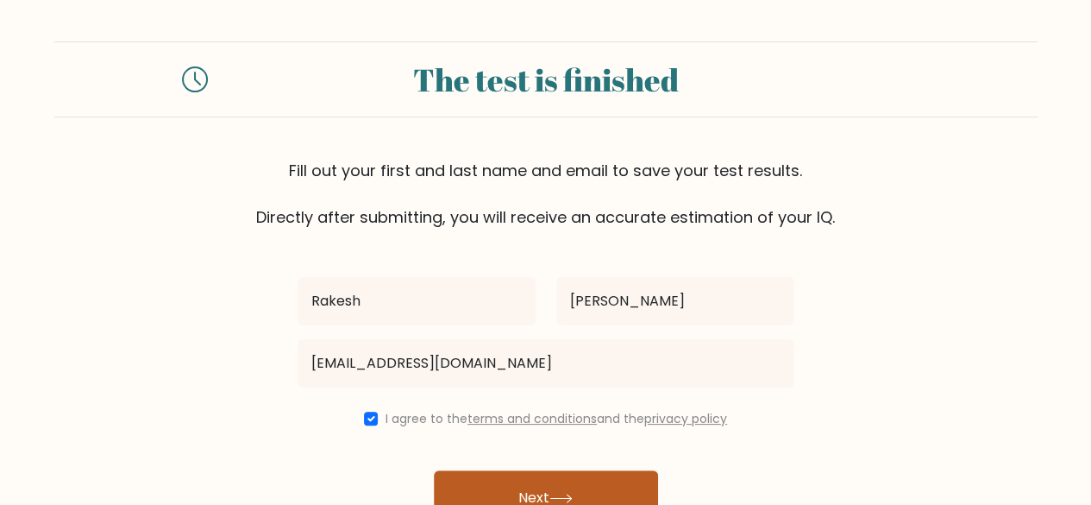
click at [505, 474] on button "Next" at bounding box center [546, 497] width 224 height 55
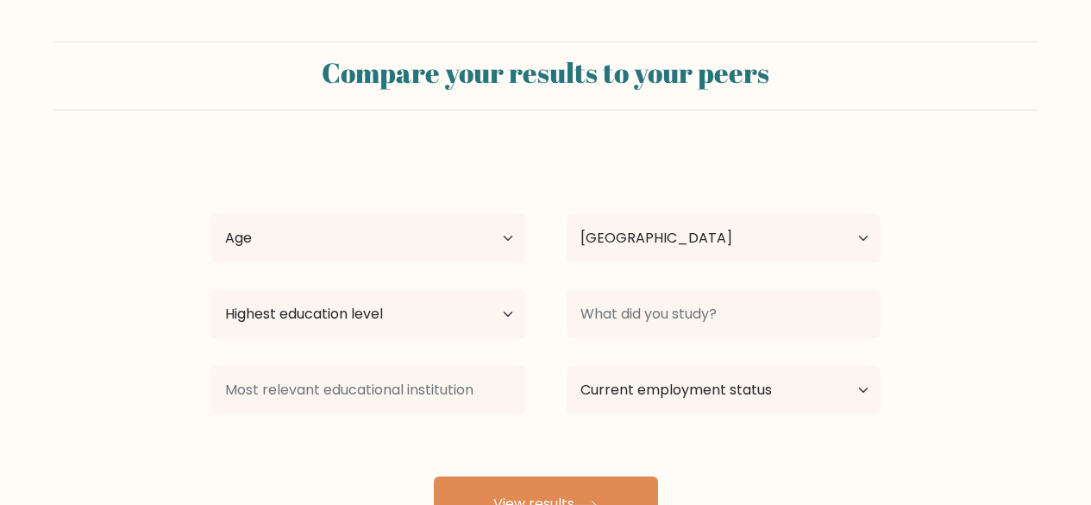
select select "IN"
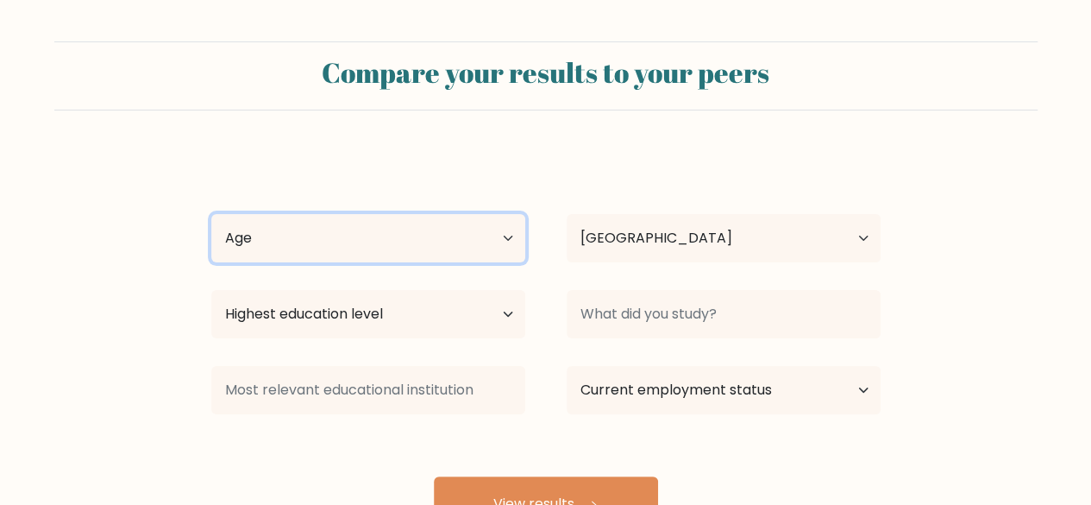
click at [436, 225] on select "Age Under [DEMOGRAPHIC_DATA] [DEMOGRAPHIC_DATA] [DEMOGRAPHIC_DATA] [DEMOGRAPHIC…" at bounding box center [368, 238] width 314 height 48
select select "min_18"
click at [211, 214] on select "Age Under [DEMOGRAPHIC_DATA] [DEMOGRAPHIC_DATA] [DEMOGRAPHIC_DATA] [DEMOGRAPHIC…" at bounding box center [368, 238] width 314 height 48
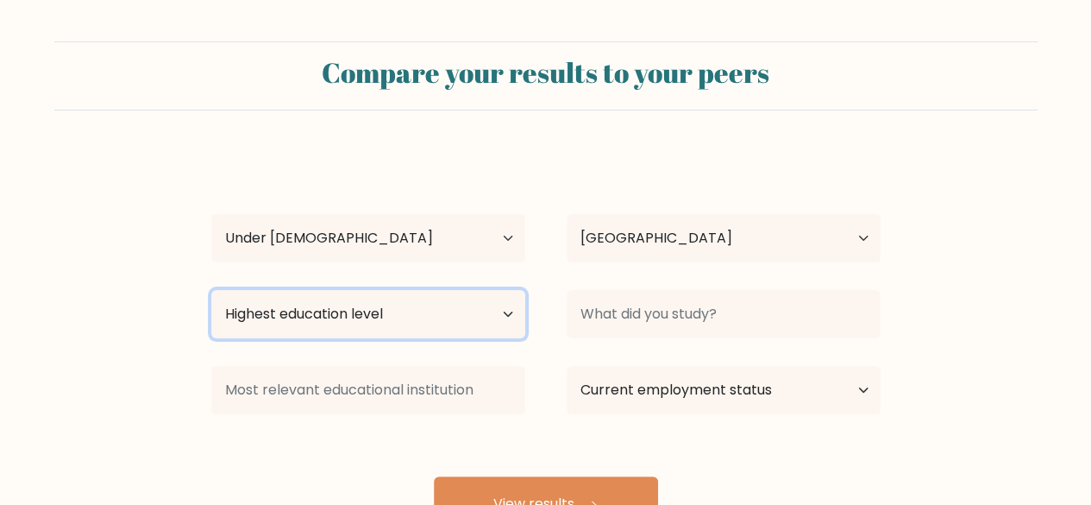
click at [414, 317] on select "Highest education level No schooling Primary Lower Secondary Upper Secondary Oc…" at bounding box center [368, 314] width 314 height 48
select select "upper_secondary"
click at [211, 290] on select "Highest education level No schooling Primary Lower Secondary Upper Secondary Oc…" at bounding box center [368, 314] width 314 height 48
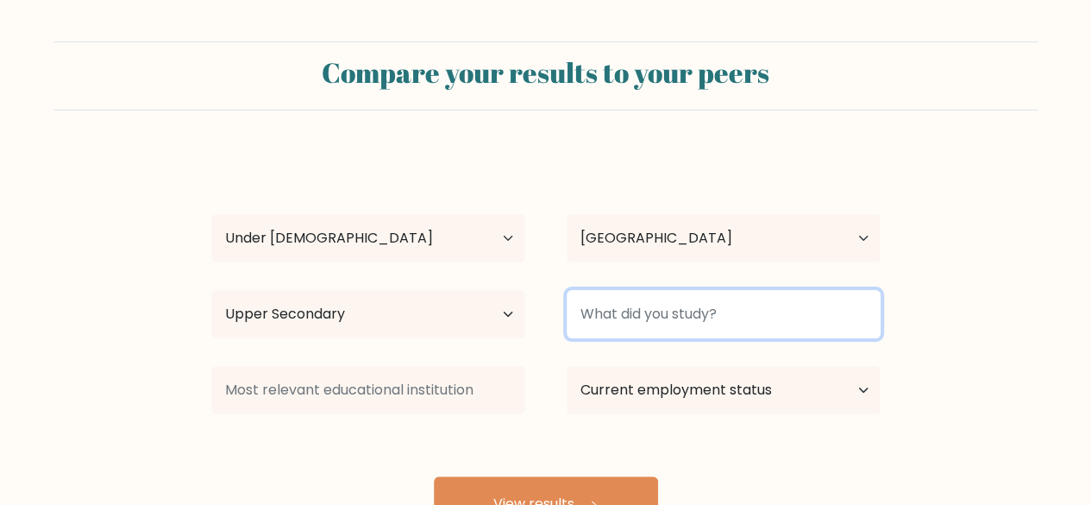
click at [652, 315] on input at bounding box center [724, 314] width 314 height 48
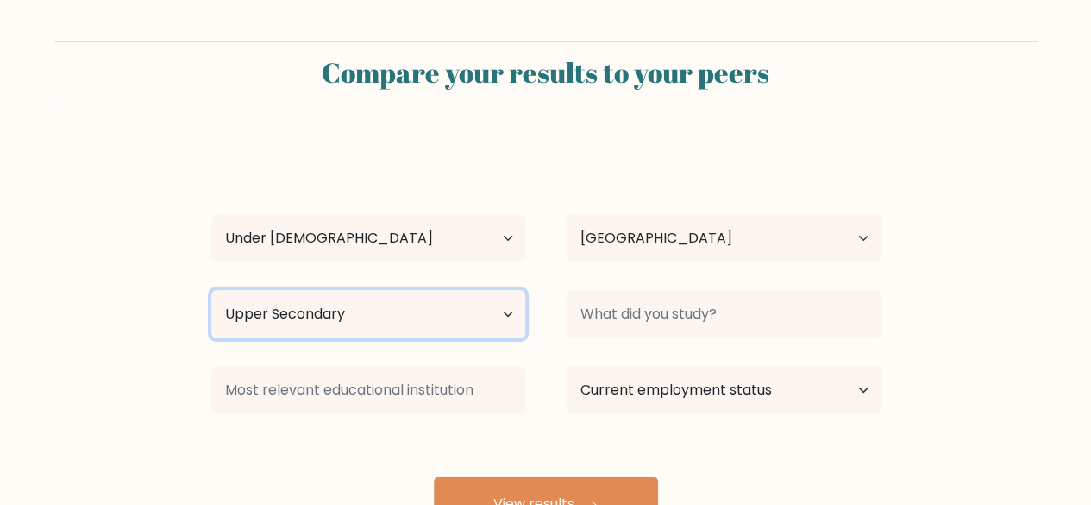
click at [469, 308] on select "Highest education level No schooling Primary Lower Secondary Upper Secondary Oc…" at bounding box center [368, 314] width 314 height 48
click at [211, 290] on select "Highest education level No schooling Primary Lower Secondary Upper Secondary Oc…" at bounding box center [368, 314] width 314 height 48
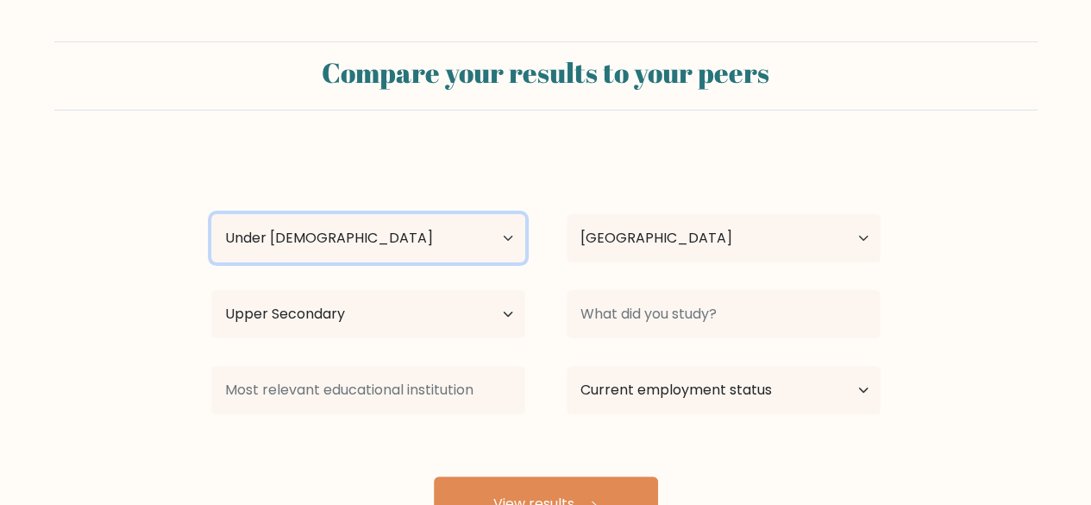
click at [466, 230] on select "Age Under [DEMOGRAPHIC_DATA] [DEMOGRAPHIC_DATA] [DEMOGRAPHIC_DATA] [DEMOGRAPHIC…" at bounding box center [368, 238] width 314 height 48
select select "18_24"
click at [211, 214] on select "Age Under [DEMOGRAPHIC_DATA] [DEMOGRAPHIC_DATA] [DEMOGRAPHIC_DATA] [DEMOGRAPHIC…" at bounding box center [368, 238] width 314 height 48
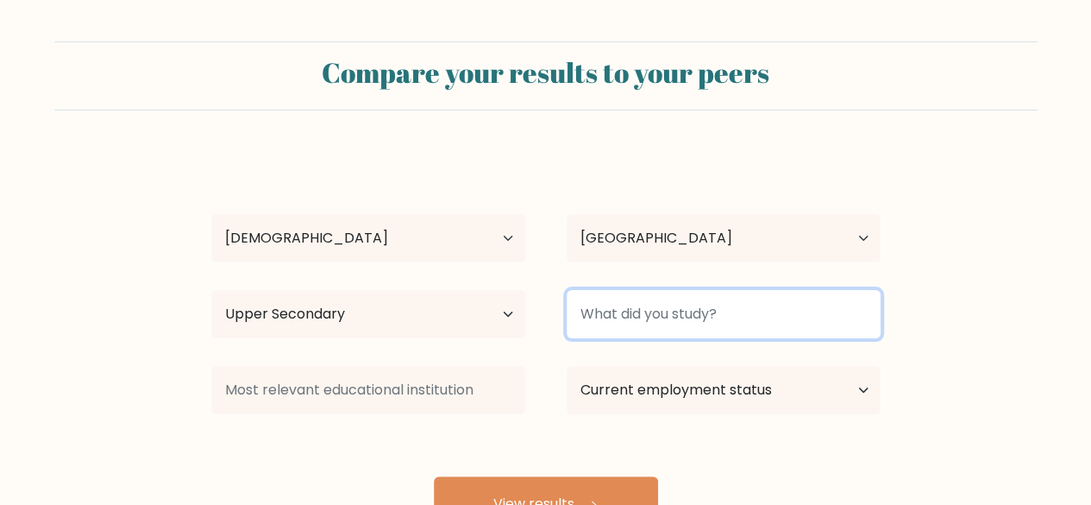
click at [665, 323] on input at bounding box center [724, 314] width 314 height 48
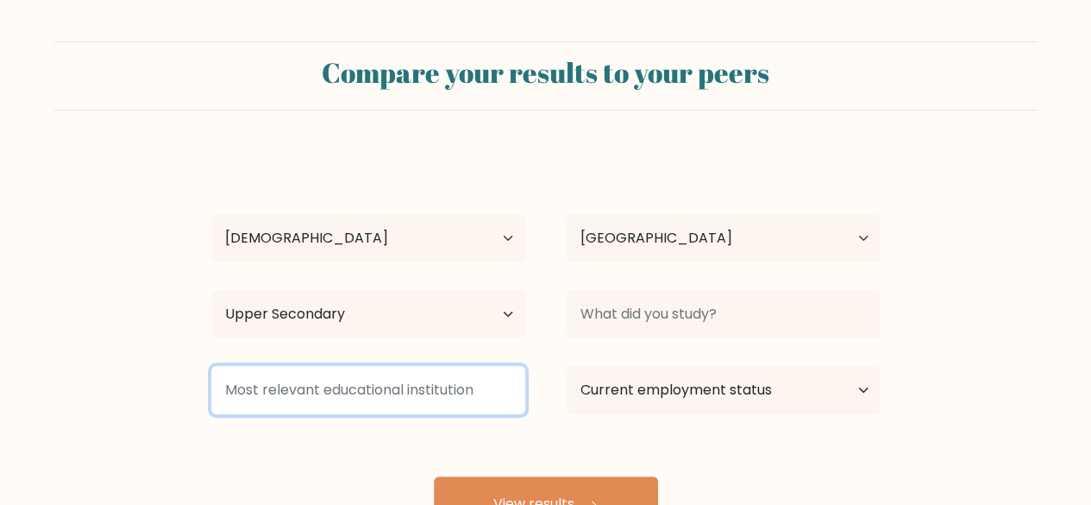
click at [472, 374] on input at bounding box center [368, 390] width 314 height 48
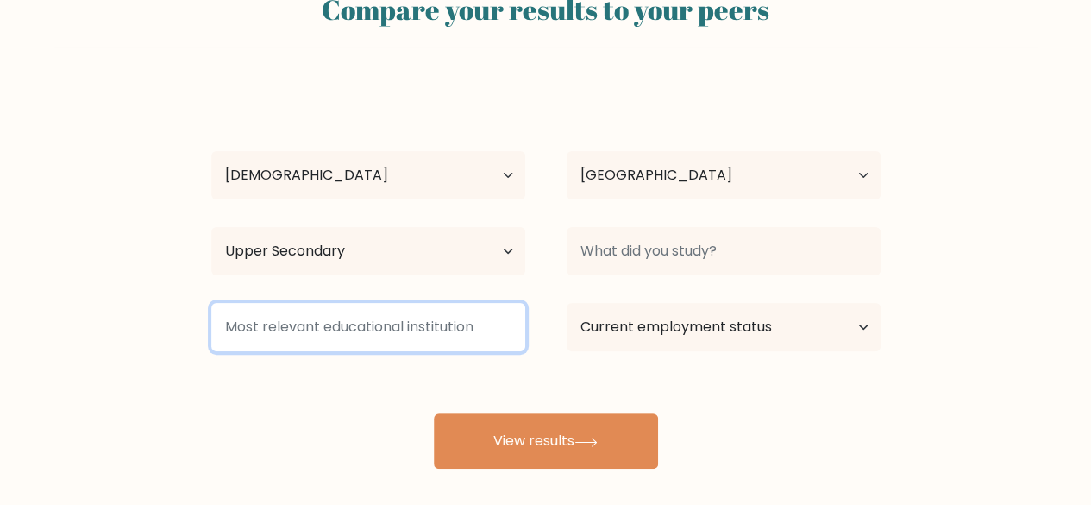
scroll to position [102, 0]
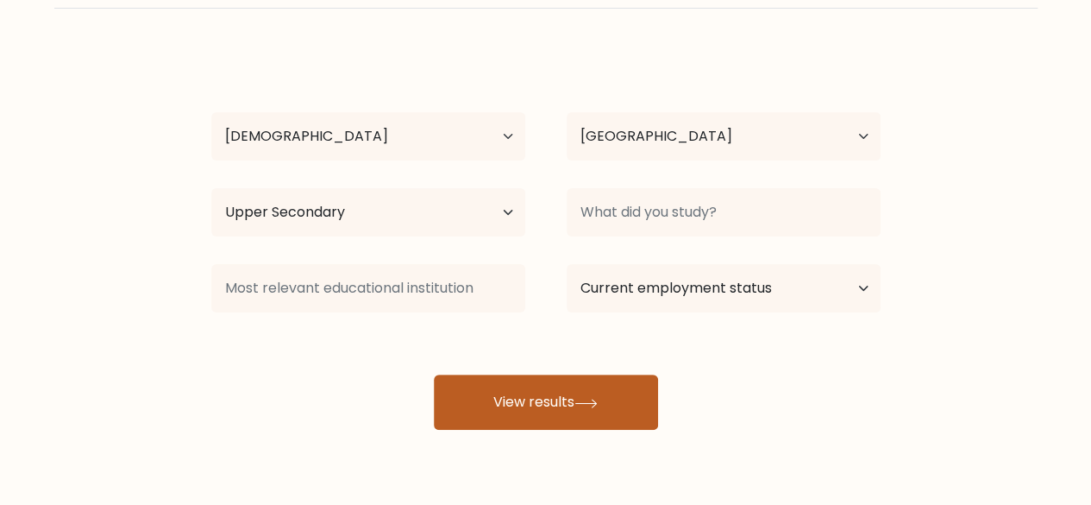
click at [571, 378] on button "View results" at bounding box center [546, 401] width 224 height 55
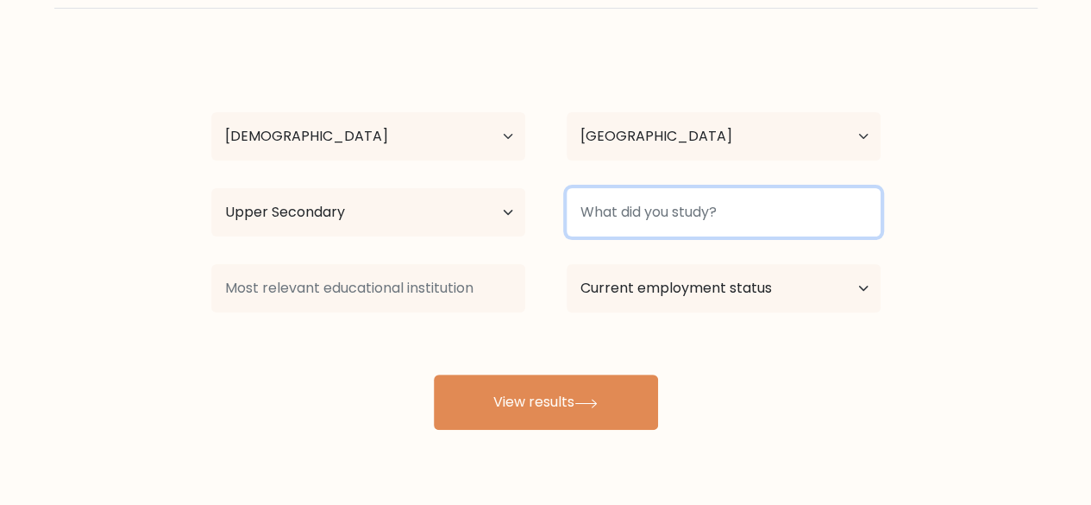
click at [639, 197] on input at bounding box center [724, 212] width 314 height 48
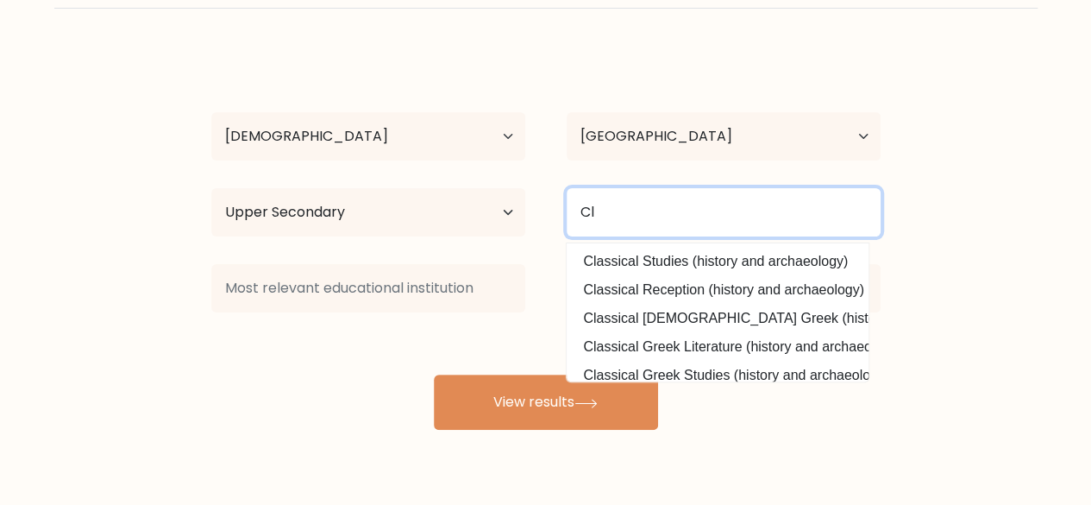
type input "C"
type input "p"
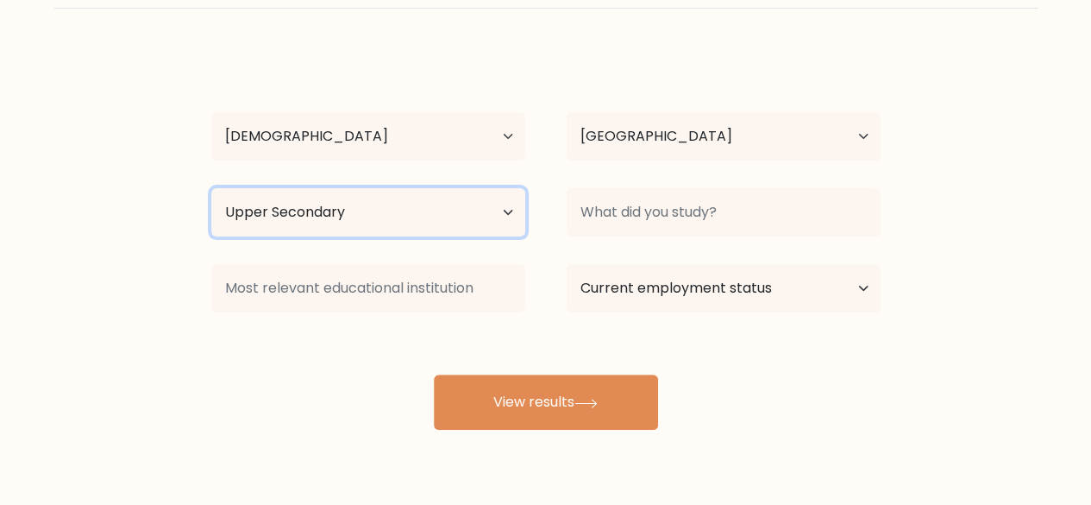
click at [442, 216] on select "Highest education level No schooling Primary Lower Secondary Upper Secondary Oc…" at bounding box center [368, 212] width 314 height 48
click at [211, 188] on select "Highest education level No schooling Primary Lower Secondary Upper Secondary Oc…" at bounding box center [368, 212] width 314 height 48
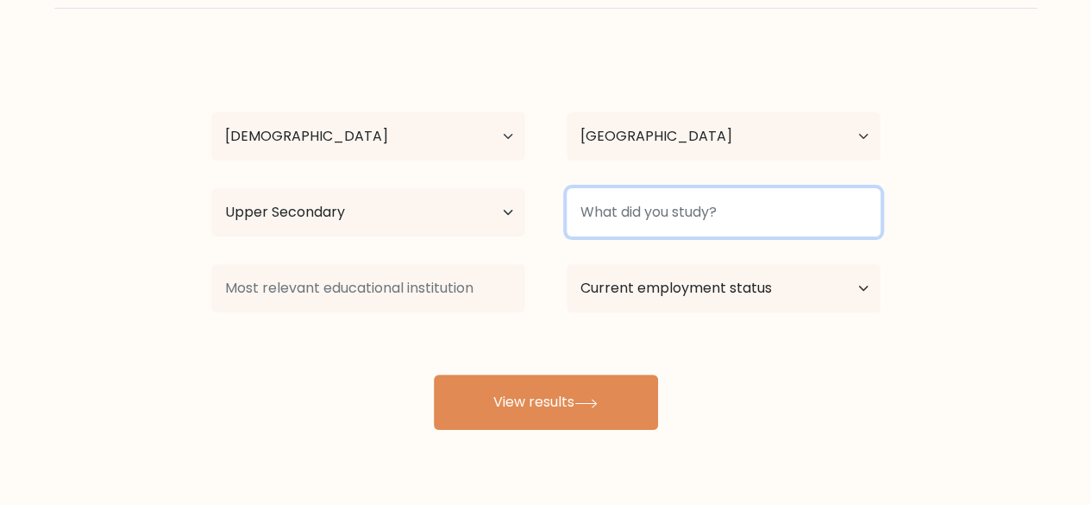
click at [631, 201] on input at bounding box center [724, 212] width 314 height 48
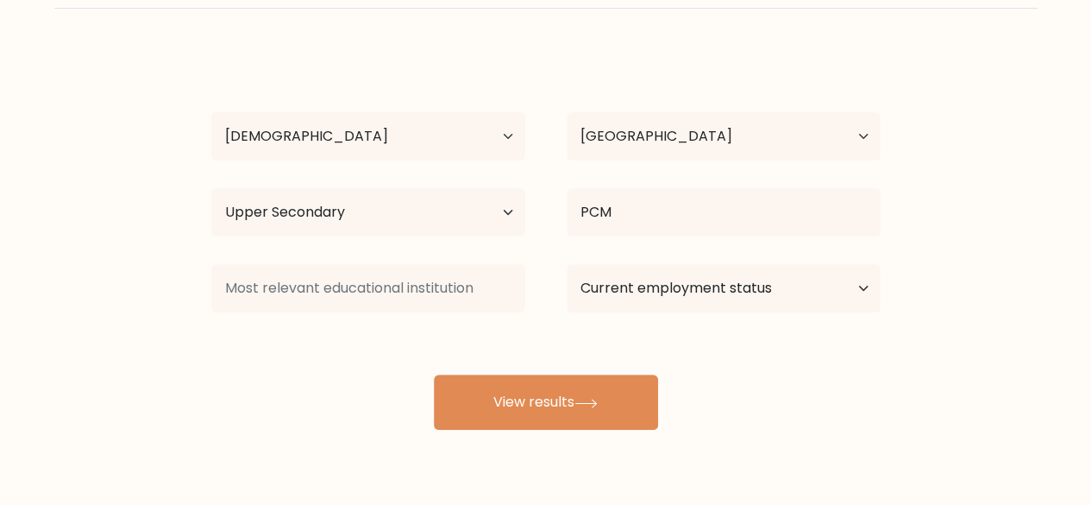
click at [732, 329] on div "Rakesh Yadav Age Under 18 years old 18-24 years old 25-34 years old 35-44 years…" at bounding box center [546, 239] width 690 height 379
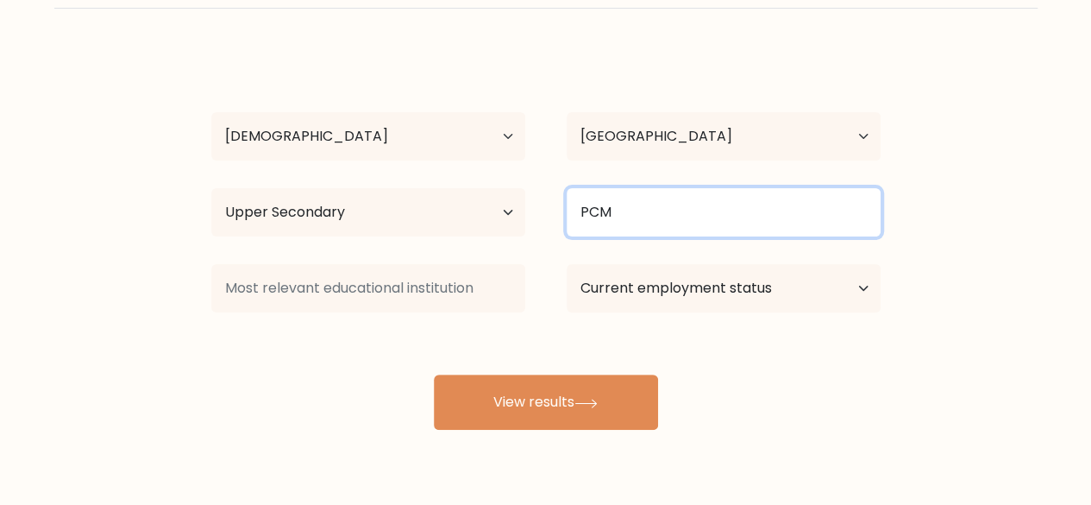
click at [647, 201] on input "PCM" at bounding box center [724, 212] width 314 height 48
type input "P"
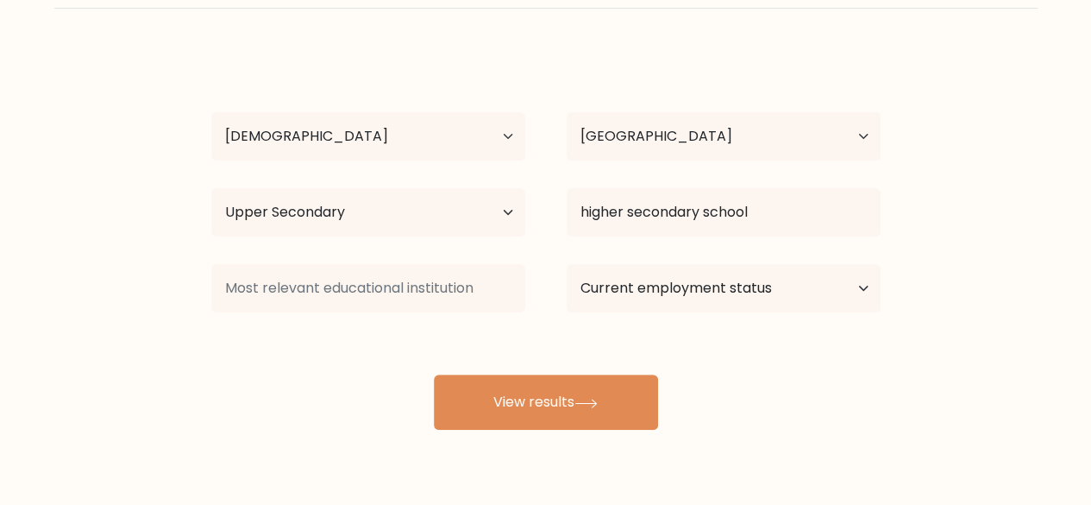
click at [683, 306] on div "Rakesh Yadav Age Under 18 years old 18-24 years old 25-34 years old 35-44 years…" at bounding box center [546, 239] width 690 height 379
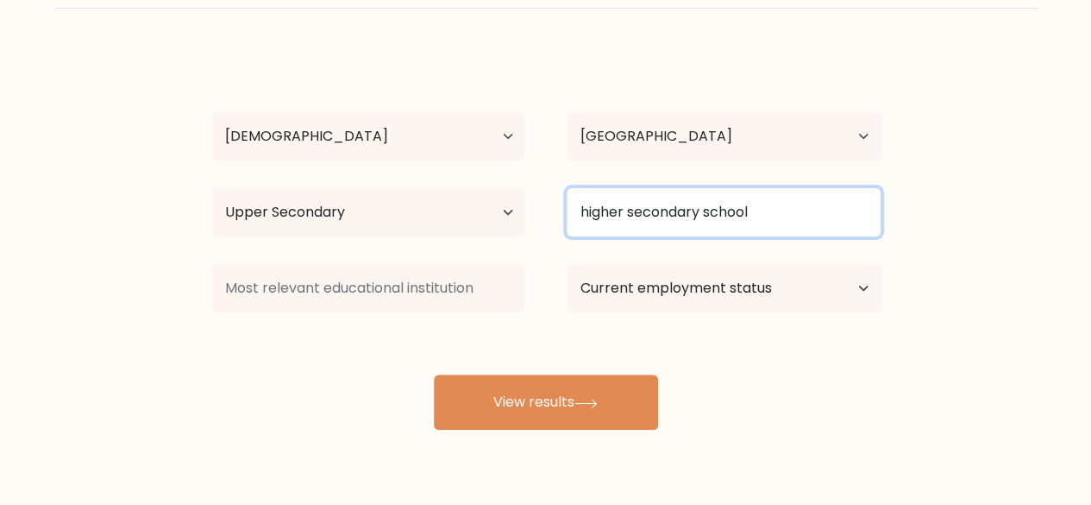
click at [764, 210] on input "higher secondary school" at bounding box center [724, 212] width 314 height 48
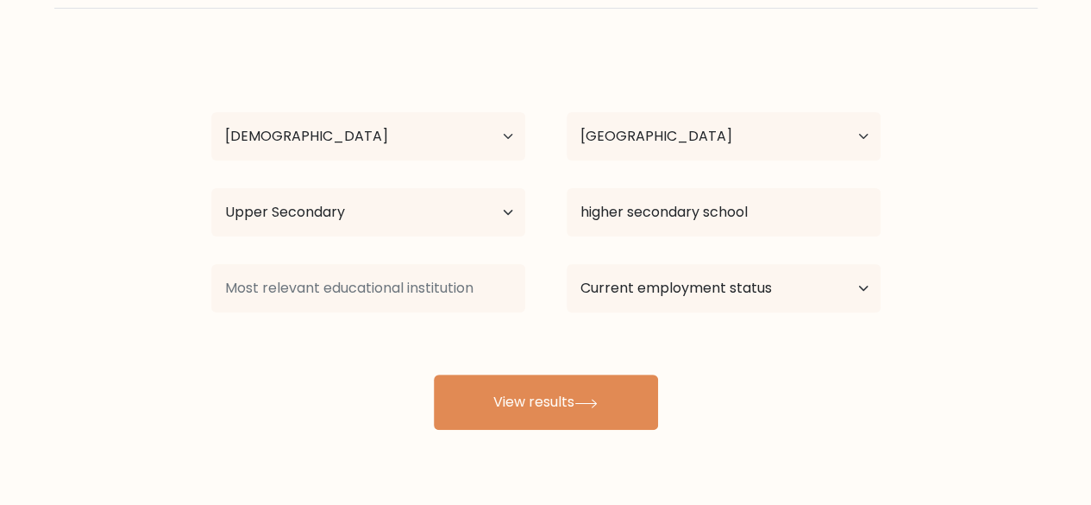
click at [959, 216] on form "Compare your results to your peers Rakesh Yadav Age Under 18 years old 18-24 ye…" at bounding box center [545, 185] width 1091 height 490
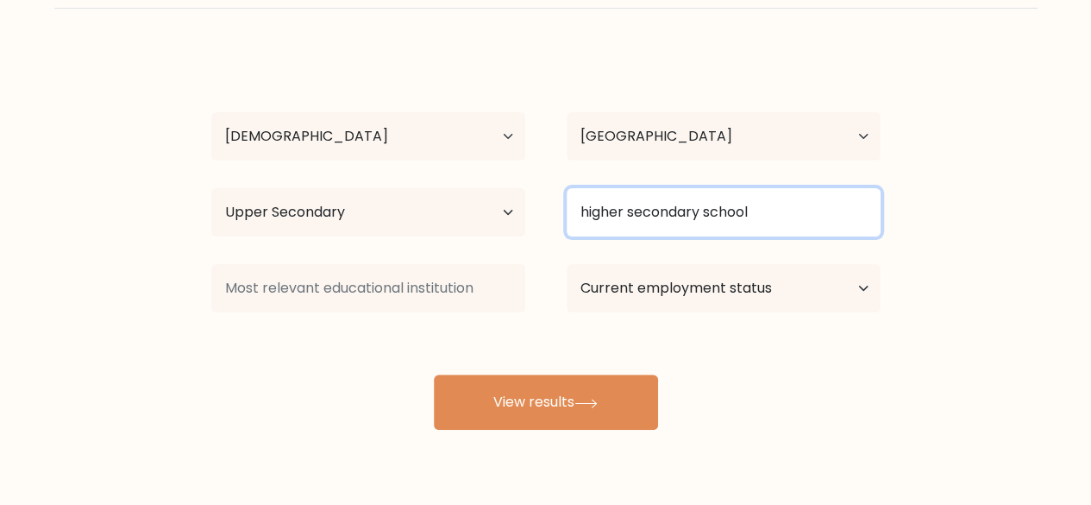
click at [803, 210] on input "higher secondary school" at bounding box center [724, 212] width 314 height 48
type input "h"
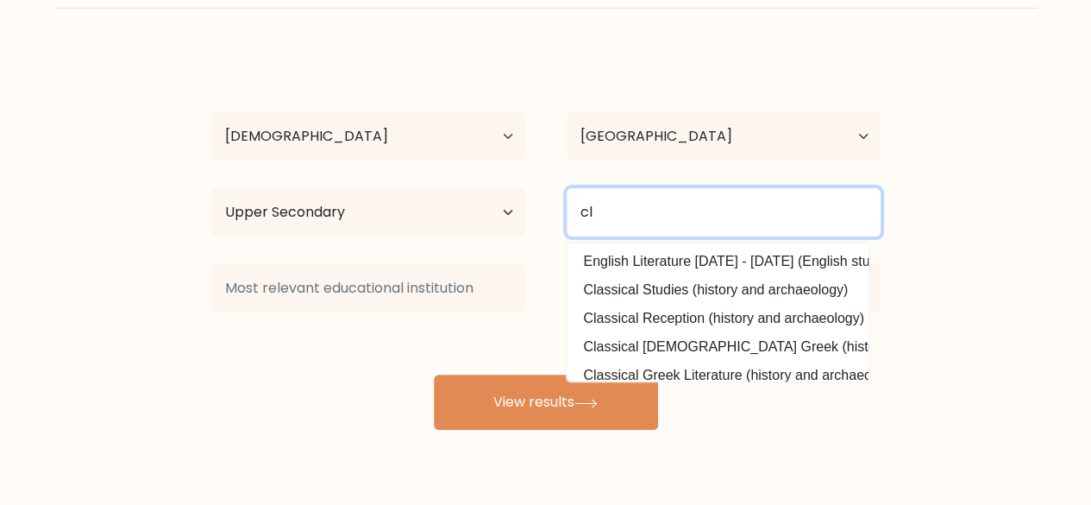
type input "c"
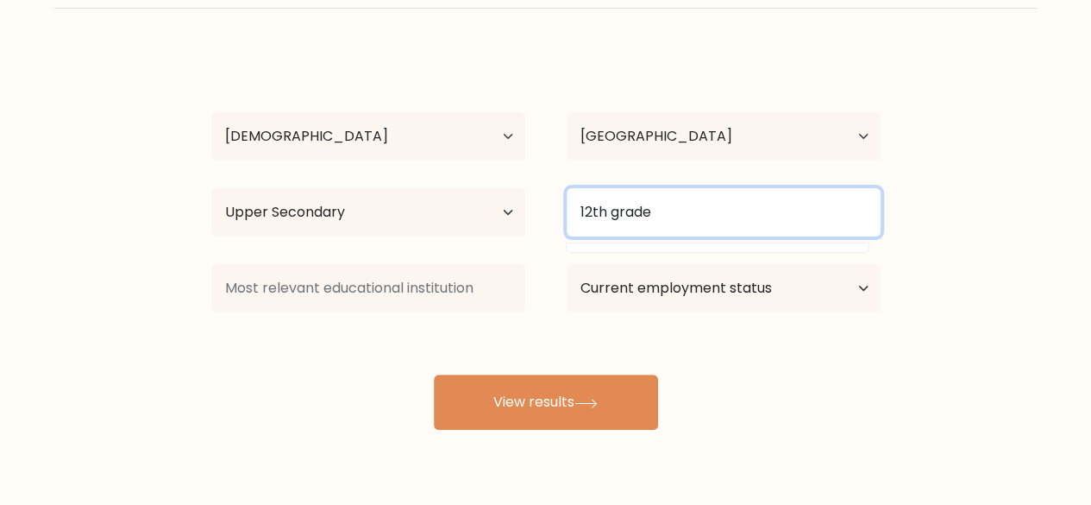
type input "12th grade"
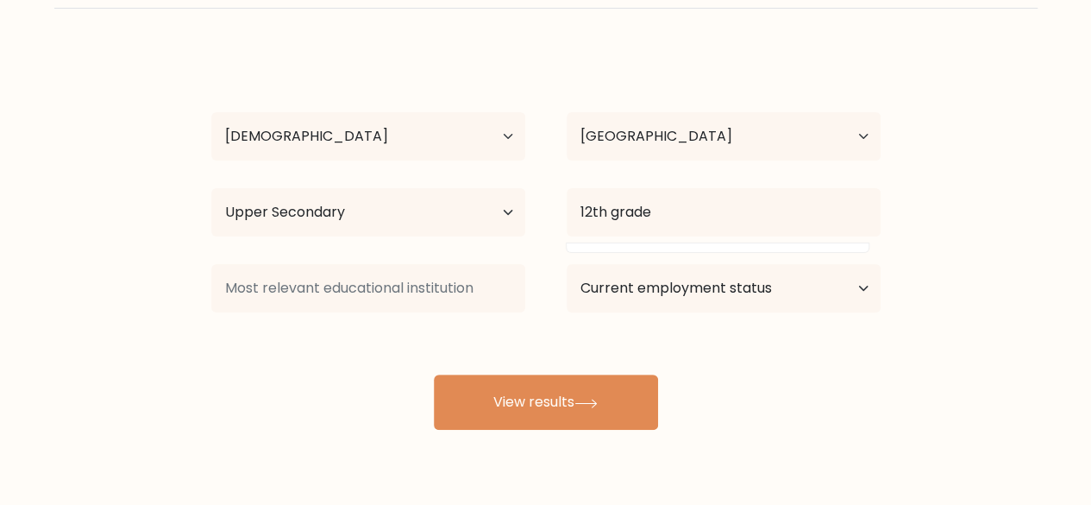
click at [963, 192] on form "Compare your results to your peers Rakesh Yadav Age Under 18 years old 18-24 ye…" at bounding box center [545, 185] width 1091 height 490
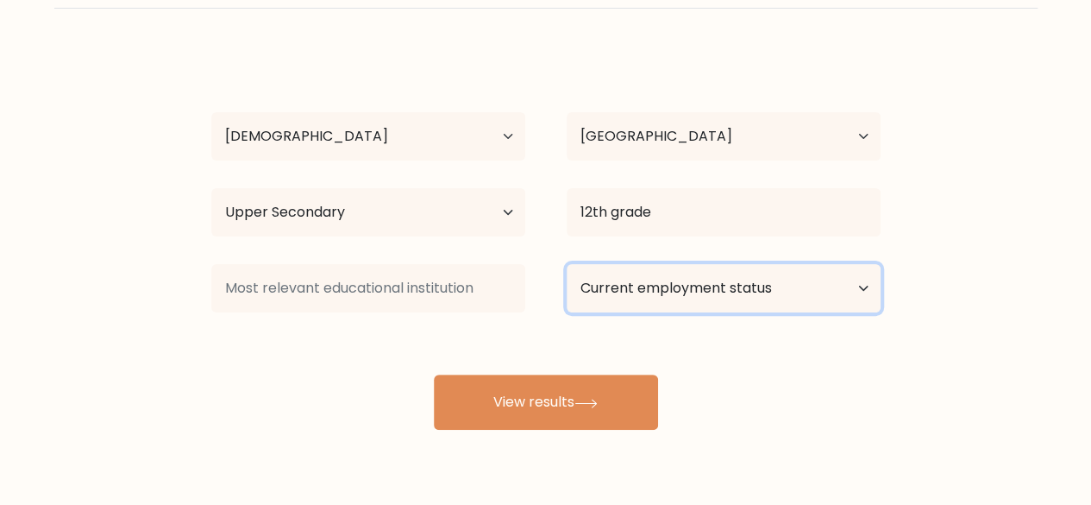
click at [679, 291] on select "Current employment status Employed Student Retired Other / prefer not to answer" at bounding box center [724, 288] width 314 height 48
select select "student"
click at [567, 264] on select "Current employment status Employed Student Retired Other / prefer not to answer" at bounding box center [724, 288] width 314 height 48
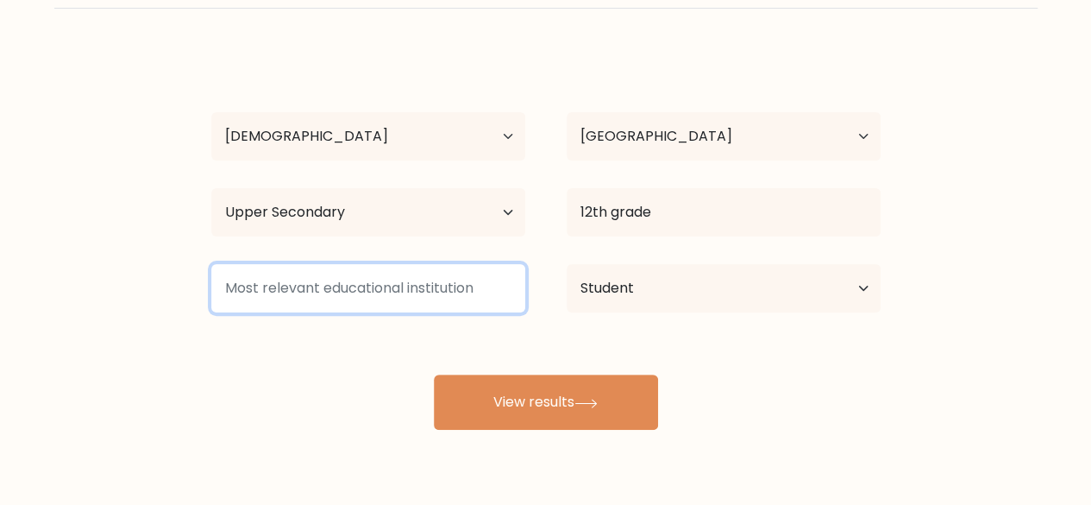
click at [419, 299] on input at bounding box center [368, 288] width 314 height 48
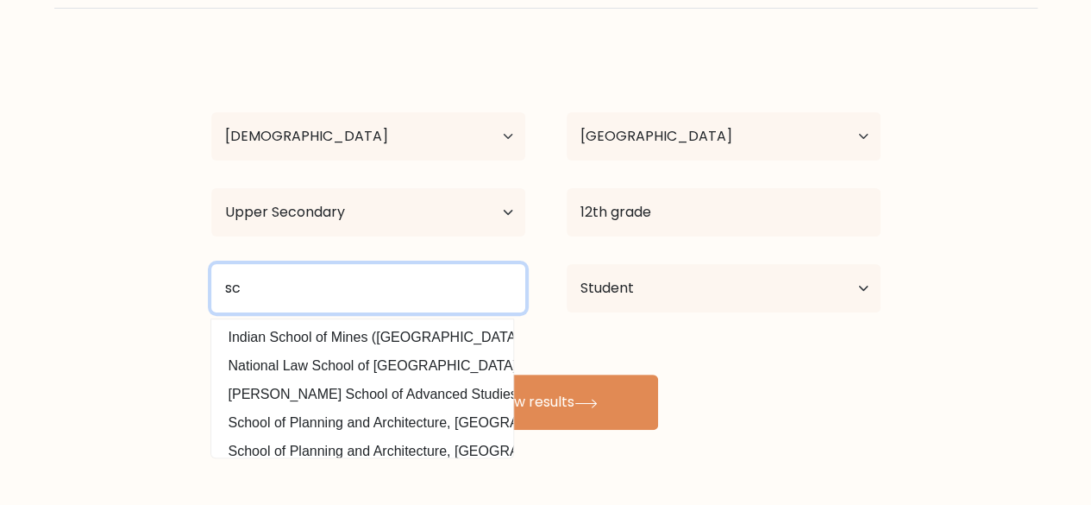
type input "s"
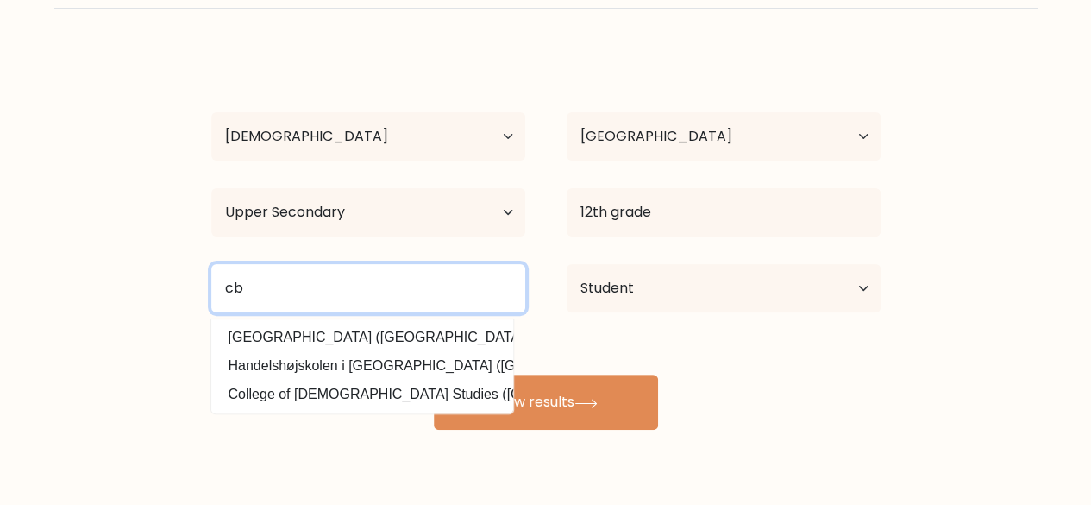
type input "c"
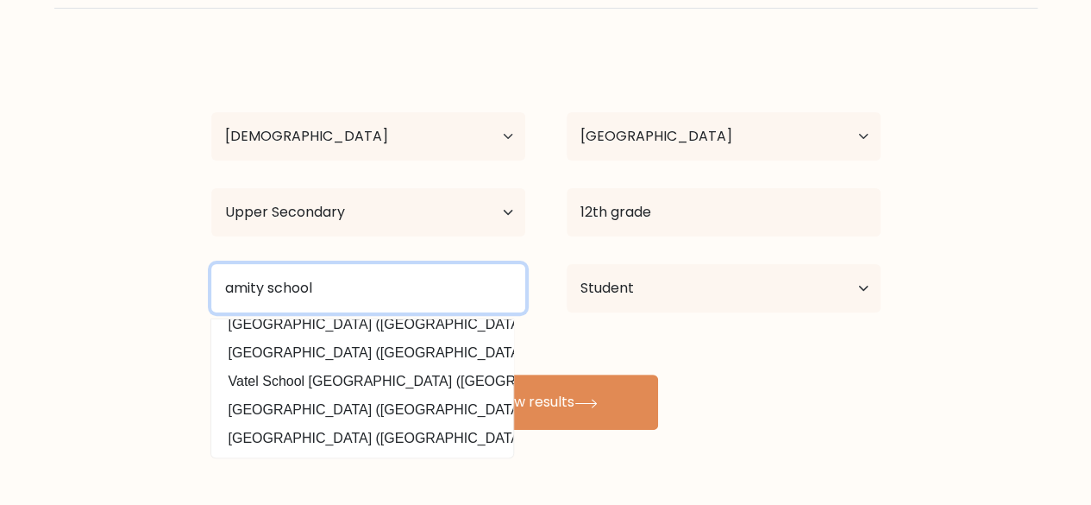
scroll to position [168, 0]
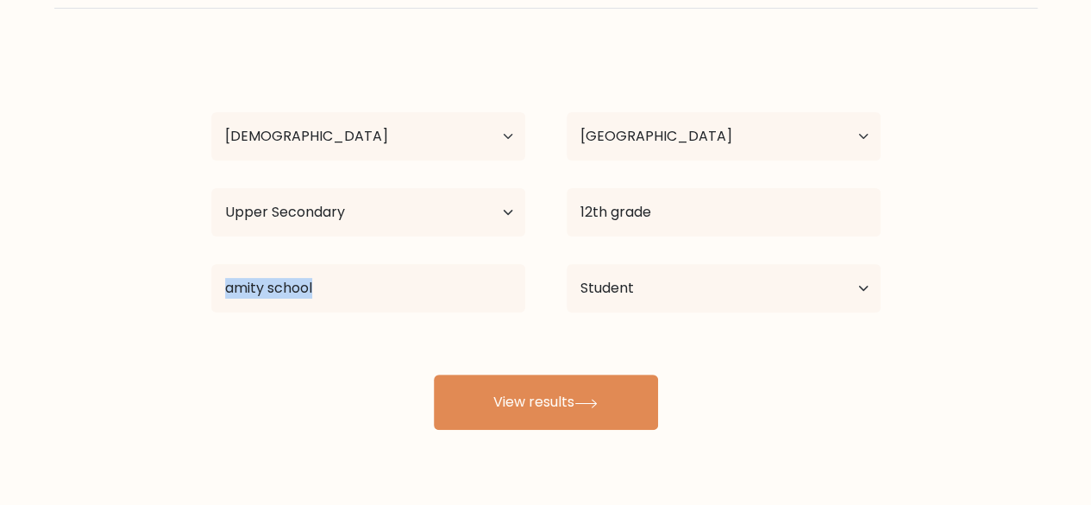
drag, startPoint x: 552, startPoint y: 346, endPoint x: 474, endPoint y: 275, distance: 105.0
click at [474, 275] on div "Rakesh Yadav Age Under 18 years old 18-24 years old 25-34 years old 35-44 years…" at bounding box center [546, 239] width 690 height 379
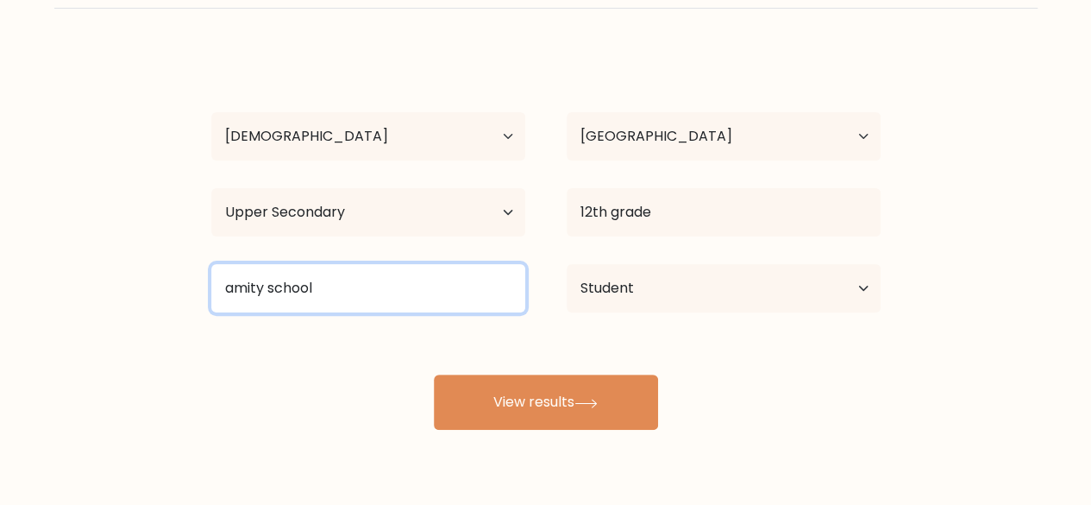
click at [474, 275] on input "amity school" at bounding box center [368, 288] width 314 height 48
type input "a"
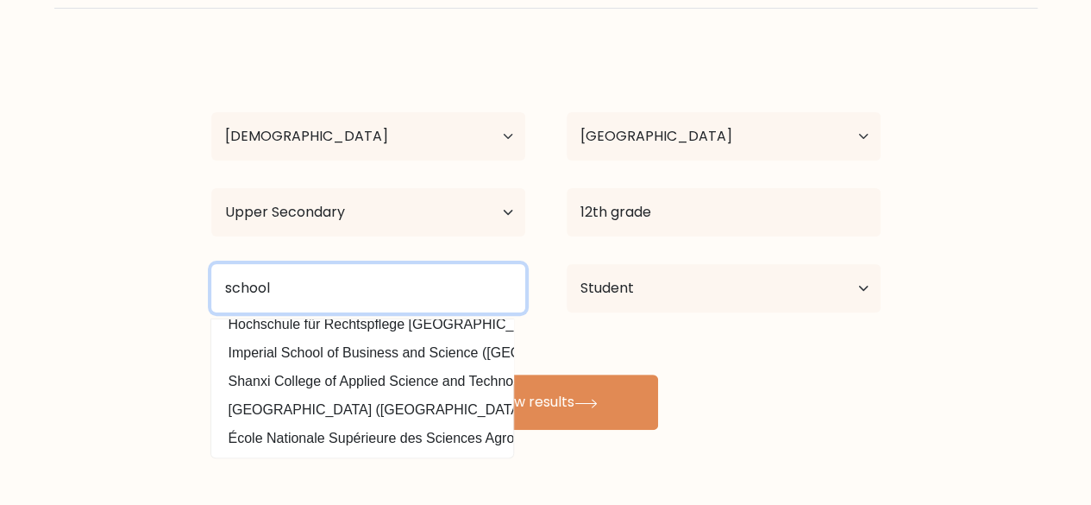
scroll to position [155, 0]
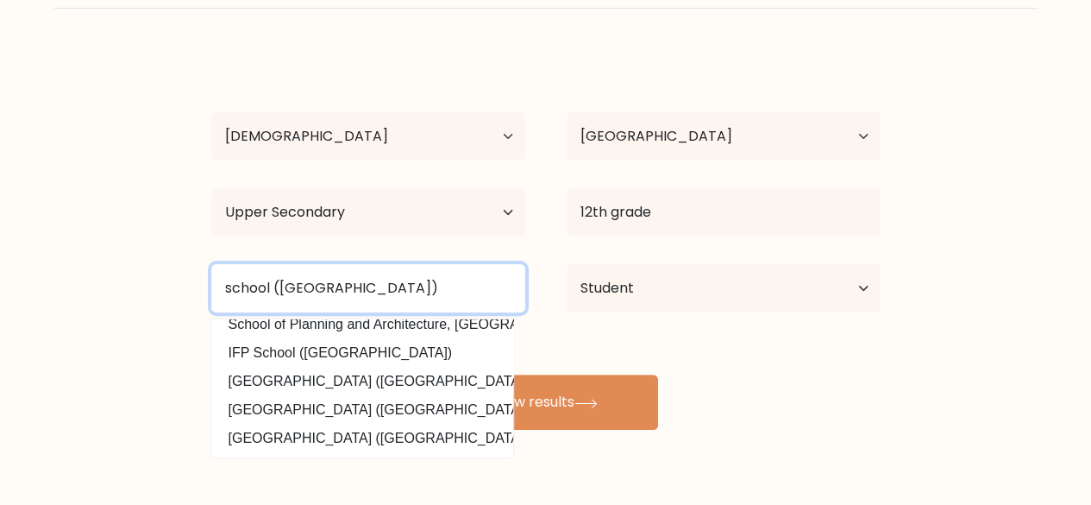
type input "school (india)"
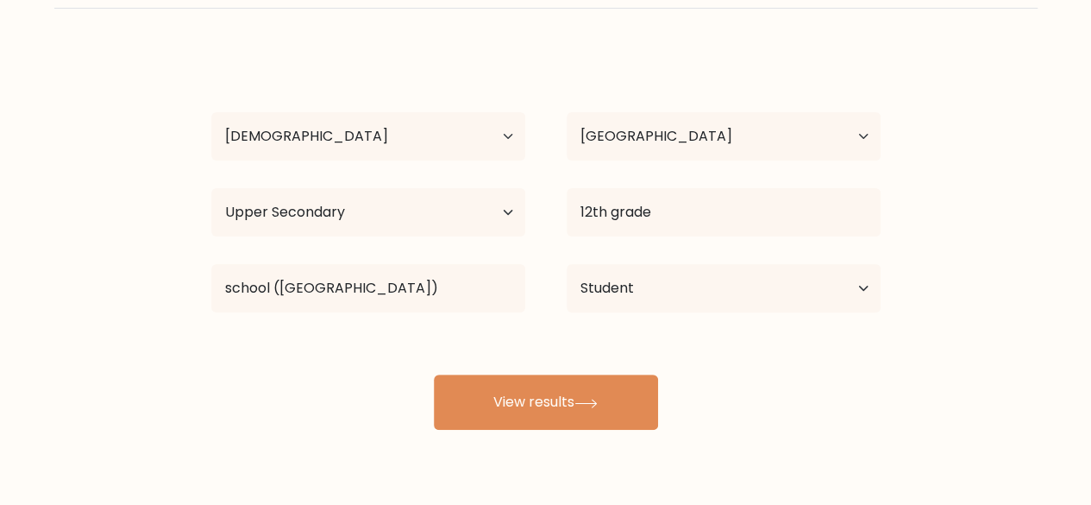
click at [574, 346] on div "Rakesh Yadav Age Under 18 years old 18-24 years old 25-34 years old 35-44 years…" at bounding box center [546, 239] width 690 height 379
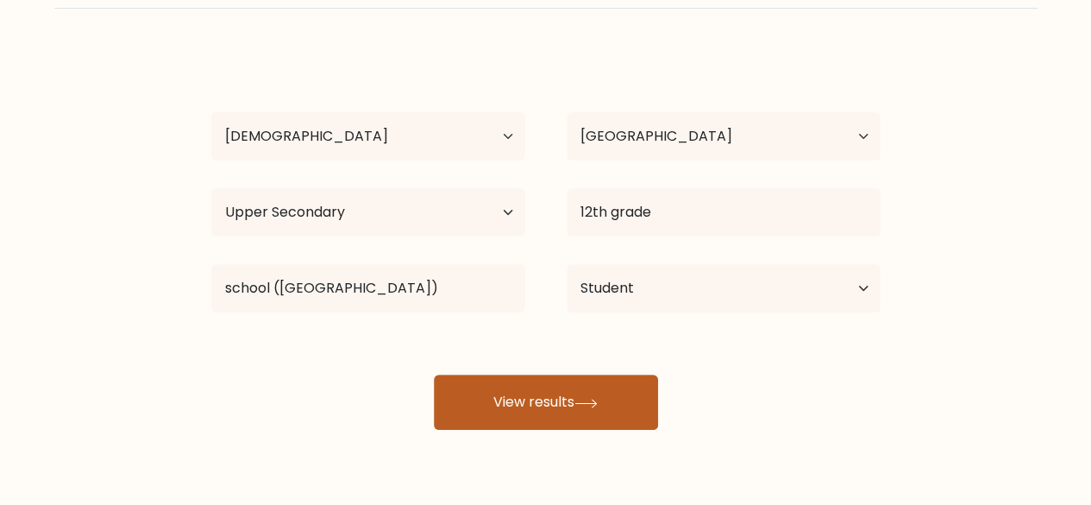
click at [486, 387] on button "View results" at bounding box center [546, 401] width 224 height 55
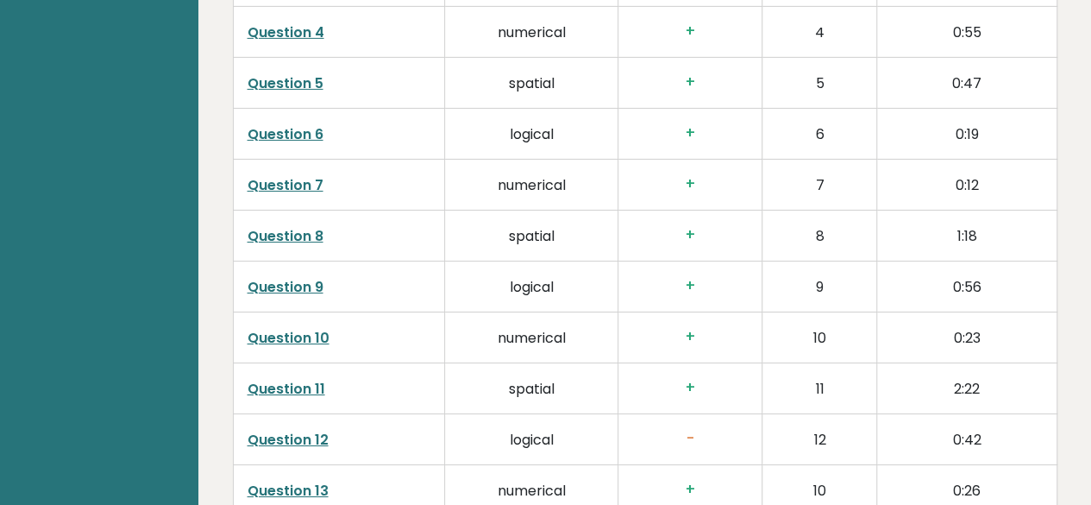
scroll to position [2910, 0]
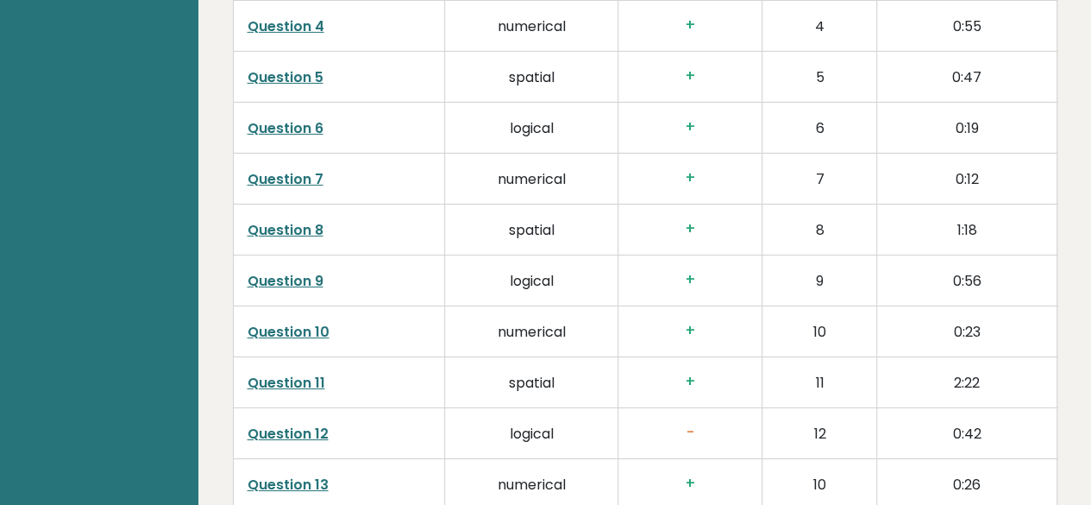
click at [324, 423] on link "Question 12" at bounding box center [288, 433] width 81 height 20
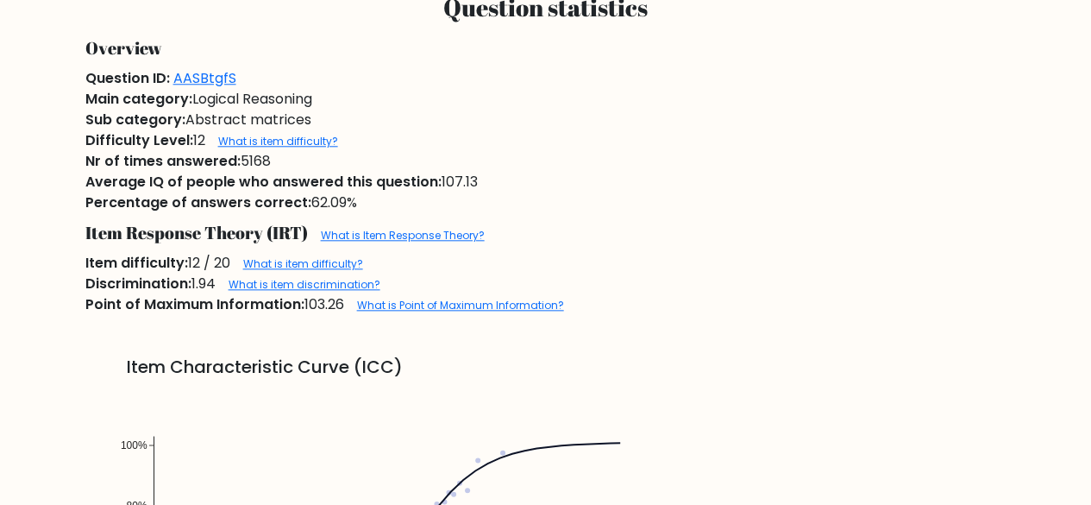
scroll to position [386, 0]
